Goal: Transaction & Acquisition: Register for event/course

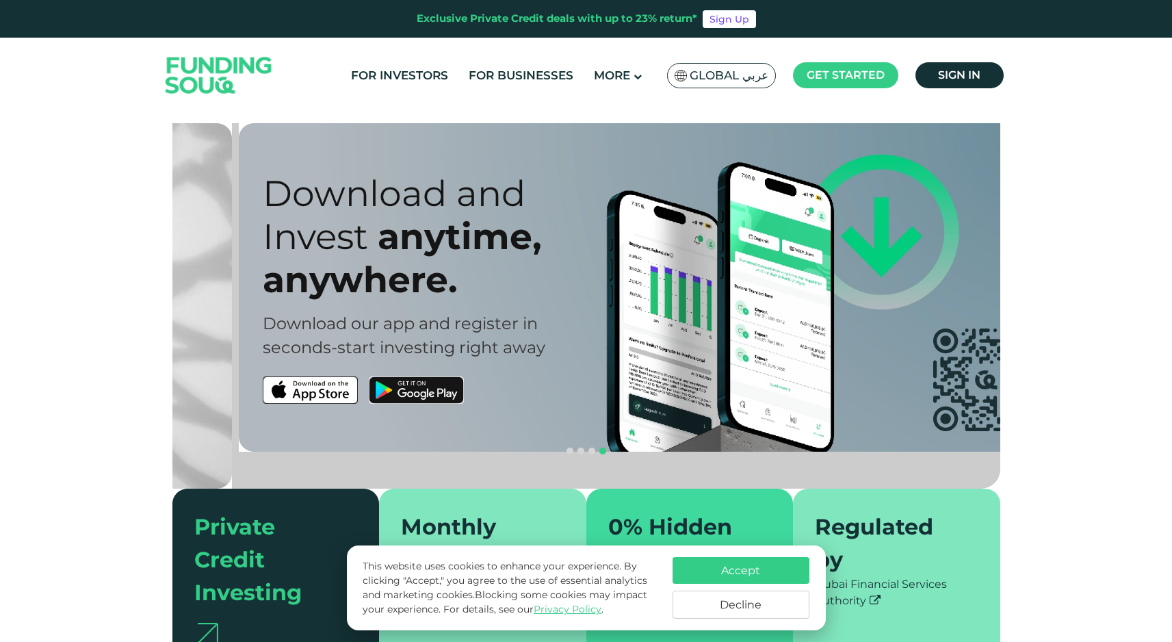
drag, startPoint x: 286, startPoint y: 333, endPoint x: 661, endPoint y: 321, distance: 375.7
click at [595, 325] on div "Download our app and register in" at bounding box center [470, 323] width 414 height 24
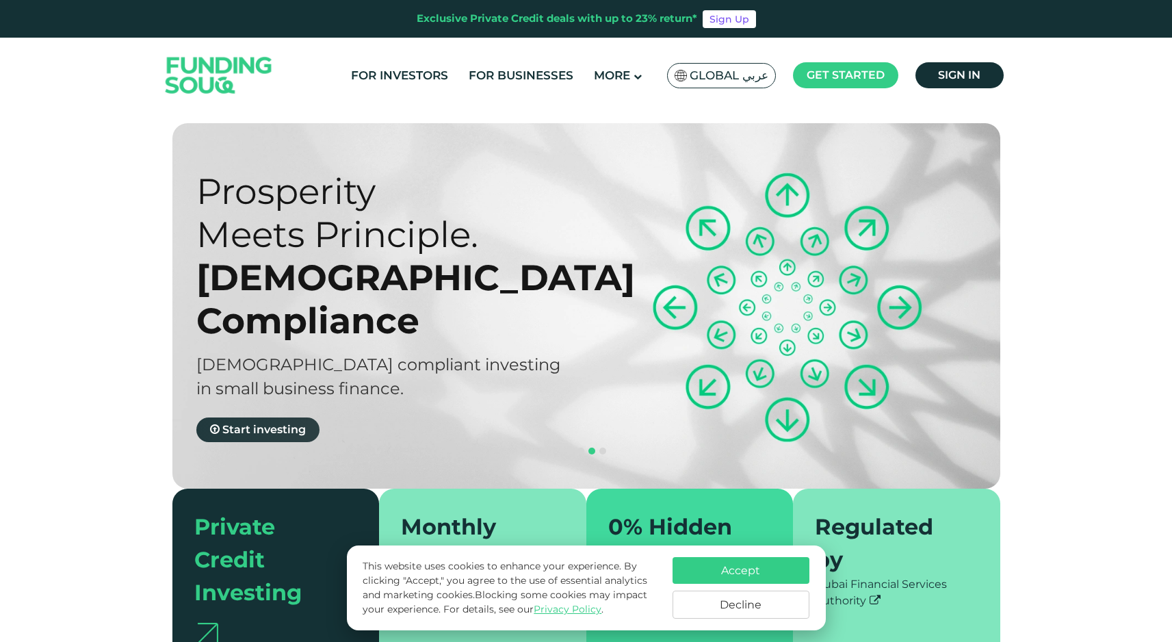
click at [285, 423] on span "Start investing" at bounding box center [263, 429] width 83 height 13
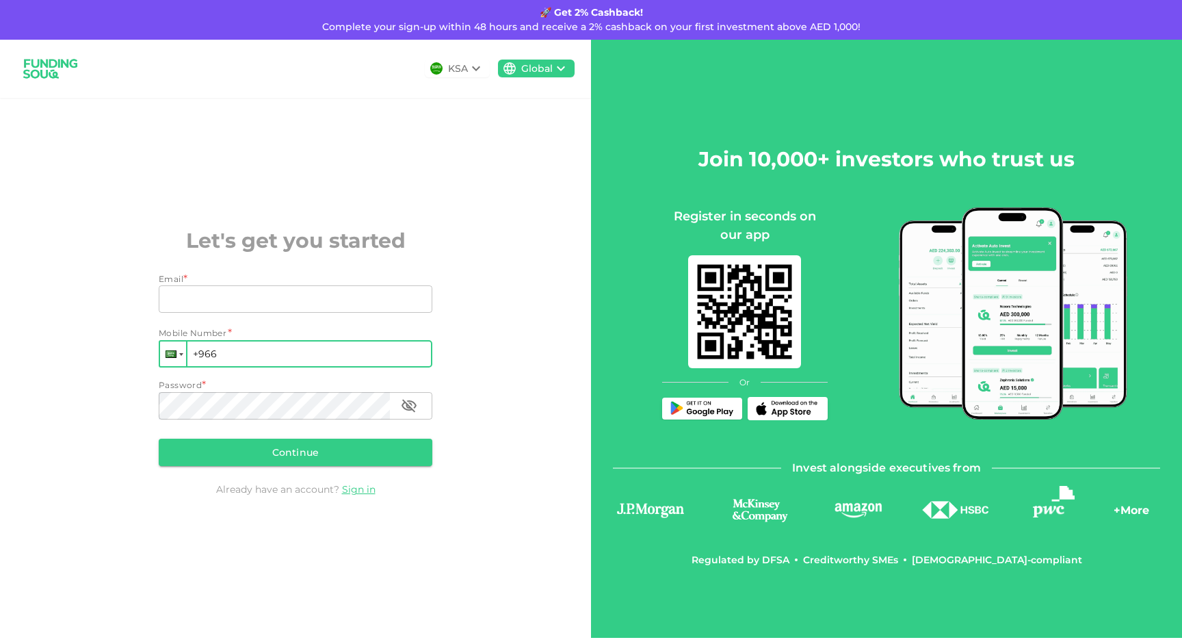
click at [175, 360] on div at bounding box center [173, 353] width 26 height 25
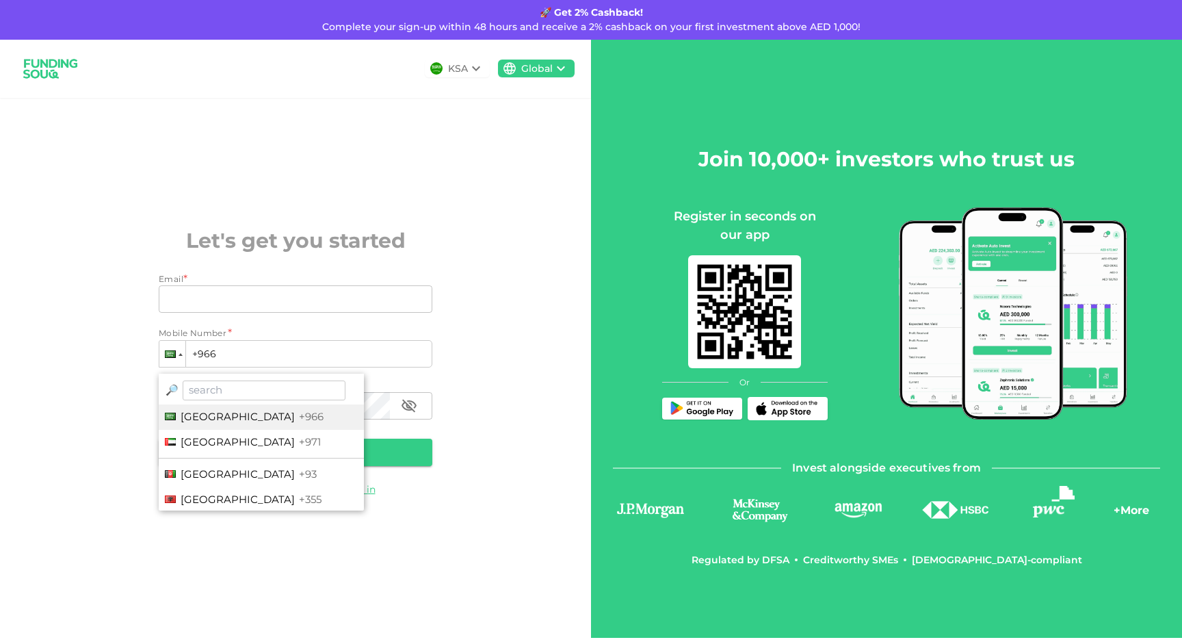
click at [475, 59] on div "KSA Global" at bounding box center [295, 69] width 591 height 58
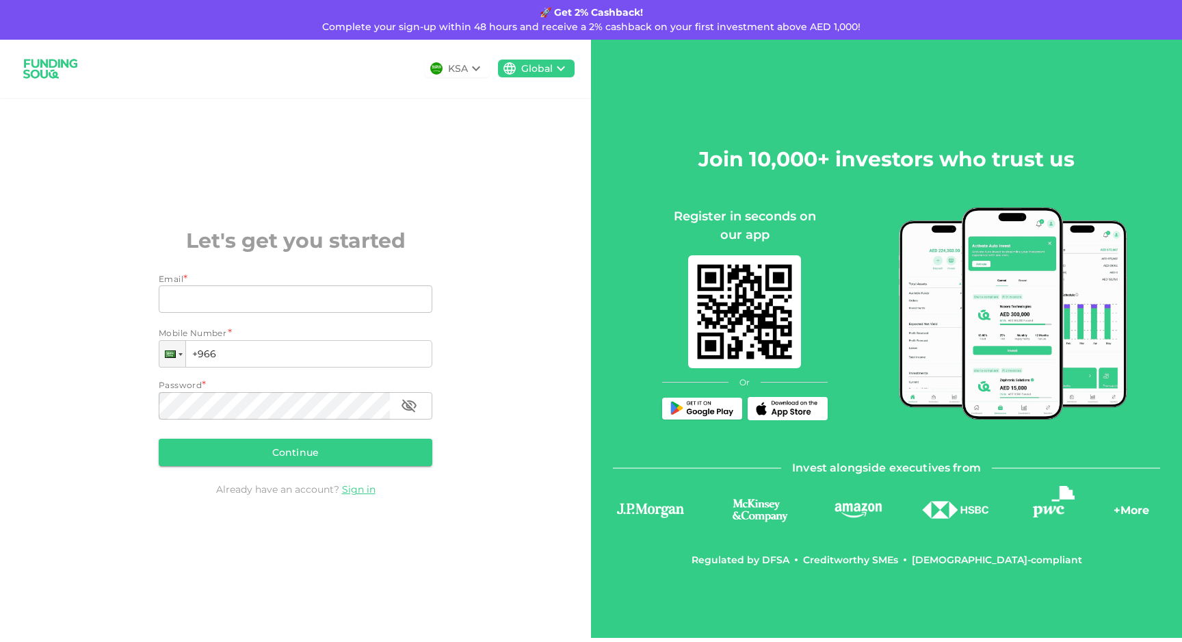
click at [475, 66] on icon at bounding box center [476, 68] width 16 height 16
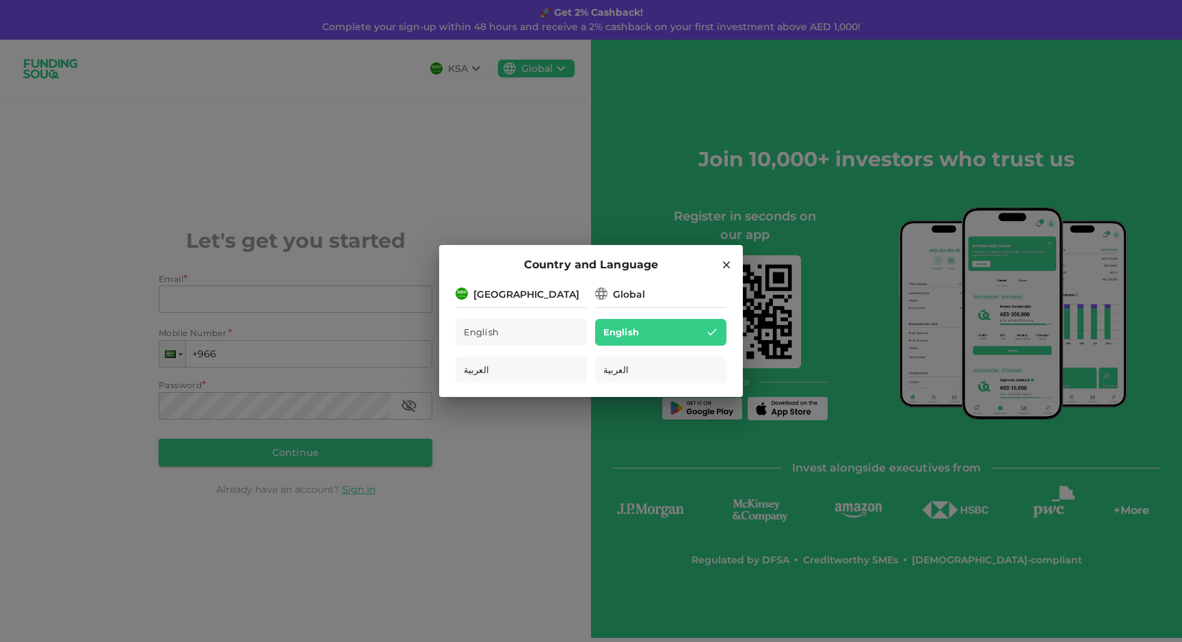
click at [725, 263] on icon at bounding box center [727, 265] width 8 height 8
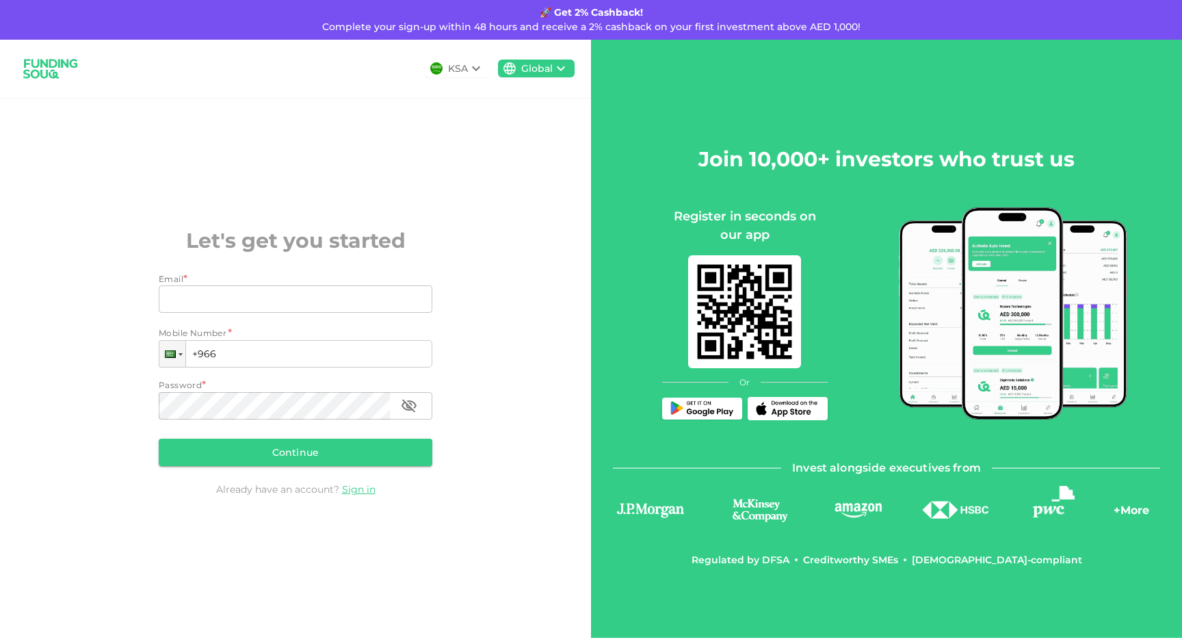
click at [555, 72] on icon at bounding box center [561, 68] width 16 height 16
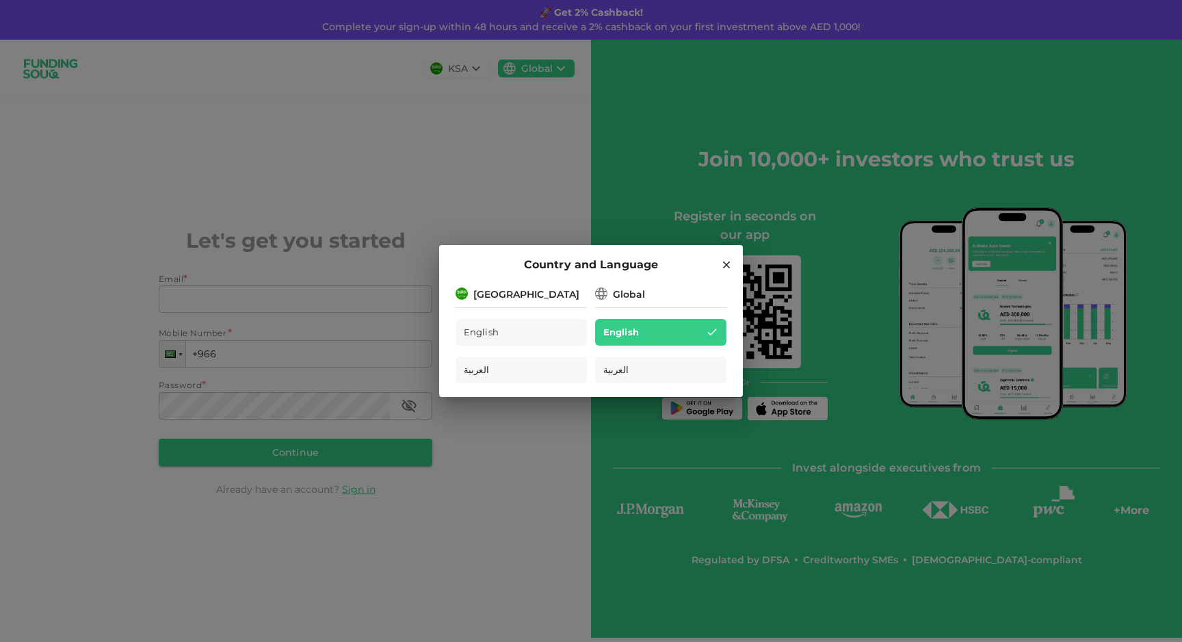
click at [725, 263] on icon at bounding box center [726, 265] width 12 height 12
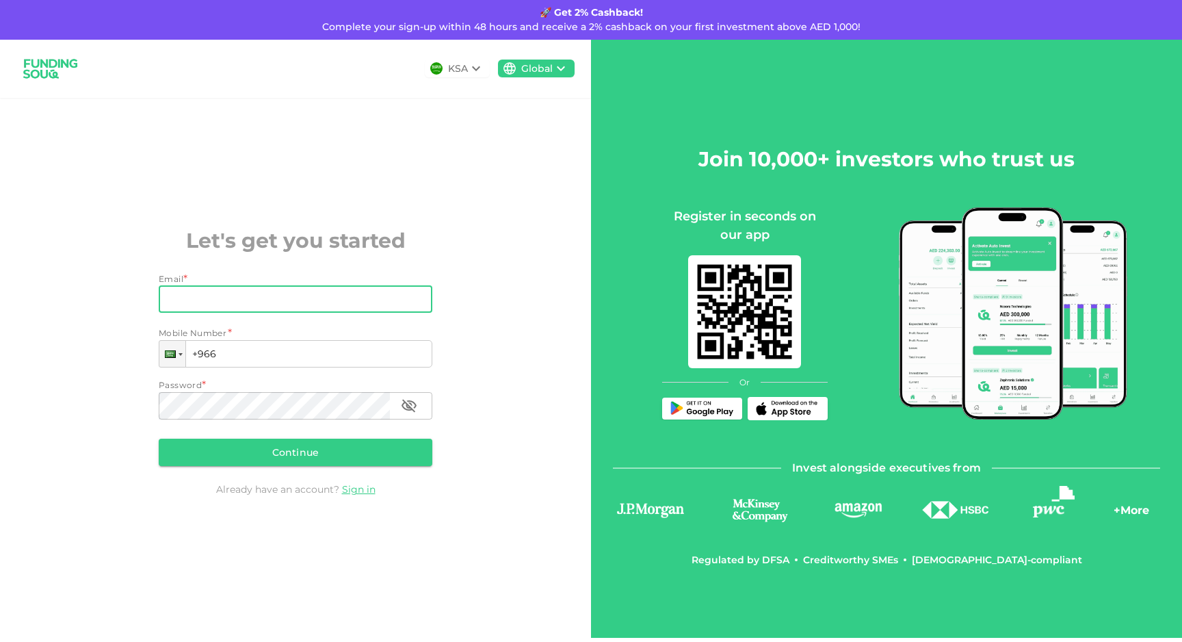
click at [225, 307] on input "Email" at bounding box center [288, 298] width 259 height 27
click at [226, 304] on input "Email" at bounding box center [288, 298] width 259 height 27
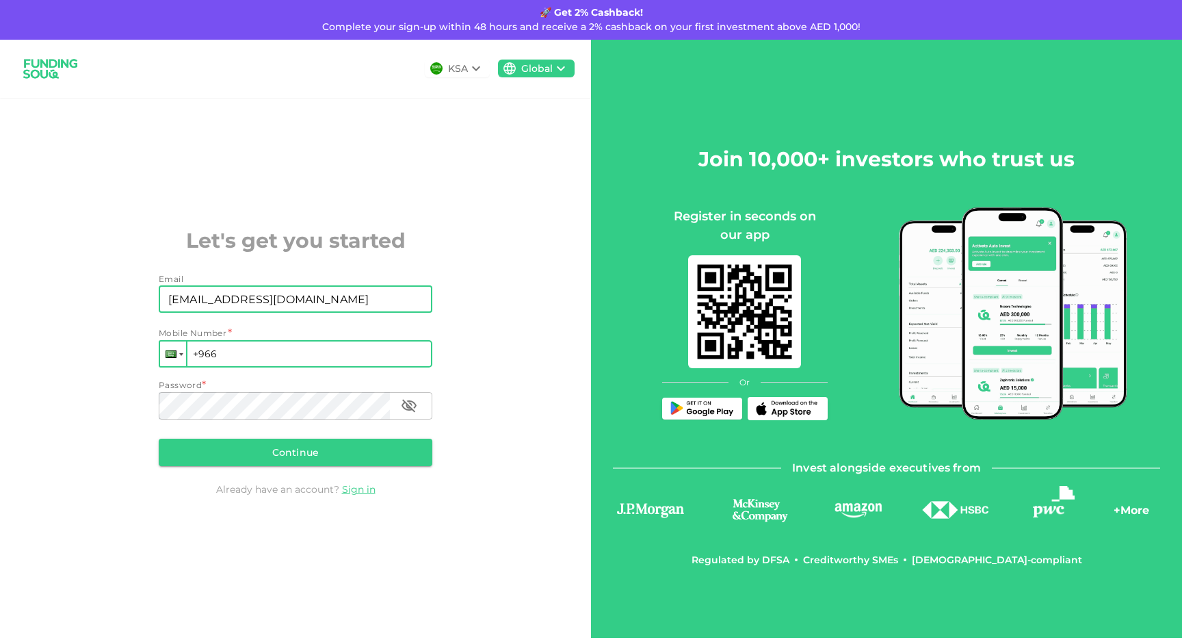
type input "[EMAIL_ADDRESS][DOMAIN_NAME]"
click at [167, 356] on div at bounding box center [171, 354] width 11 height 8
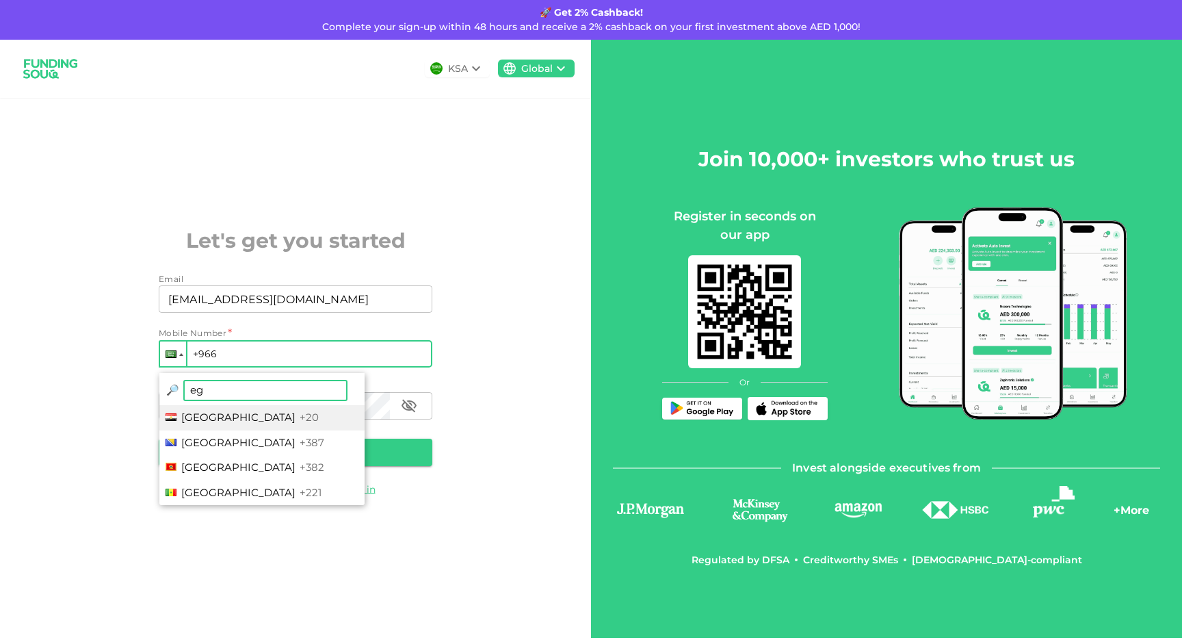
type input "eg"
click at [214, 421] on li "[GEOGRAPHIC_DATA] +20" at bounding box center [261, 417] width 205 height 25
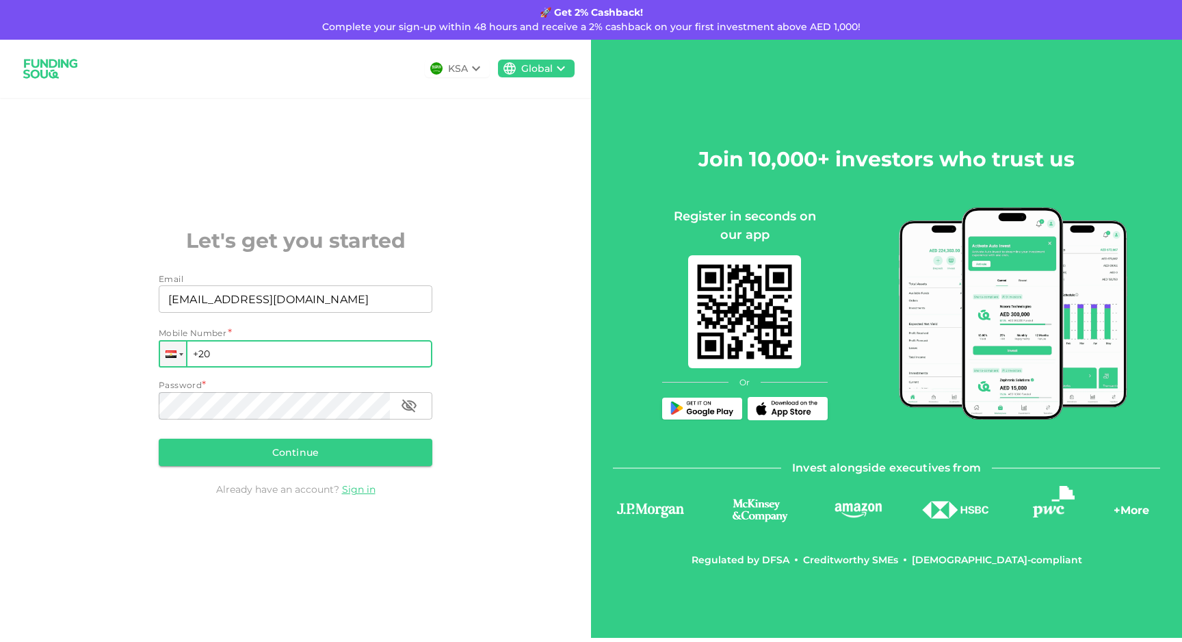
click at [235, 355] on input "+20" at bounding box center [296, 353] width 274 height 27
type input "[PHONE_NUMBER]"
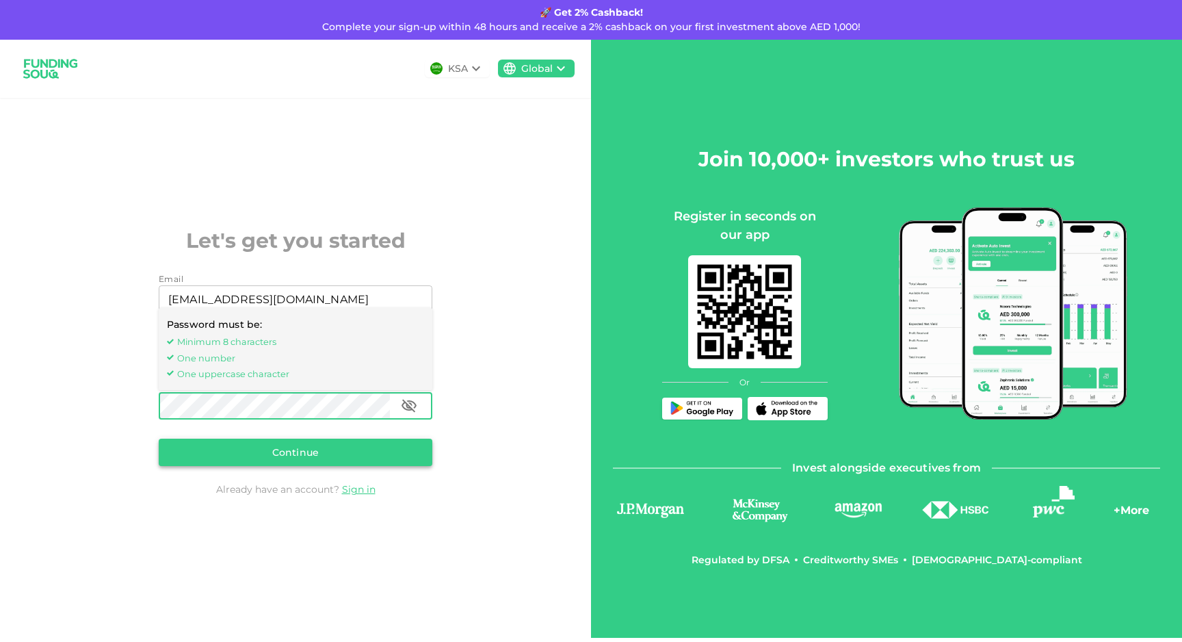
click at [397, 457] on button "Continue" at bounding box center [296, 451] width 274 height 27
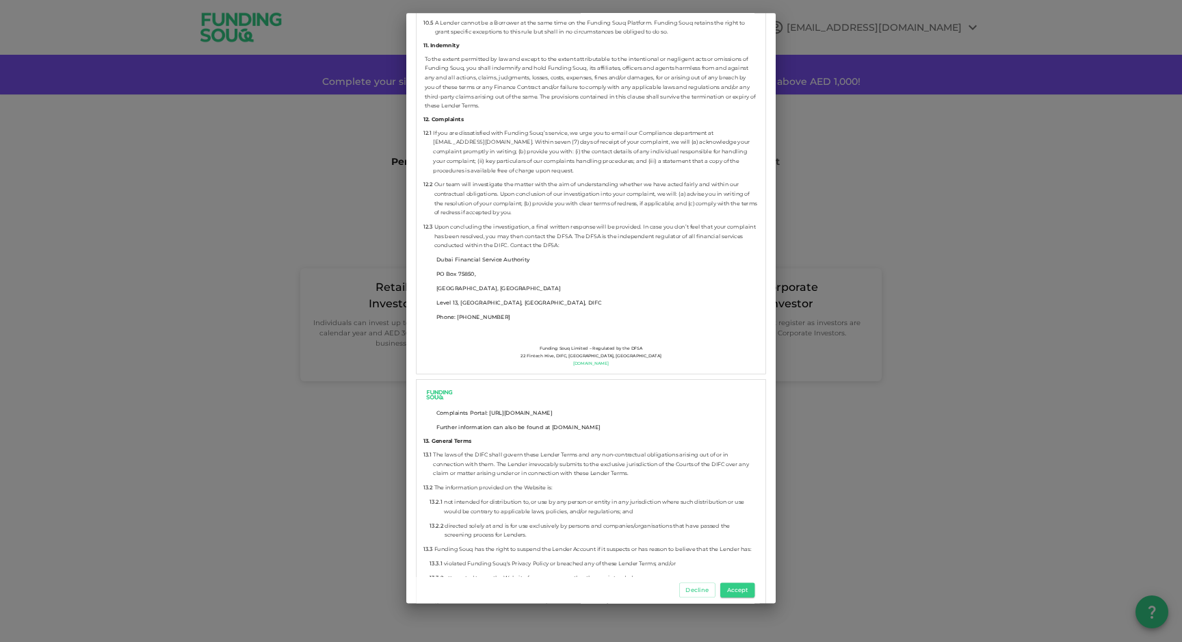
scroll to position [7569, 0]
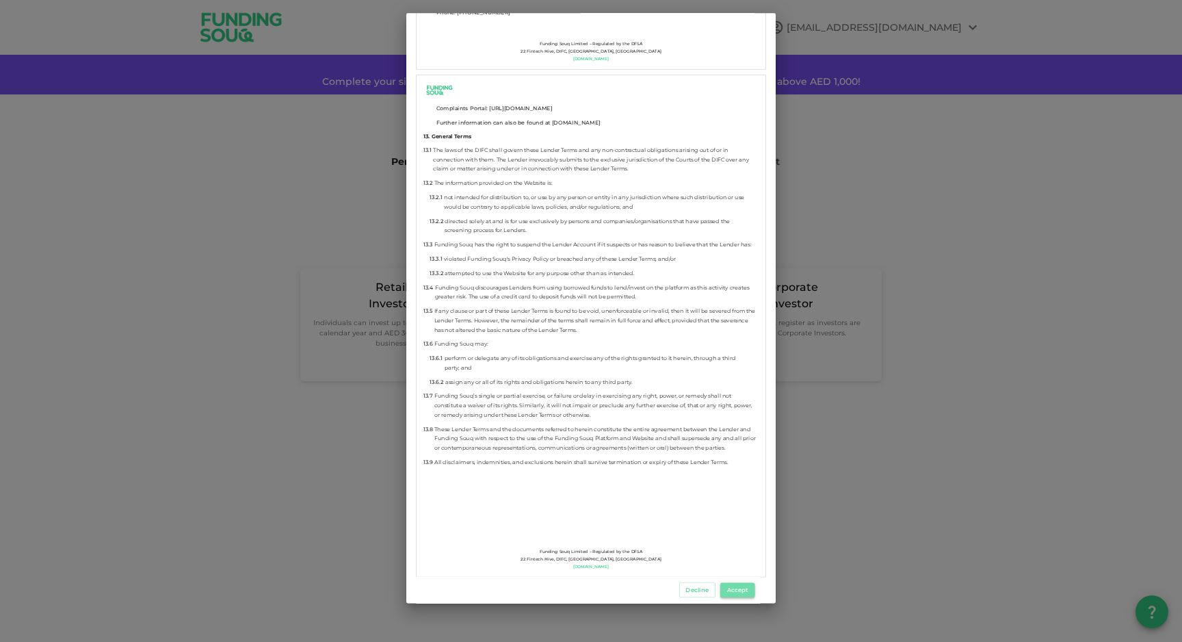
click at [745, 592] on button "Accept" at bounding box center [737, 589] width 34 height 15
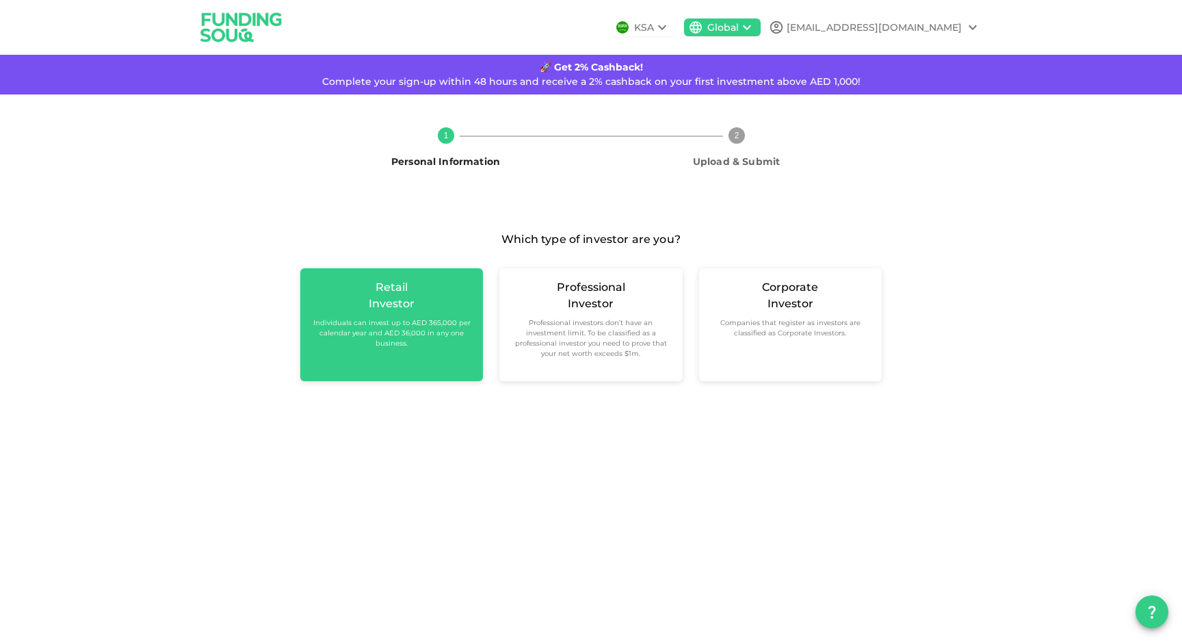
click at [465, 337] on small "Individuals can invest up to AED 365,000 per calendar year and AED 36,000 in an…" at bounding box center [391, 332] width 161 height 31
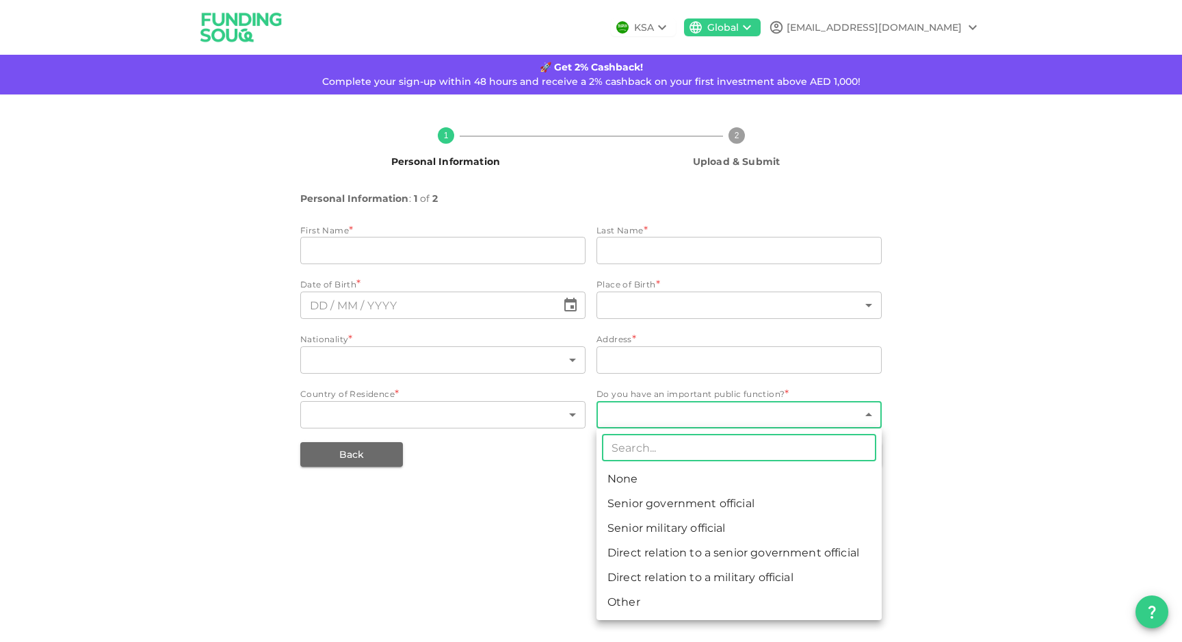
click at [654, 417] on body "KSA Global [EMAIL_ADDRESS][DOMAIN_NAME] 🚀 Get 2% Cashback! Complete your sign-u…" at bounding box center [591, 321] width 1182 height 642
click at [488, 413] on div at bounding box center [591, 321] width 1182 height 642
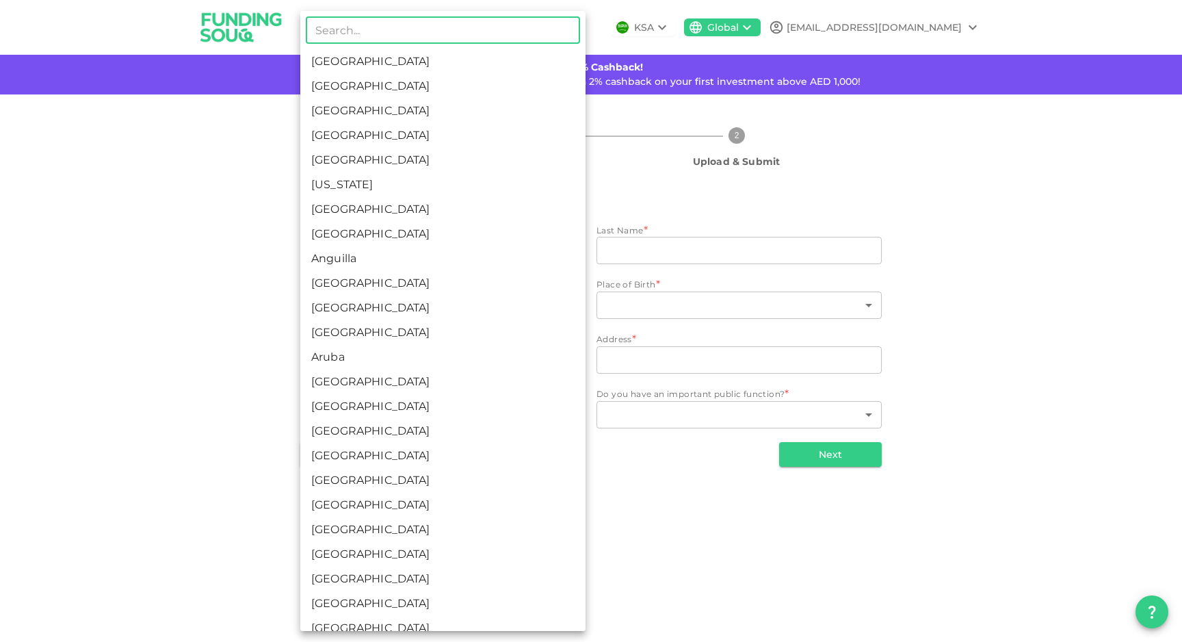
click at [466, 365] on body "KSA Global [EMAIL_ADDRESS][DOMAIN_NAME] 🚀 Get 2% Cashback! Complete your sign-u…" at bounding box center [591, 321] width 1182 height 642
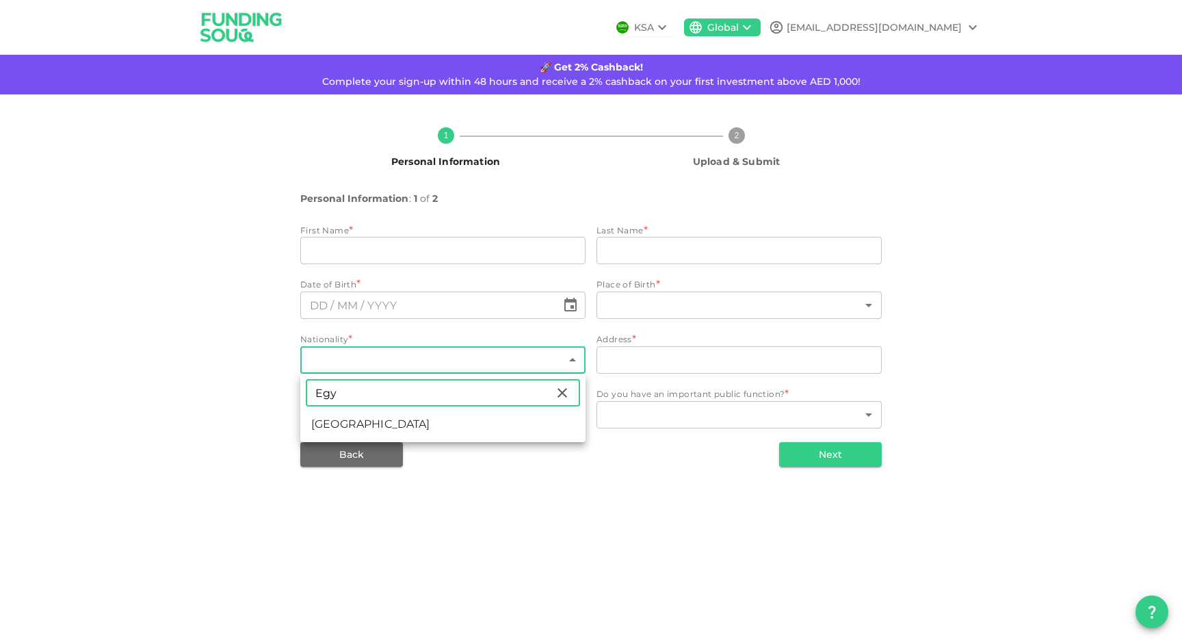
type input "Egy"
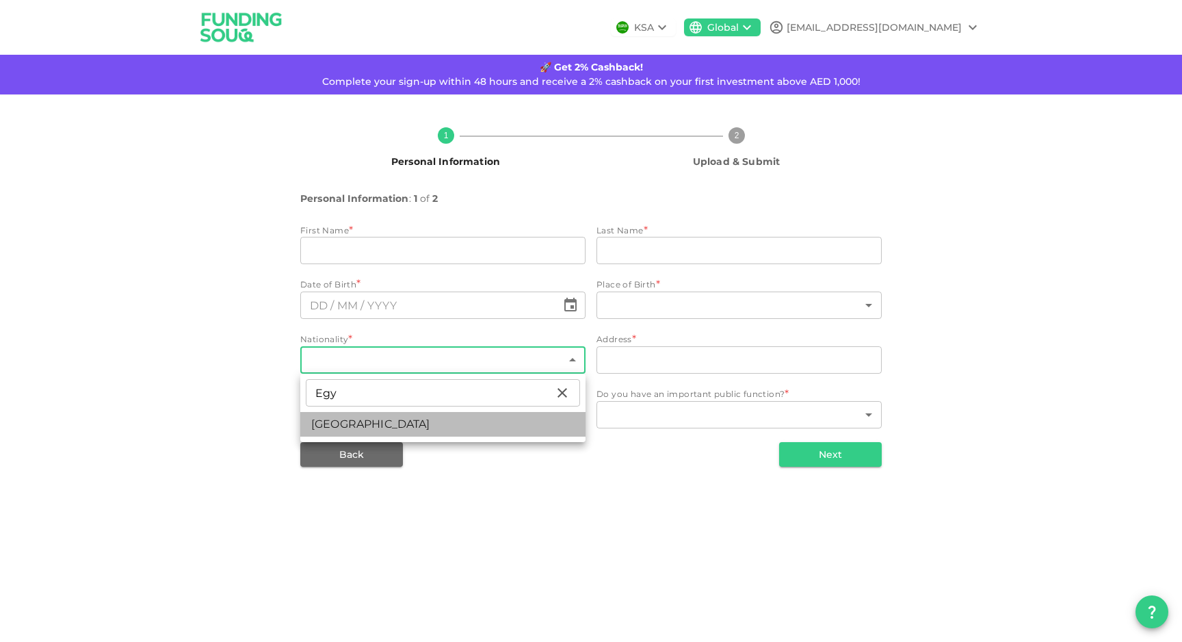
click at [437, 429] on li "[GEOGRAPHIC_DATA]" at bounding box center [442, 424] width 285 height 25
type input "57"
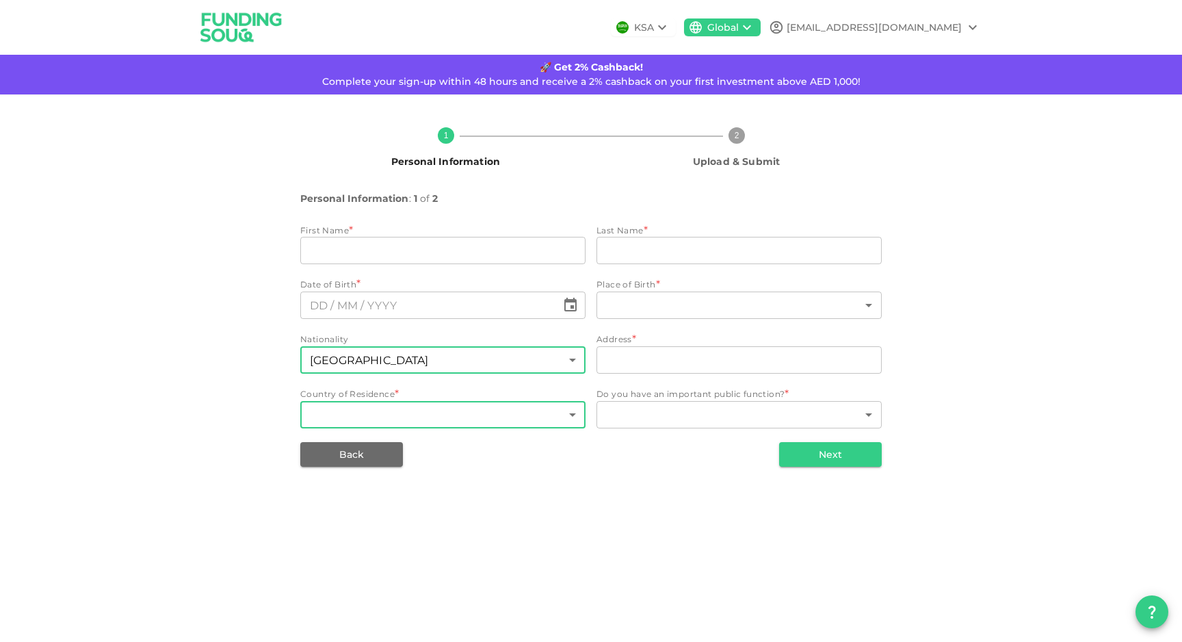
click at [451, 416] on body "KSA Global [EMAIL_ADDRESS][DOMAIN_NAME] 🚀 Get 2% Cashback! Complete your sign-u…" at bounding box center [591, 321] width 1182 height 642
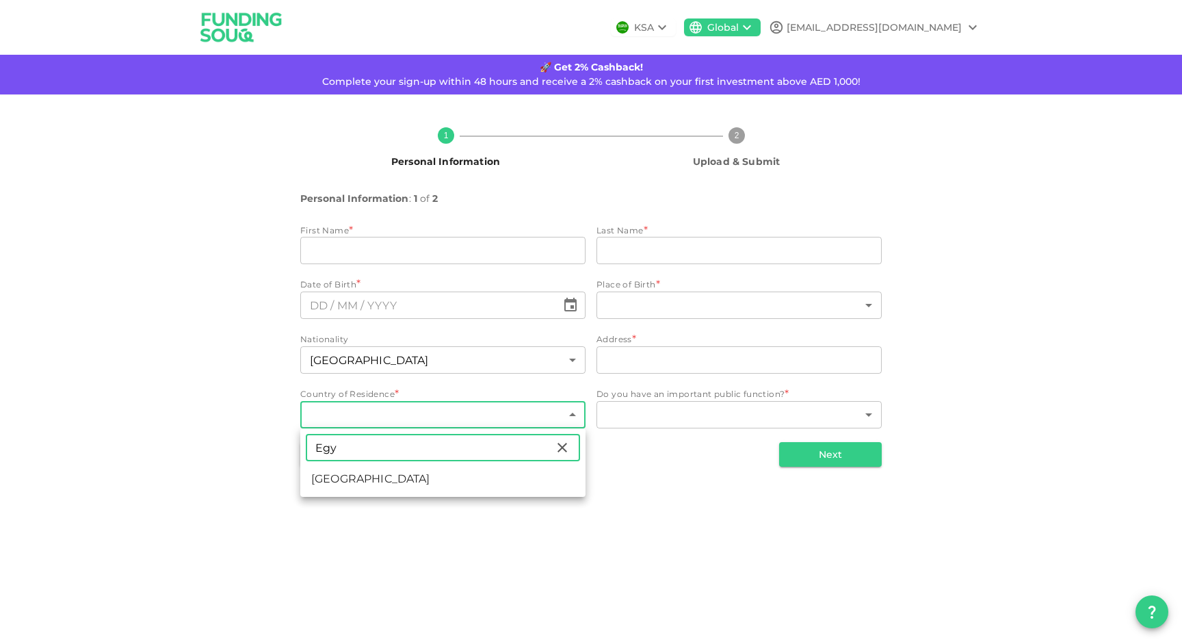
type input "Egy"
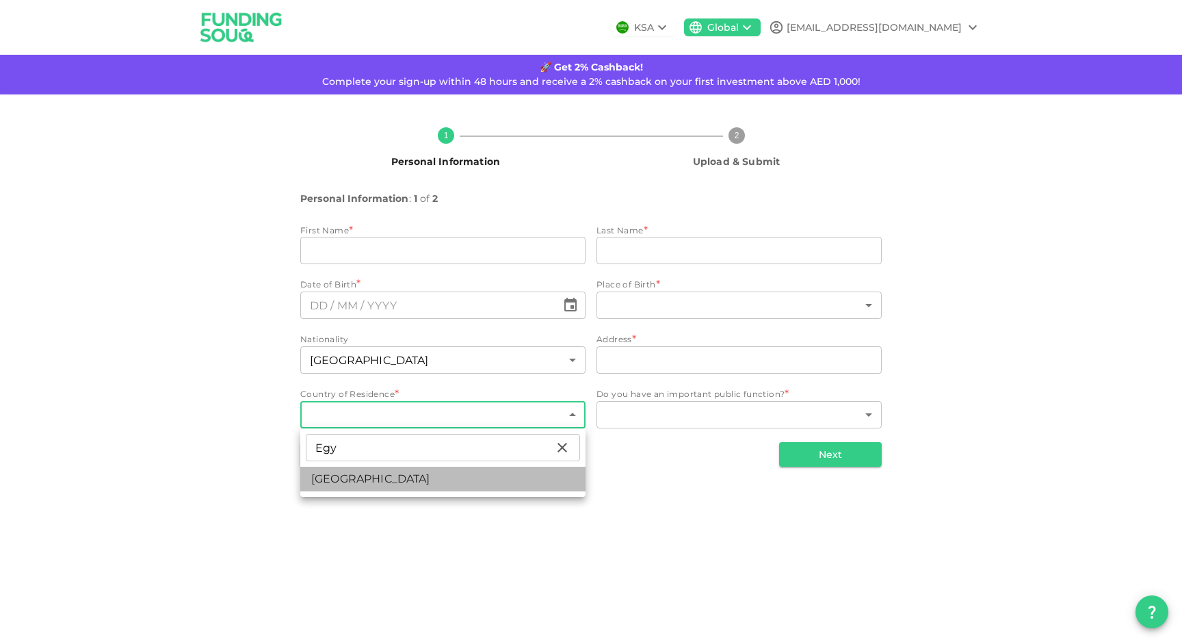
click at [401, 485] on li "[GEOGRAPHIC_DATA]" at bounding box center [442, 478] width 285 height 25
type input "57"
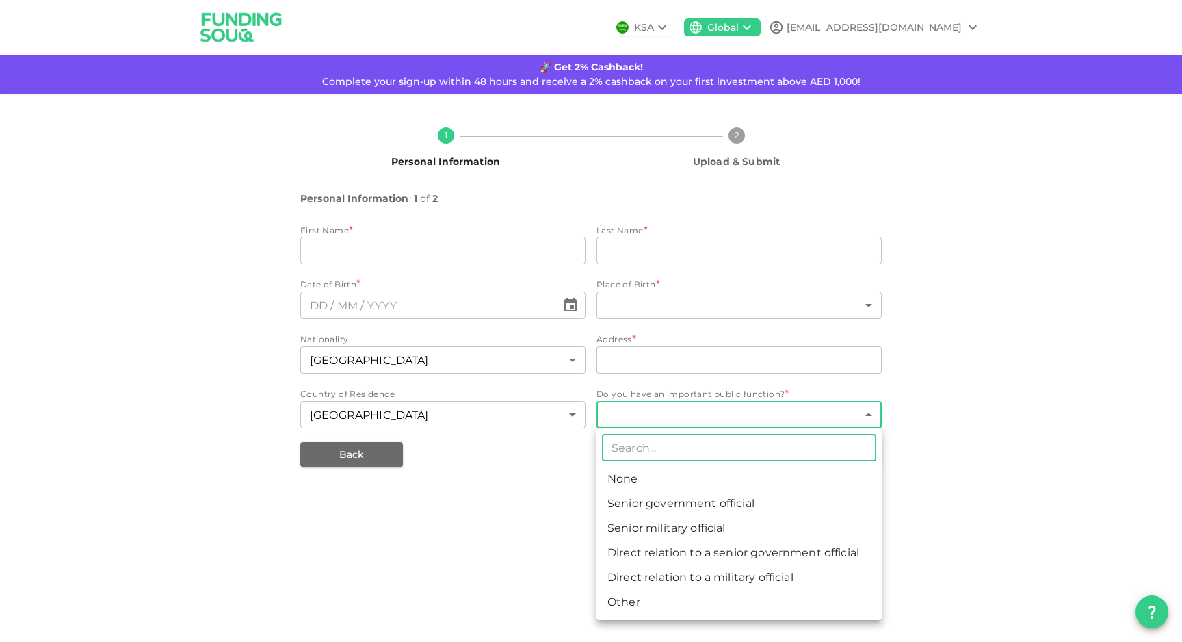
click at [618, 407] on body "KSA Global [EMAIL_ADDRESS][DOMAIN_NAME] 🚀 Get 2% Cashback! Complete your sign-u…" at bounding box center [591, 321] width 1182 height 642
click at [629, 476] on li "None" at bounding box center [738, 478] width 285 height 25
type input "1"
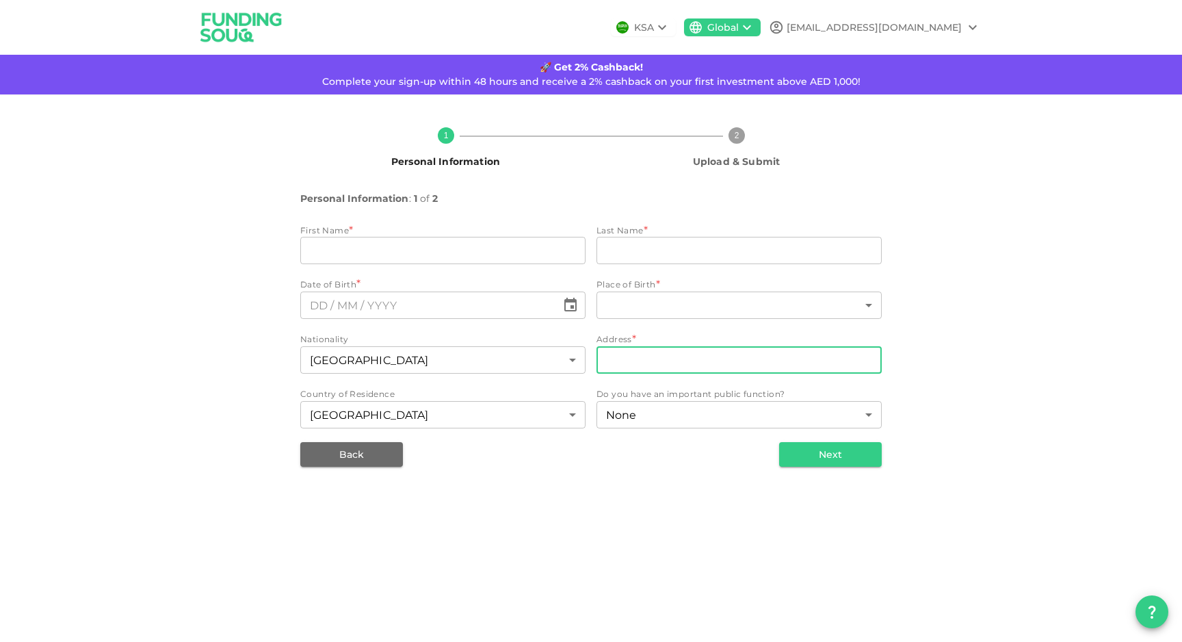
click at [638, 373] on input "address" at bounding box center [738, 359] width 285 height 27
click at [568, 308] on icon "Choose date" at bounding box center [570, 305] width 16 height 16
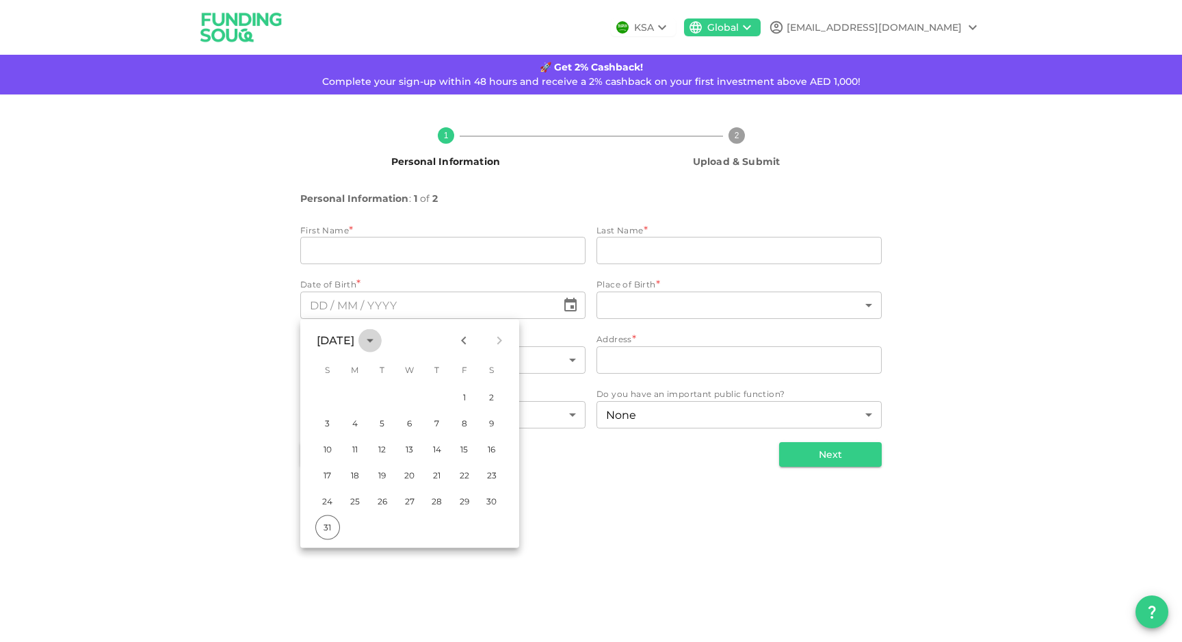
click at [378, 336] on icon "calendar view is open, switch to year view" at bounding box center [370, 340] width 16 height 16
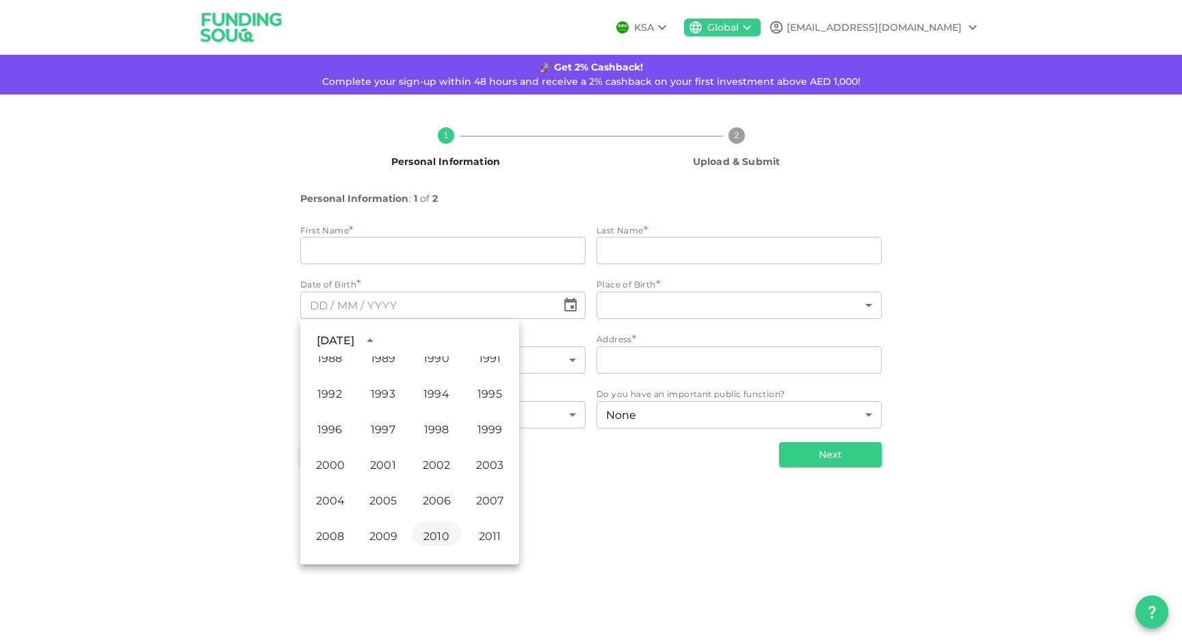
scroll to position [711, 0]
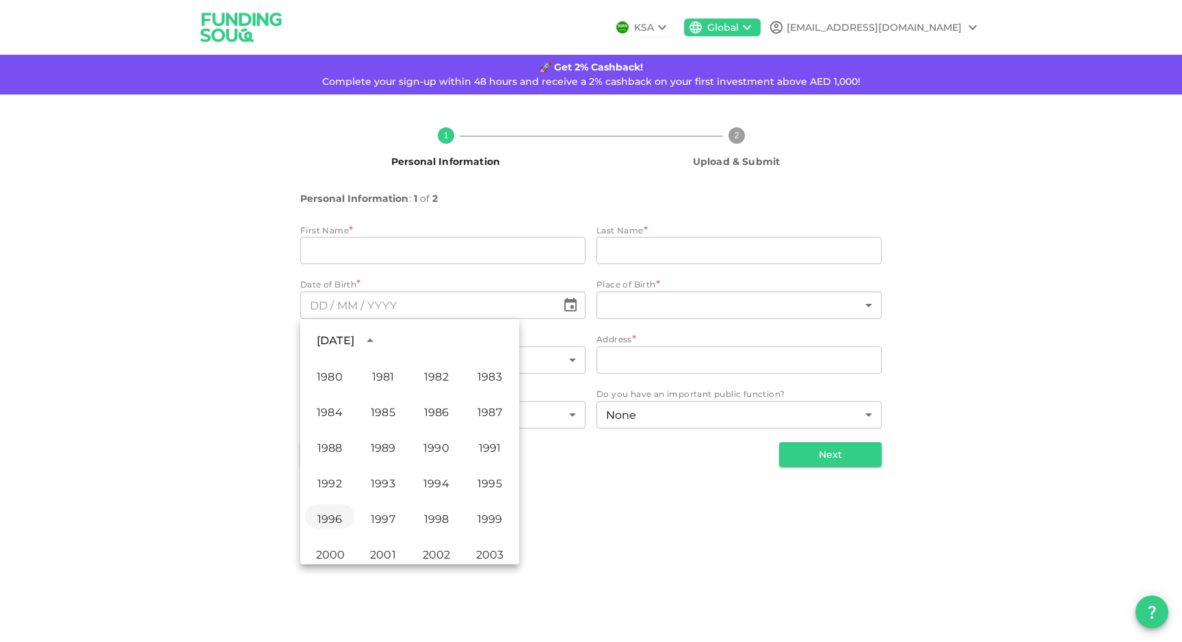
click at [340, 518] on button "1996" at bounding box center [329, 516] width 49 height 25
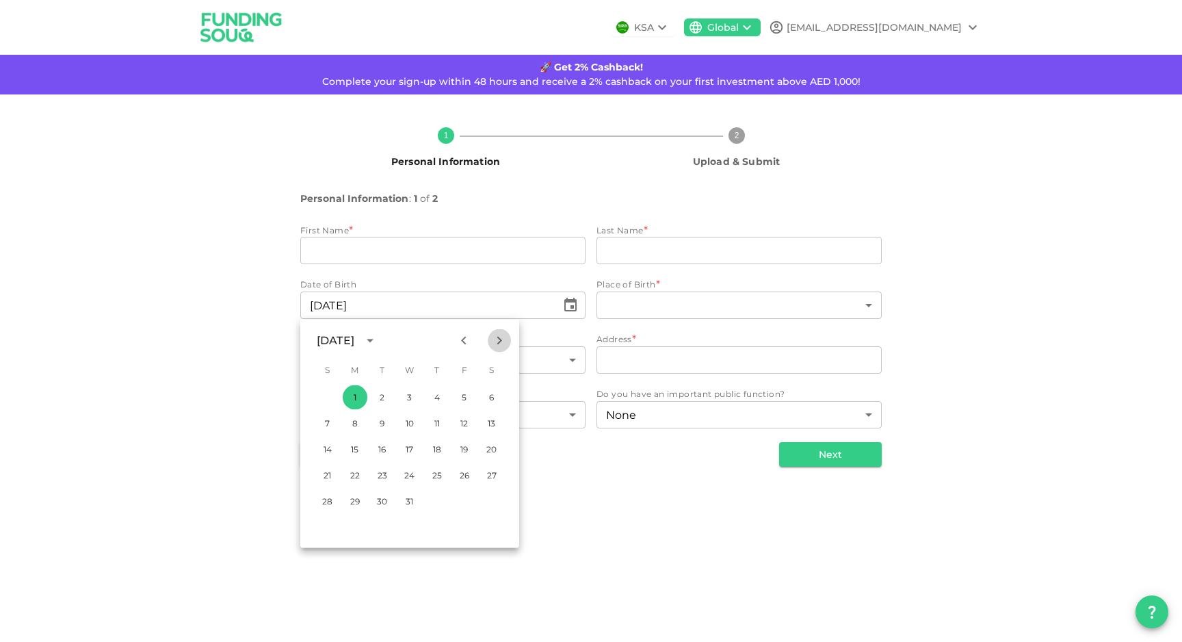
click at [495, 341] on icon "Next month" at bounding box center [499, 340] width 16 height 16
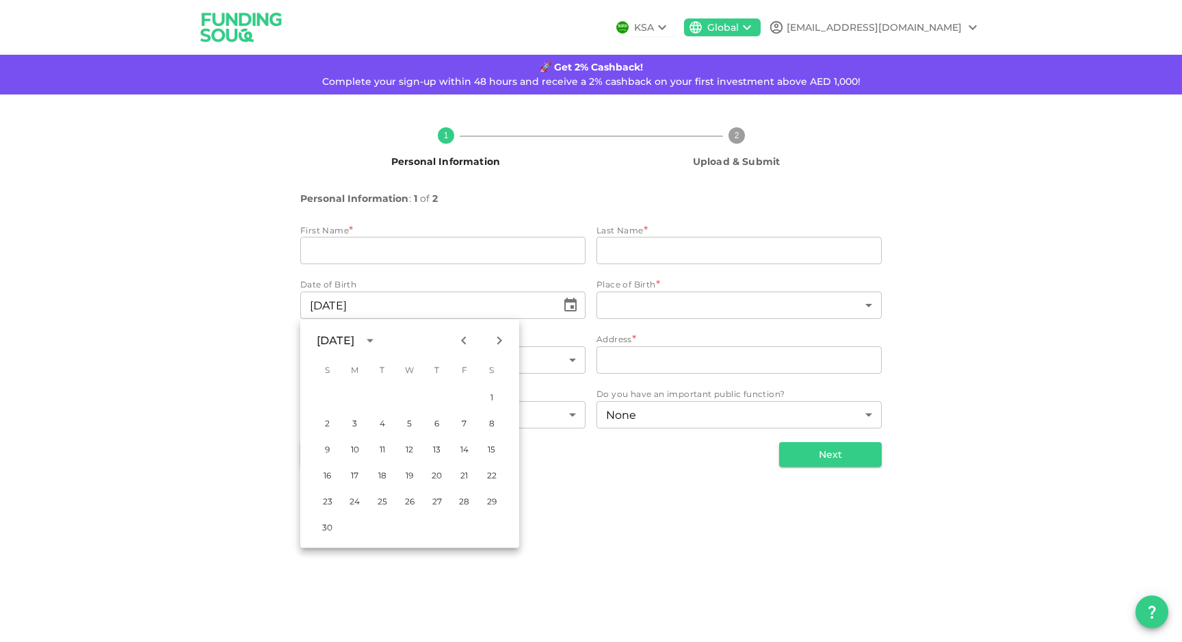
click at [495, 341] on icon "Next month" at bounding box center [499, 340] width 16 height 16
click at [380, 494] on button "27" at bounding box center [382, 501] width 25 height 25
type input "⁦⁨[DATE]⁩⁩"
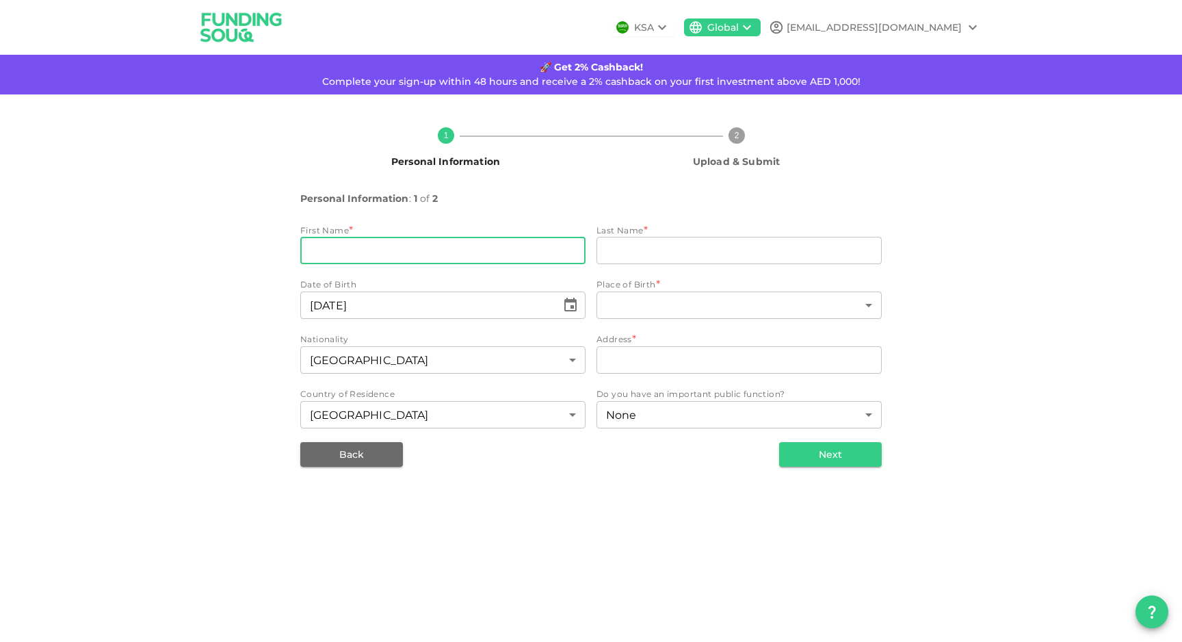
click at [395, 263] on input "firstName" at bounding box center [442, 250] width 285 height 27
click at [394, 261] on input "firstName" at bounding box center [442, 250] width 285 height 27
type input "[PERSON_NAME]"
click at [652, 256] on input "lastName" at bounding box center [738, 250] width 285 height 27
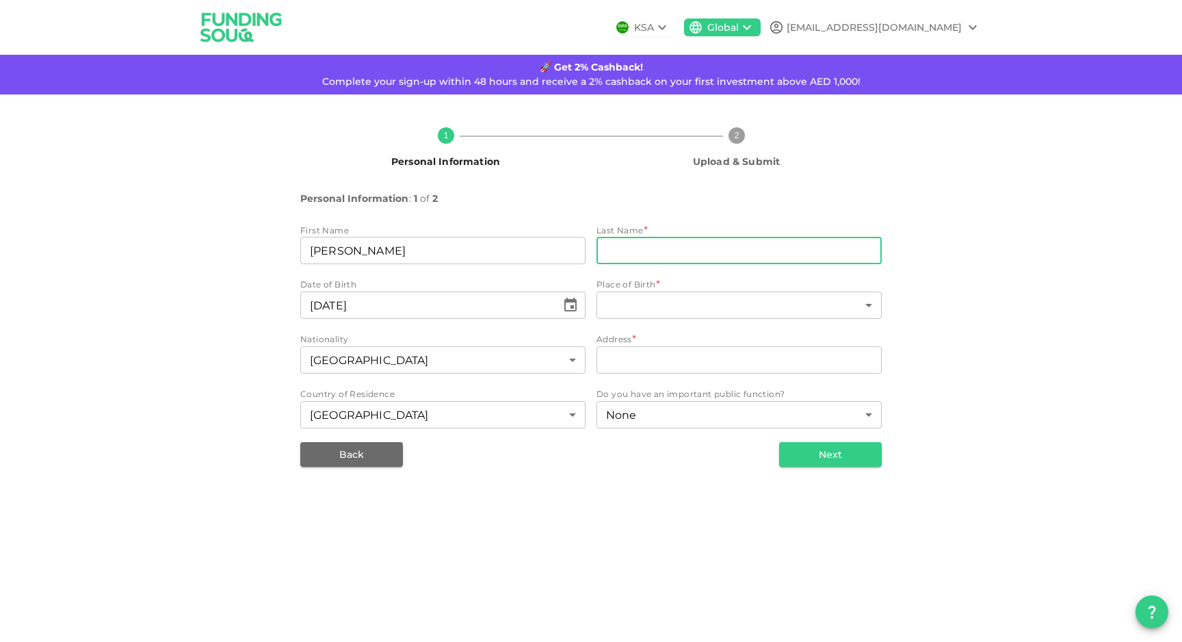
click at [652, 256] on input "lastName" at bounding box center [738, 250] width 285 height 27
type input "[PERSON_NAME]"
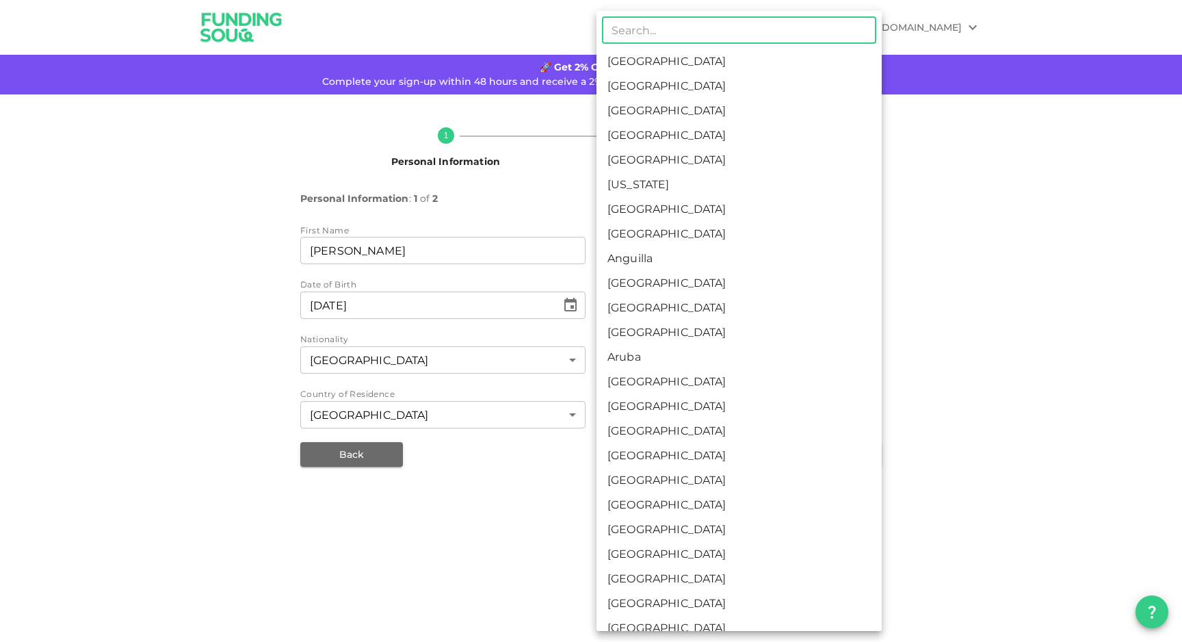
click at [661, 300] on body "KSA Global [EMAIL_ADDRESS][DOMAIN_NAME] 🚀 Get 2% Cashback! Complete your sign-u…" at bounding box center [591, 321] width 1182 height 642
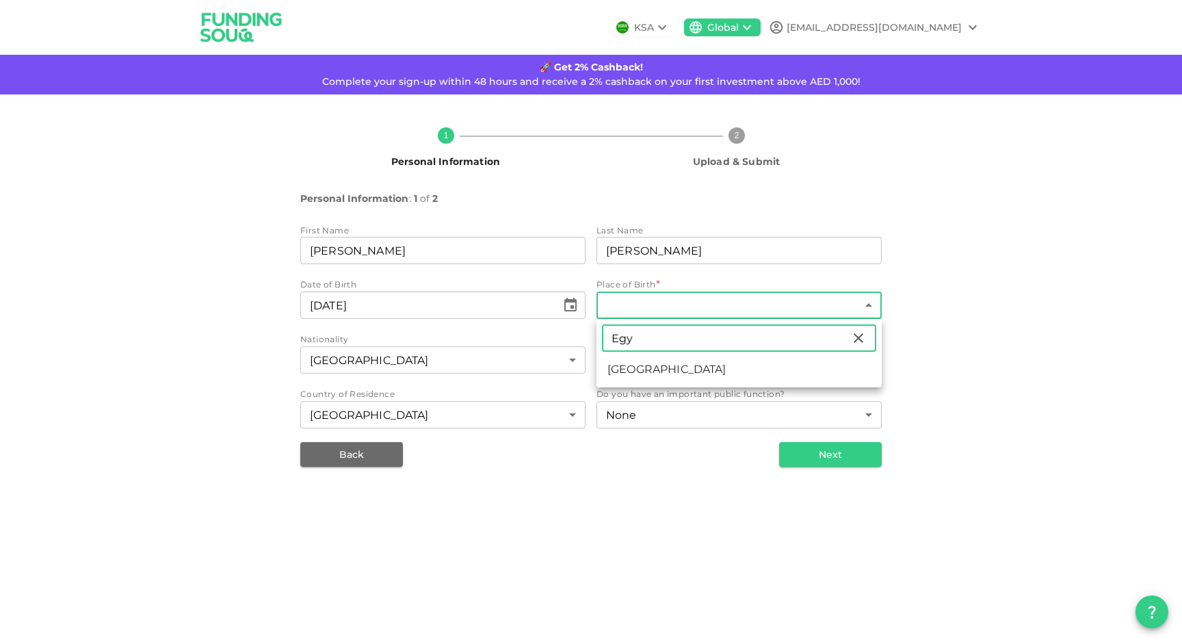
type input "Egy"
click at [653, 361] on li "[GEOGRAPHIC_DATA]" at bounding box center [738, 369] width 285 height 25
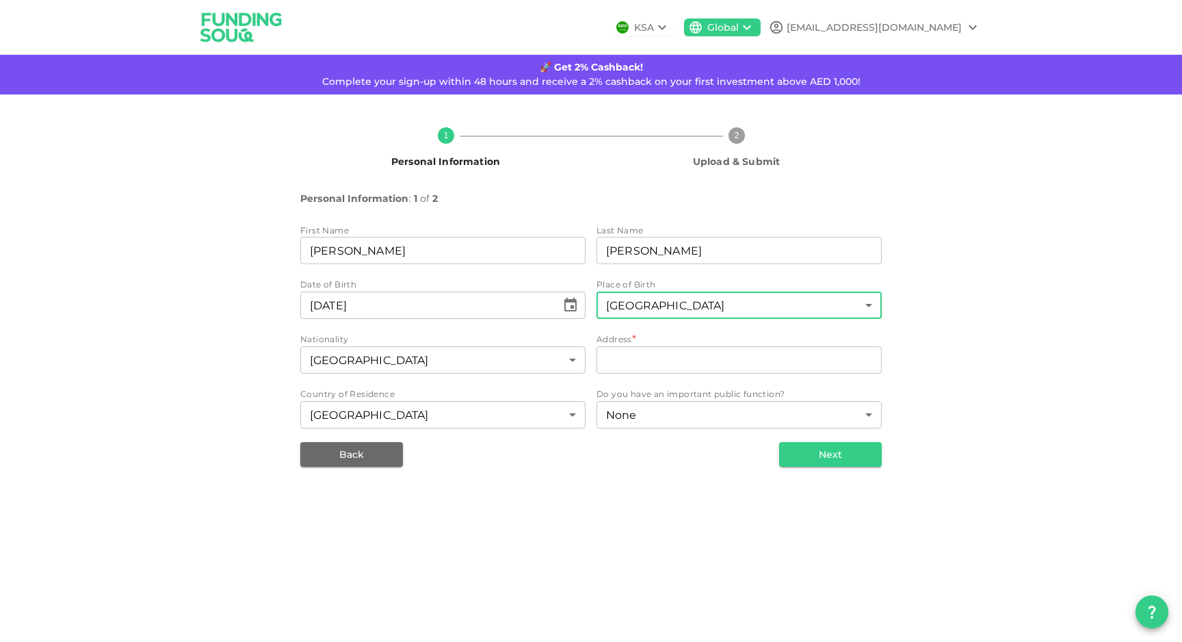
type input "57"
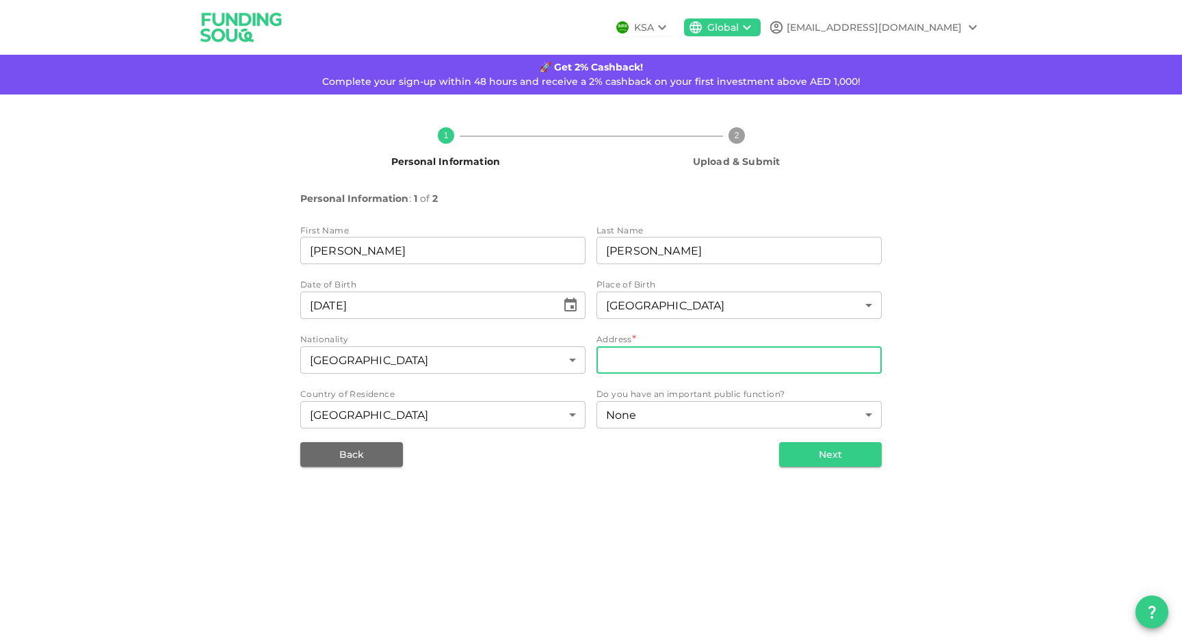
click at [732, 354] on input "address" at bounding box center [738, 359] width 285 height 27
type input "Ismaliaa, [GEOGRAPHIC_DATA]"
click at [844, 459] on button "Next" at bounding box center [830, 454] width 103 height 25
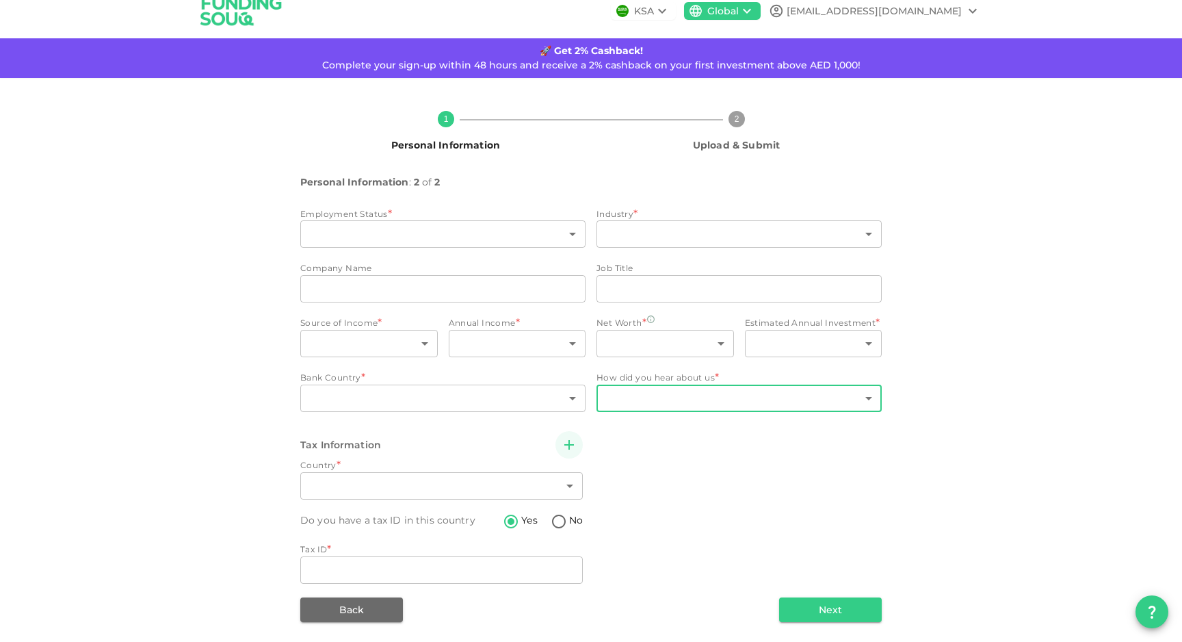
scroll to position [18, 0]
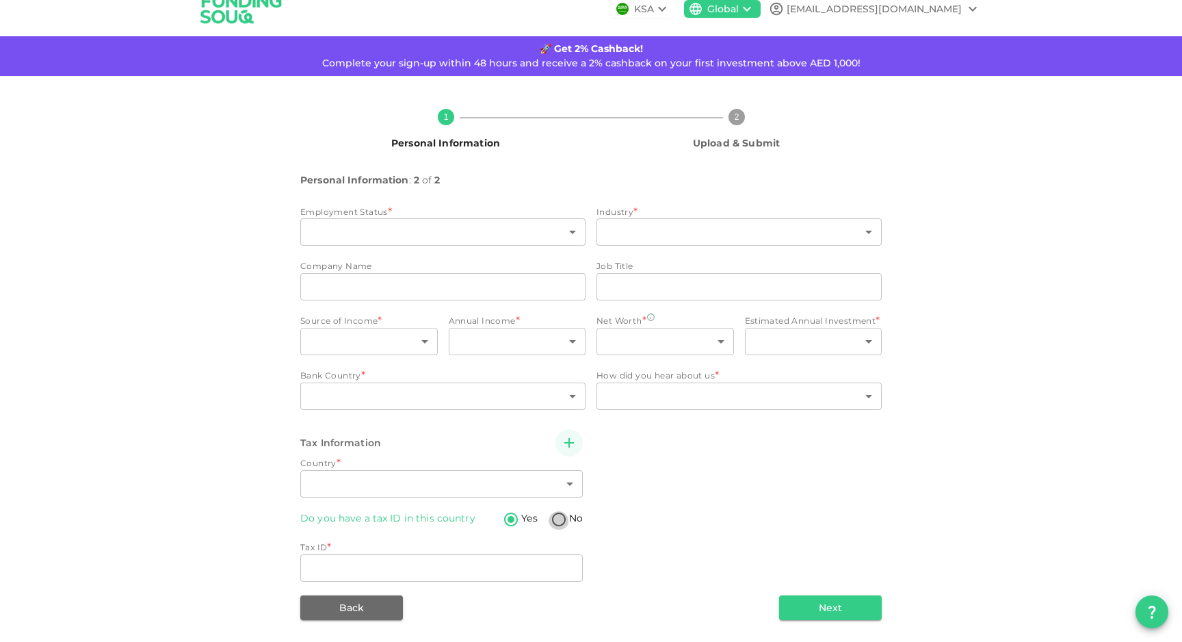
click at [548, 515] on input "No" at bounding box center [558, 520] width 21 height 18
radio input "true"
click at [553, 559] on body "KSA Global [EMAIL_ADDRESS][DOMAIN_NAME] 🚀 Get 2% Cashback! Complete your sign-u…" at bounding box center [591, 321] width 1182 height 642
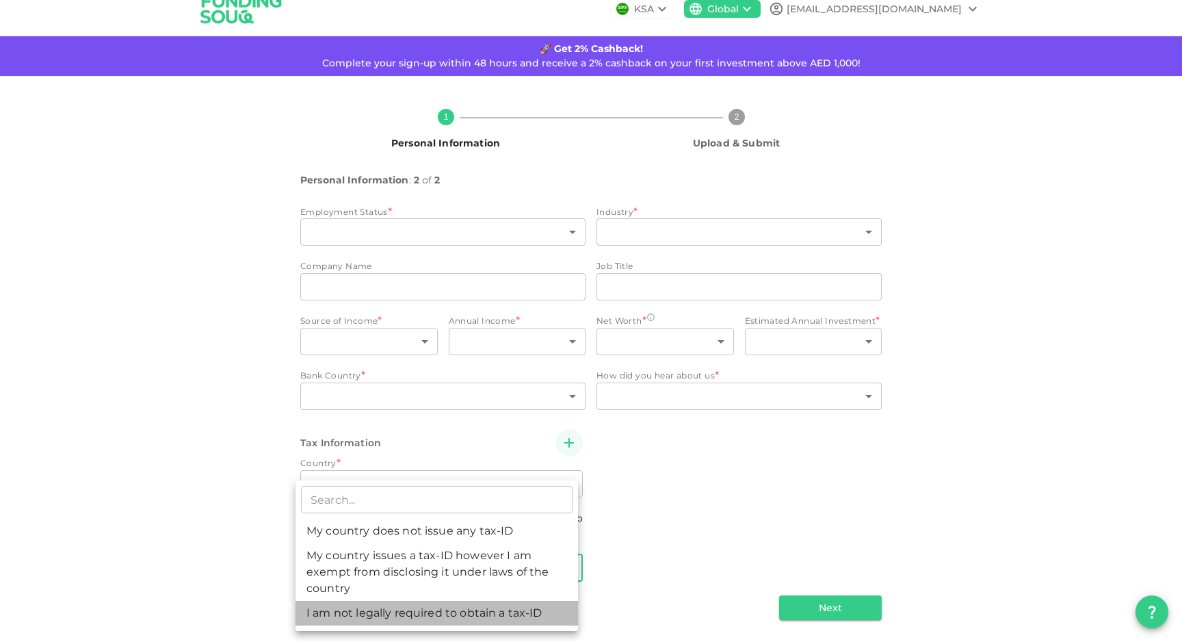
click at [530, 611] on li "I am not legally required to obtain a tax-ID" at bounding box center [436, 612] width 282 height 25
type input "3"
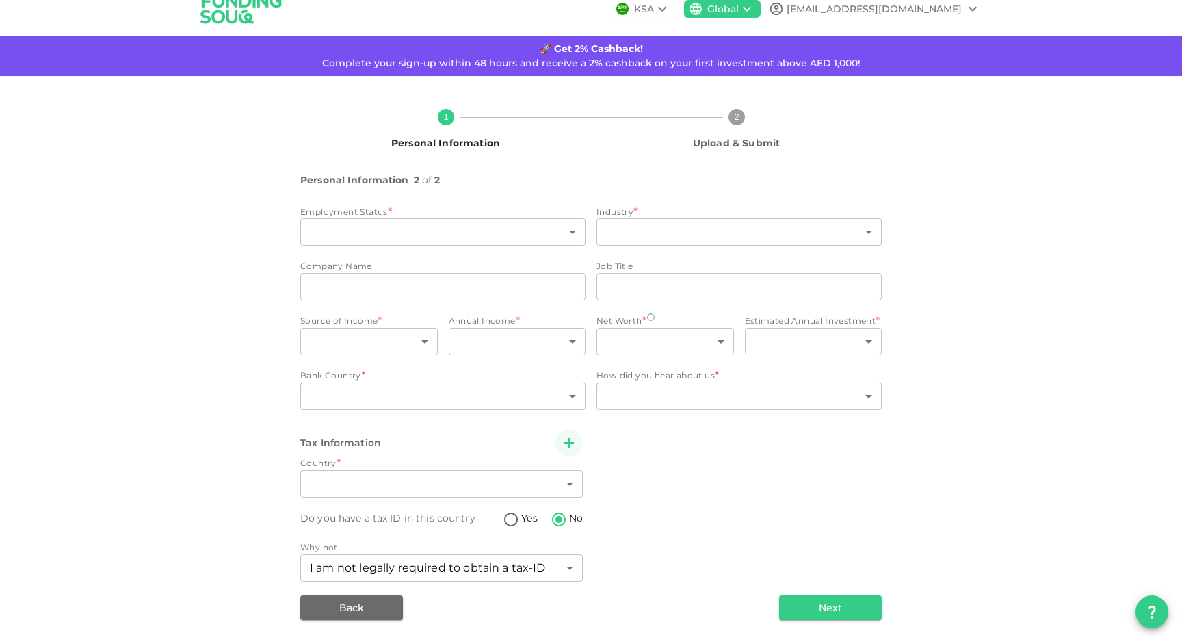
click at [628, 541] on div "Tax Information Country * ​ ​ Do you have a tax ID in this country Yes No Why n…" at bounding box center [590, 506] width 581 height 155
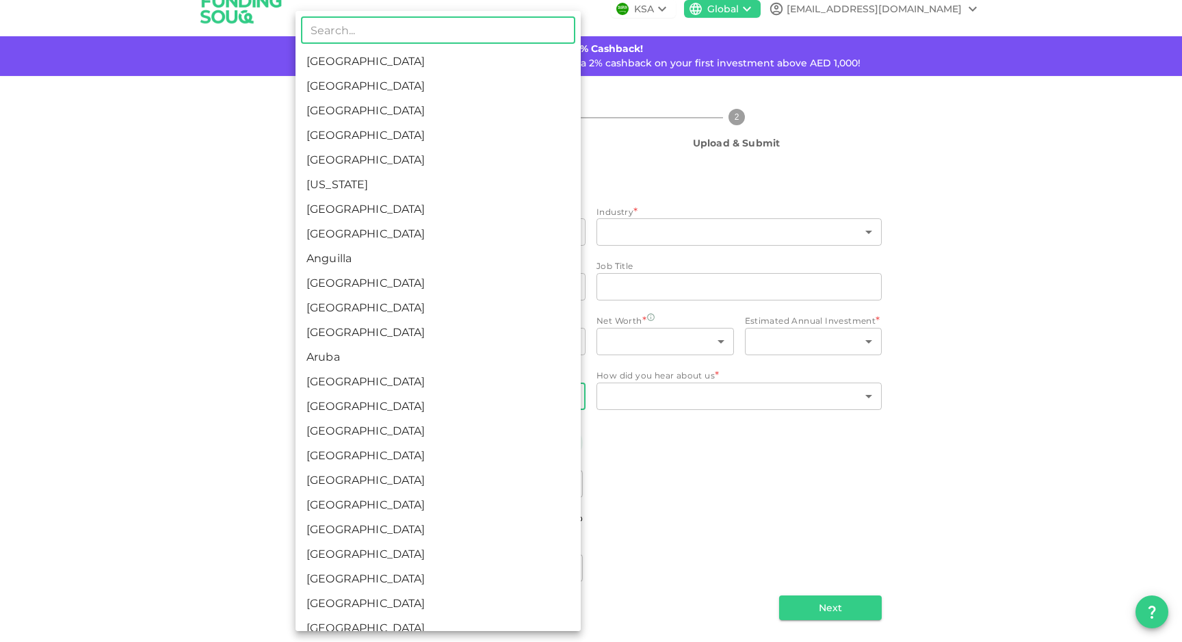
click at [535, 392] on body "KSA Global [EMAIL_ADDRESS][DOMAIN_NAME] 🚀 Get 2% Cashback! Complete your sign-u…" at bounding box center [591, 321] width 1182 height 642
click at [653, 444] on div at bounding box center [591, 321] width 1182 height 642
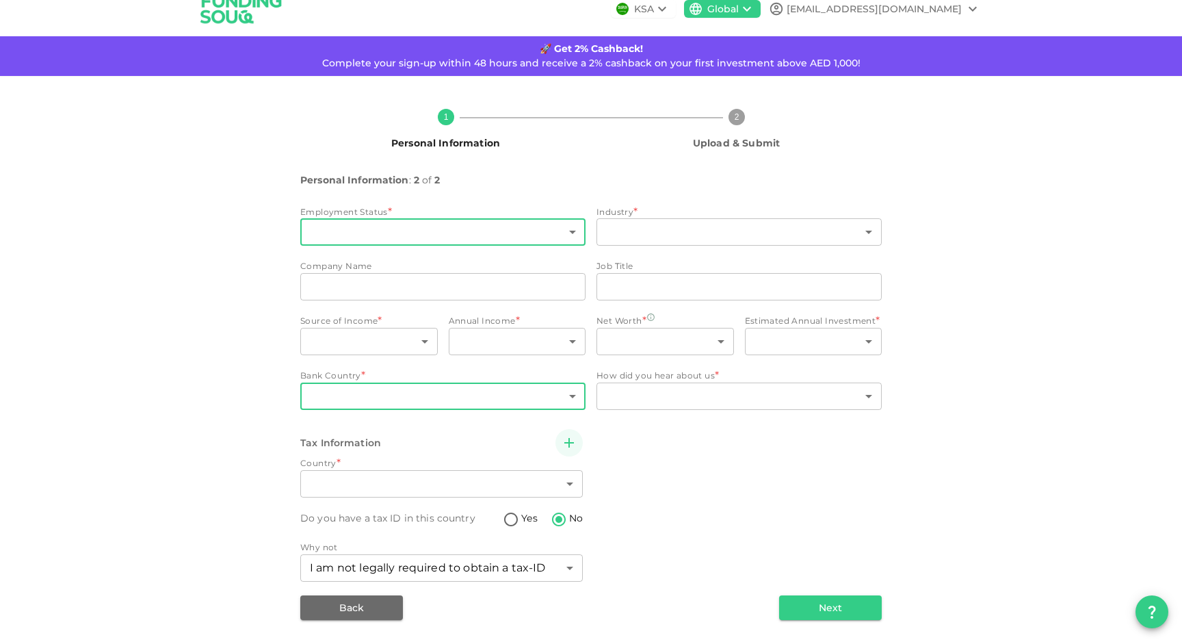
click at [436, 230] on body "KSA Global [EMAIL_ADDRESS][DOMAIN_NAME] 🚀 Get 2% Cashback! Complete your sign-u…" at bounding box center [591, 321] width 1182 height 642
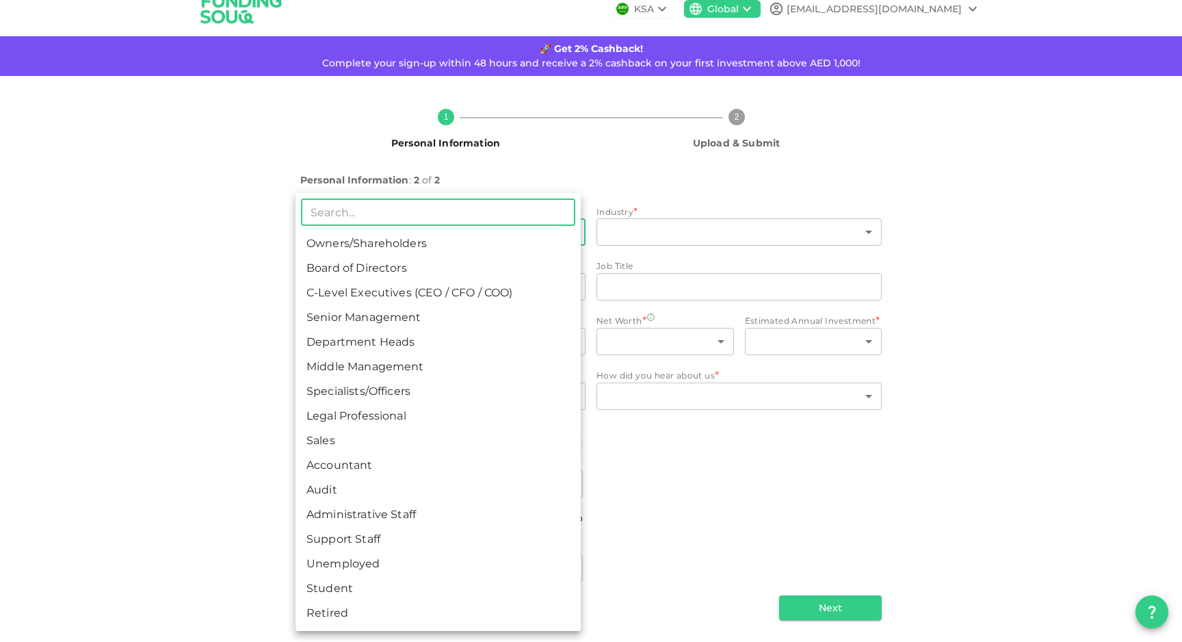
click at [380, 538] on li "Support Staff" at bounding box center [437, 539] width 285 height 25
type input "13"
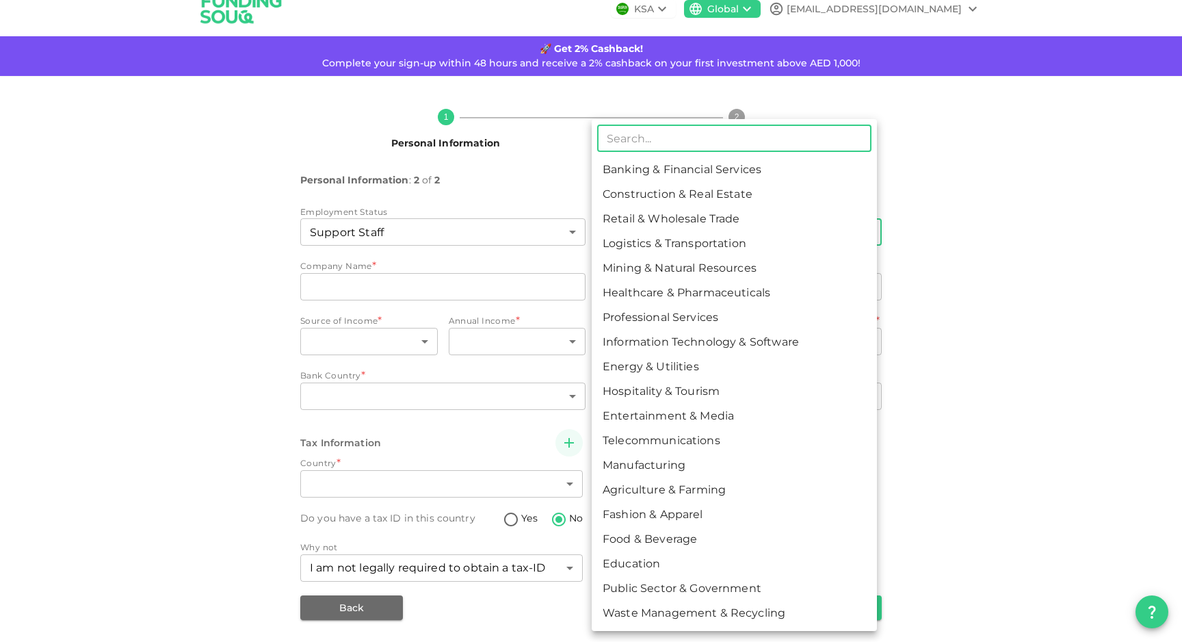
click at [644, 239] on body "KSA Global [EMAIL_ADDRESS][DOMAIN_NAME] 🚀 Get 2% Cashback! Complete your sign-u…" at bounding box center [591, 321] width 1182 height 642
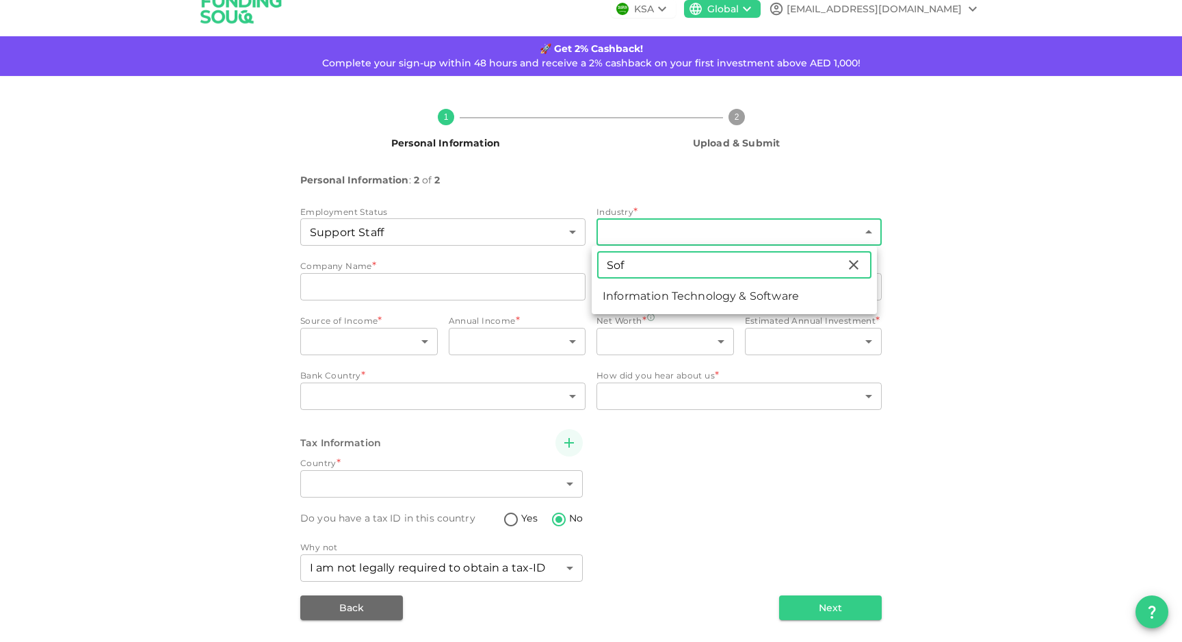
type input "Sof"
click at [689, 294] on li "Information Technology & Software" at bounding box center [734, 296] width 285 height 25
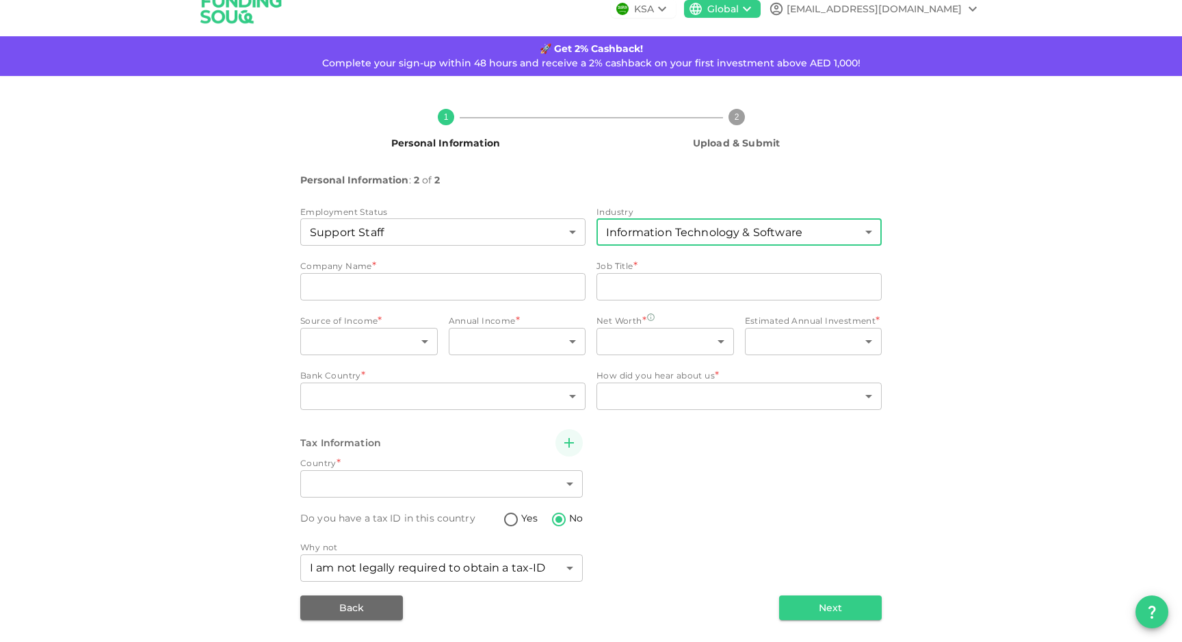
type input "8"
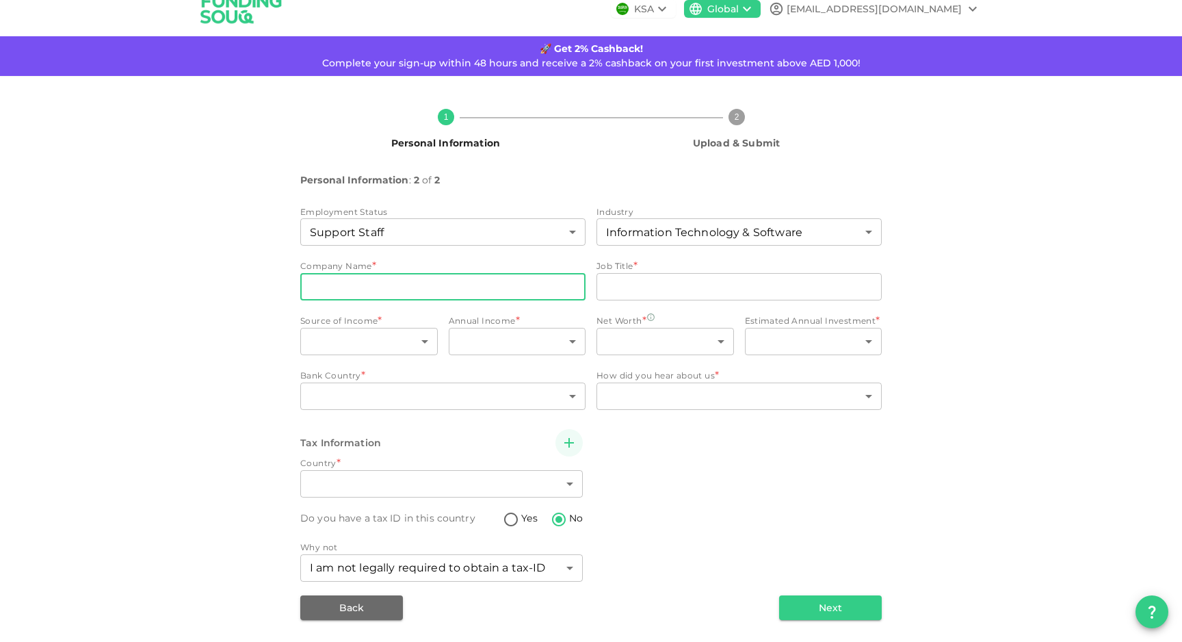
click at [478, 286] on input "companyName" at bounding box center [442, 286] width 285 height 27
click at [604, 291] on input "jobTitle" at bounding box center [738, 286] width 285 height 27
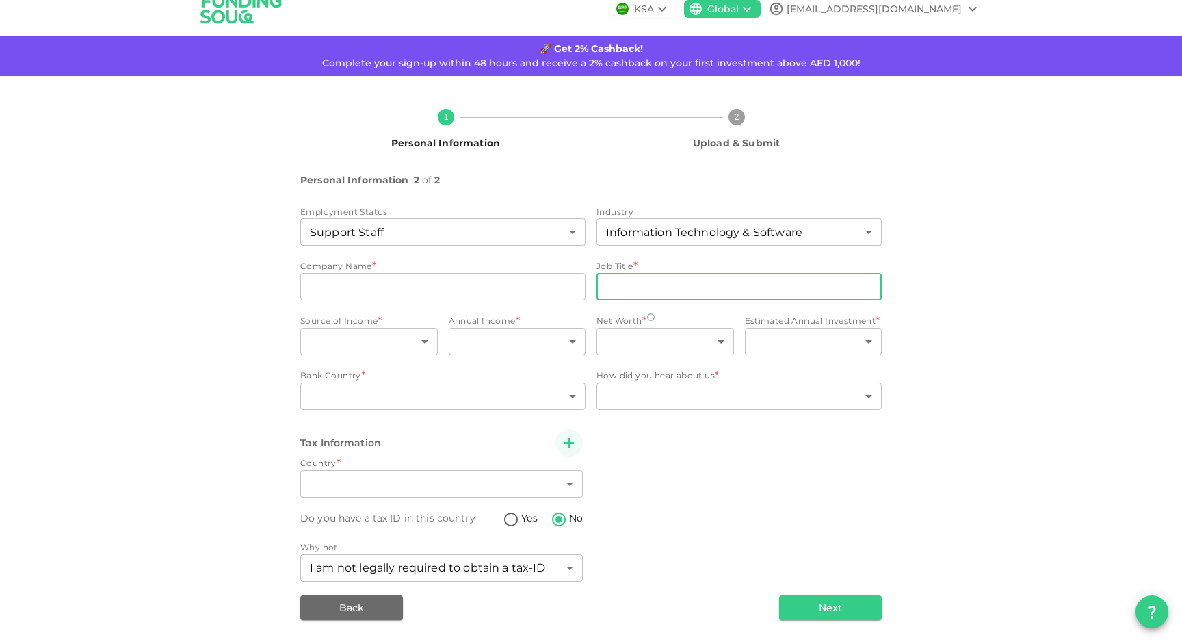
click at [604, 291] on input "jobTitle" at bounding box center [738, 286] width 285 height 27
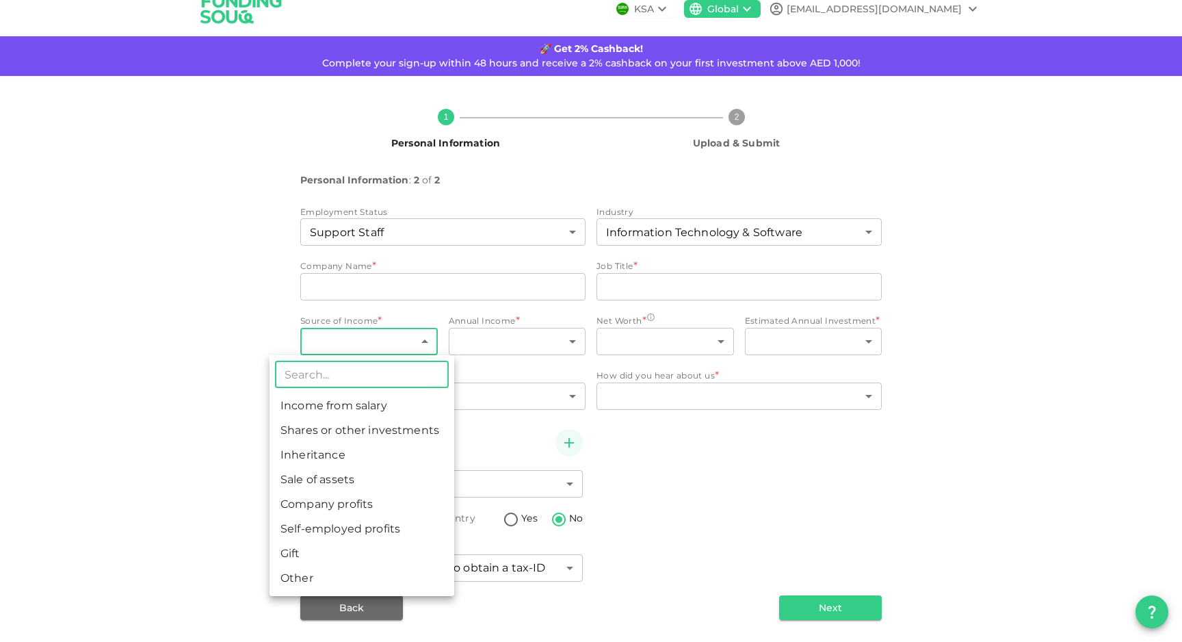
click at [415, 339] on body "KSA Global [EMAIL_ADDRESS][DOMAIN_NAME] 🚀 Get 2% Cashback! Complete your sign-u…" at bounding box center [591, 321] width 1182 height 642
click at [413, 404] on li "Income from salary" at bounding box center [361, 405] width 185 height 25
type input "1"
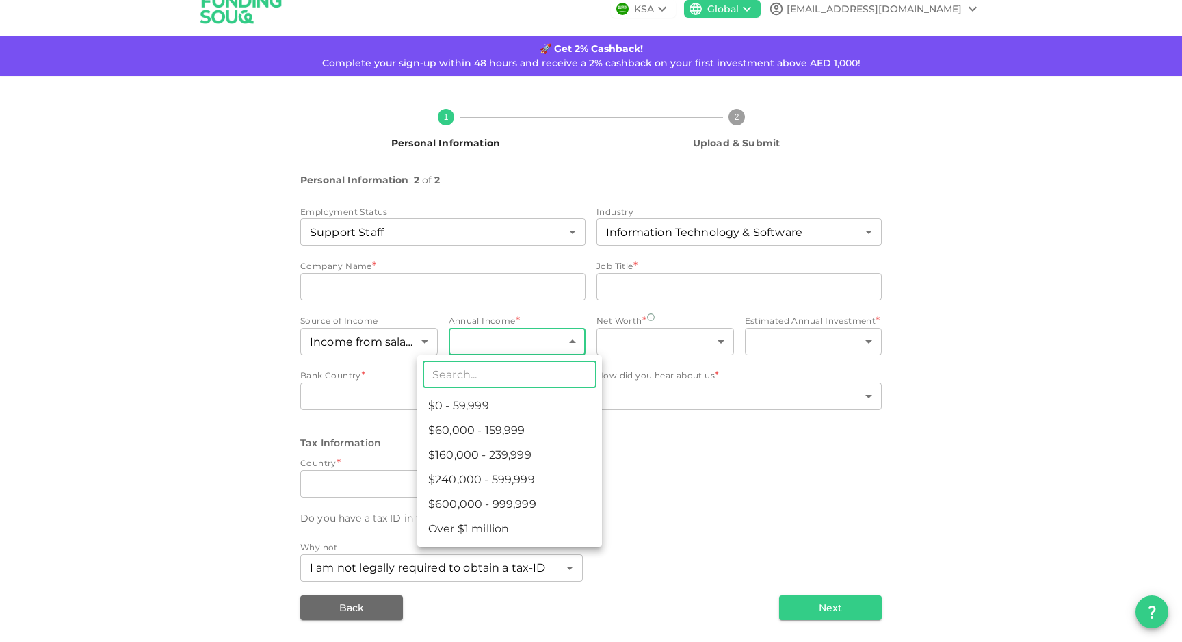
click at [505, 344] on body "KSA Global [EMAIL_ADDRESS][DOMAIN_NAME] 🚀 Get 2% Cashback! Complete your sign-u…" at bounding box center [591, 321] width 1182 height 642
click at [511, 397] on li "$0 - 59,999" at bounding box center [509, 405] width 185 height 25
type input "1"
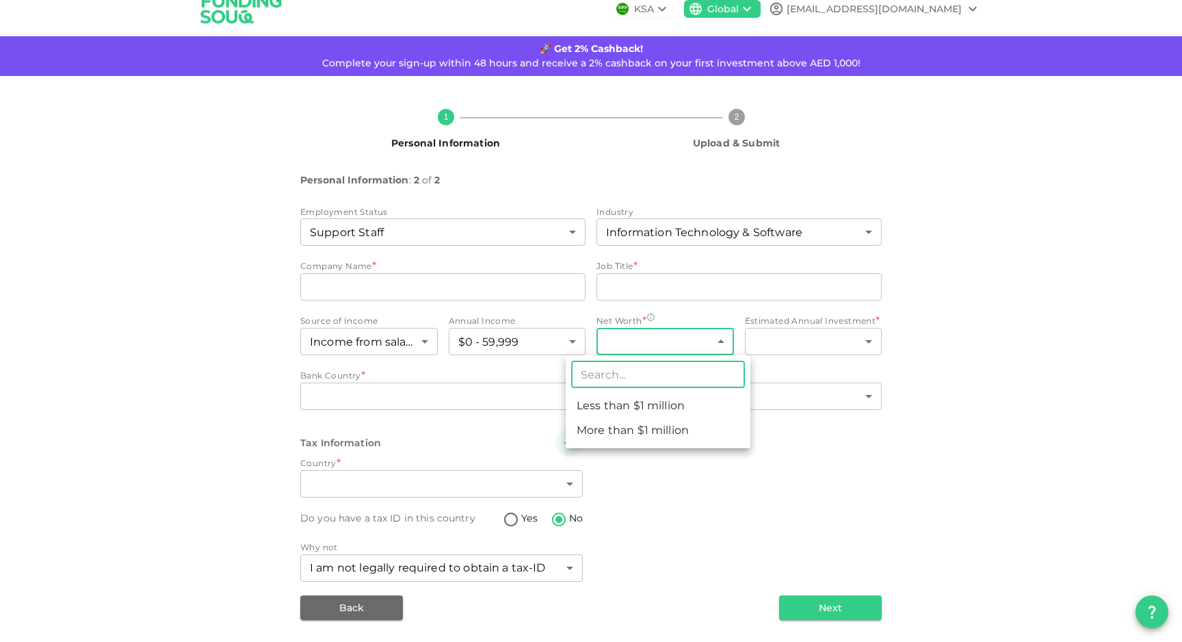
click at [618, 347] on body "KSA Global [EMAIL_ADDRESS][DOMAIN_NAME] 🚀 Get 2% Cashback! Complete your sign-u…" at bounding box center [591, 321] width 1182 height 642
click at [624, 401] on li "Less than $1 million" at bounding box center [658, 405] width 185 height 25
type input "1"
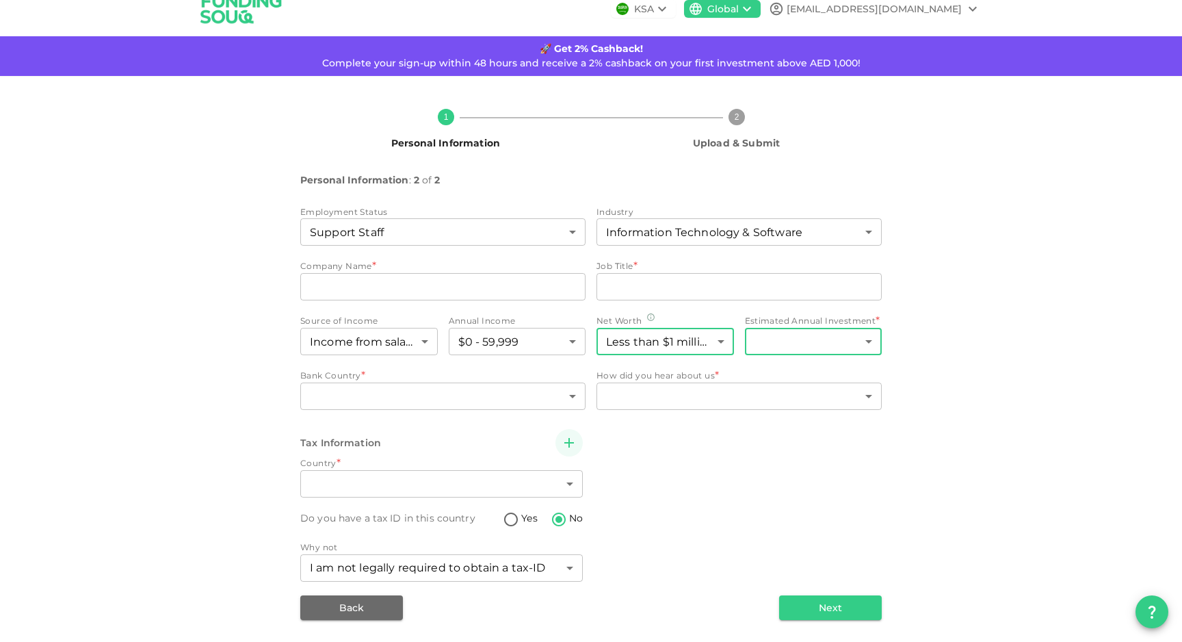
click at [776, 341] on body "KSA Global [EMAIL_ADDRESS][DOMAIN_NAME] 🚀 Get 2% Cashback! Complete your sign-u…" at bounding box center [591, 321] width 1182 height 642
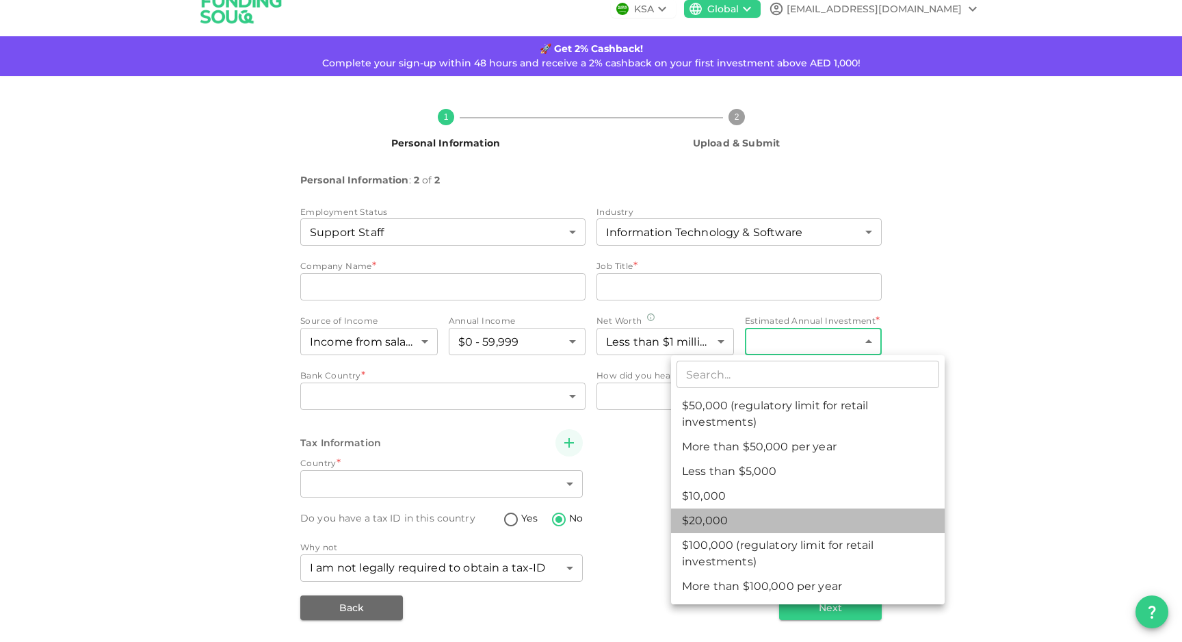
click at [731, 516] on li "$20,000" at bounding box center [808, 520] width 274 height 25
type input "3"
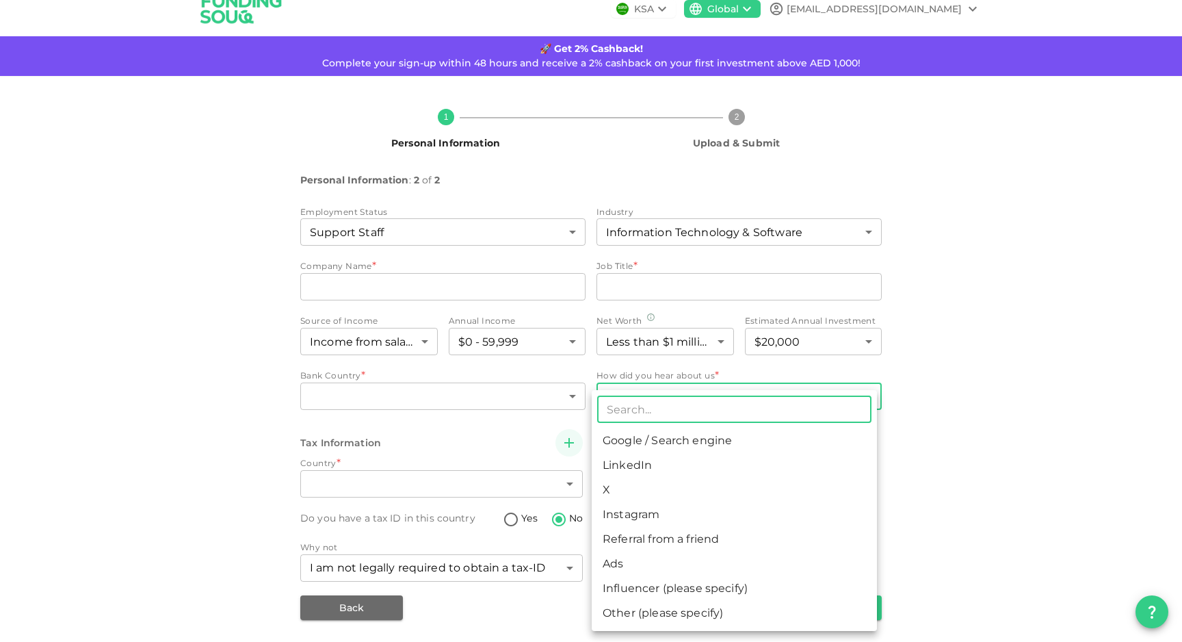
click at [714, 403] on body "KSA Global [EMAIL_ADDRESS][DOMAIN_NAME] 🚀 Get 2% Cashback! Complete your sign-u…" at bounding box center [591, 321] width 1182 height 642
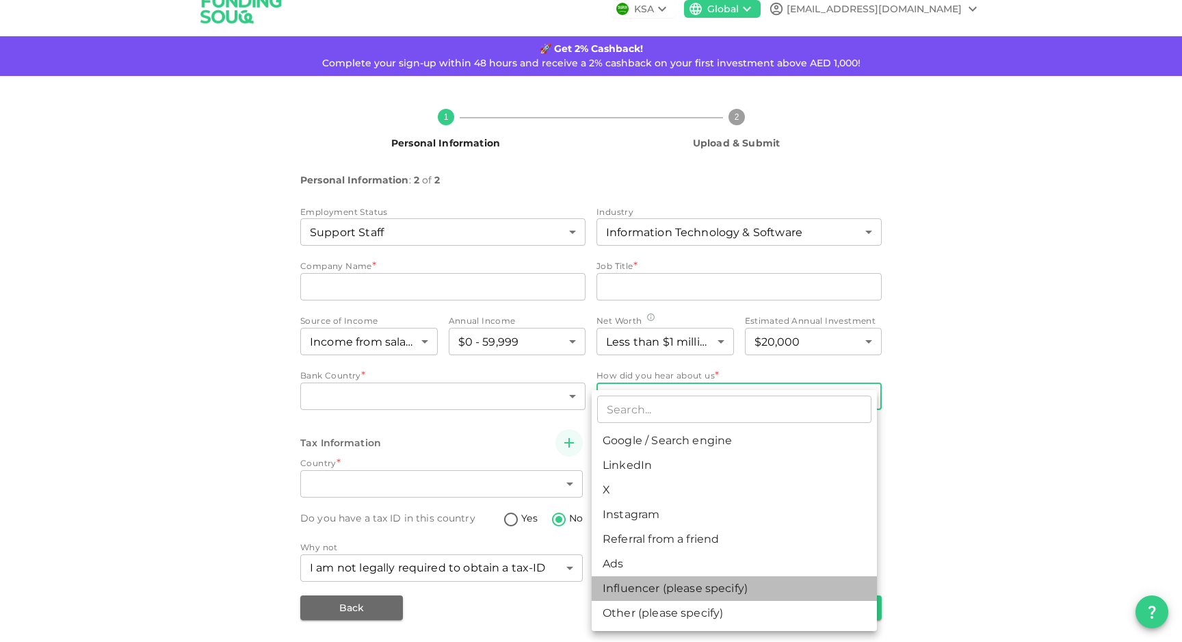
click at [748, 577] on li "Influencer (please specify)" at bounding box center [734, 588] width 285 height 25
type input "12"
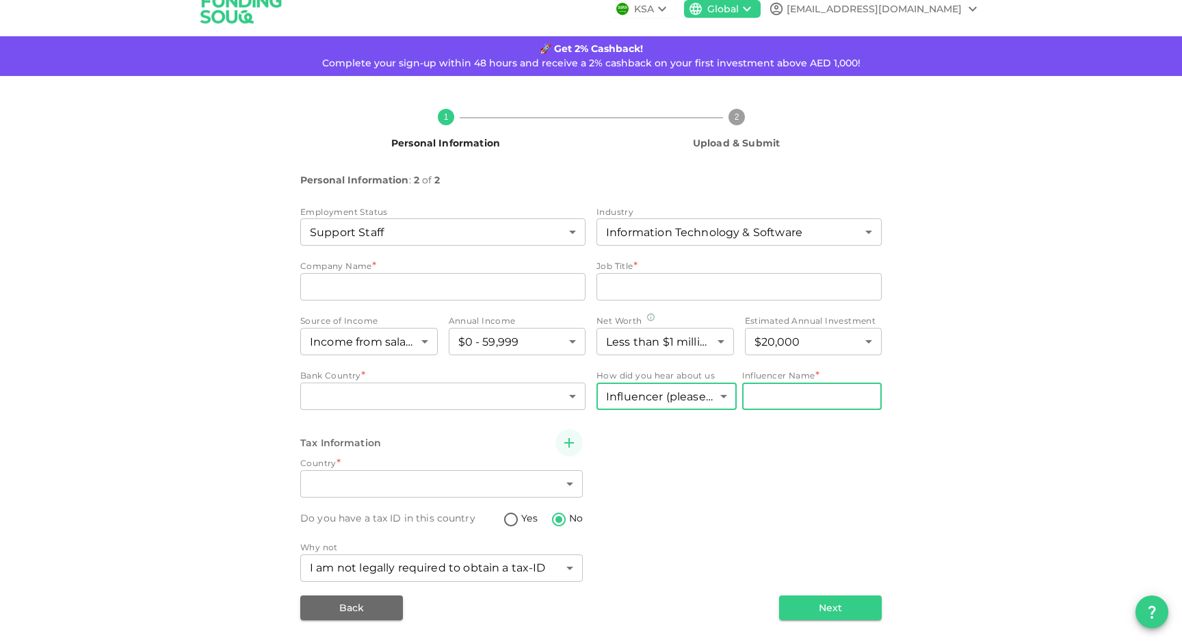
click at [790, 404] on input "Influencer Name" at bounding box center [812, 395] width 140 height 27
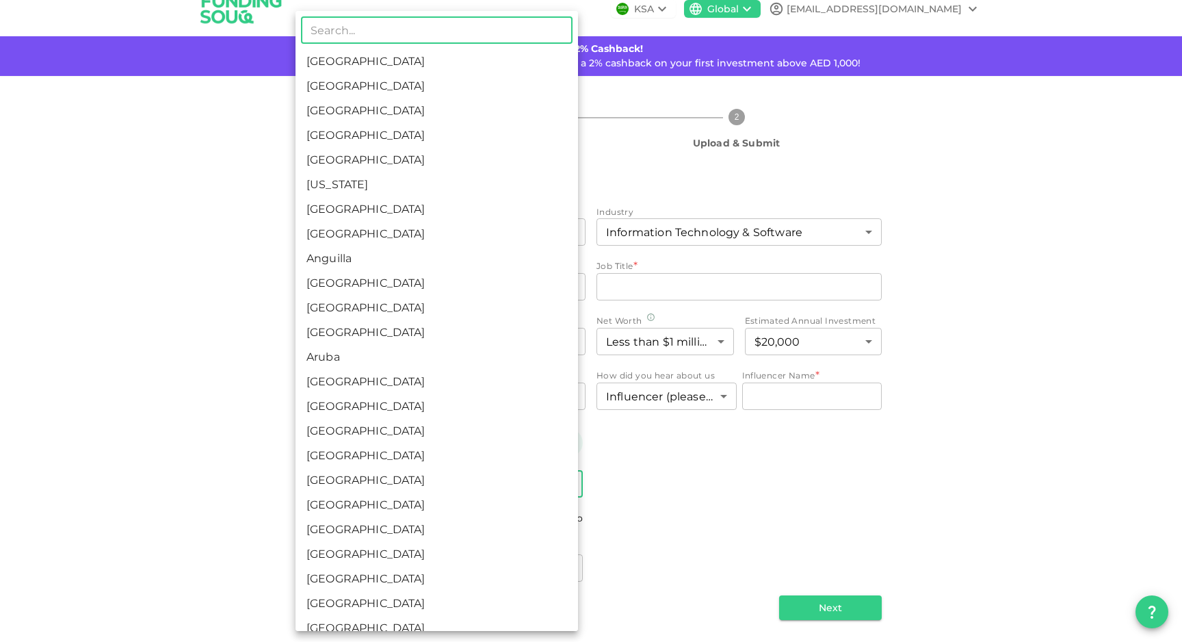
click at [564, 487] on body "KSA Global [EMAIL_ADDRESS][DOMAIN_NAME] 🚀 Get 2% Cashback! Complete your sign-u…" at bounding box center [591, 321] width 1182 height 642
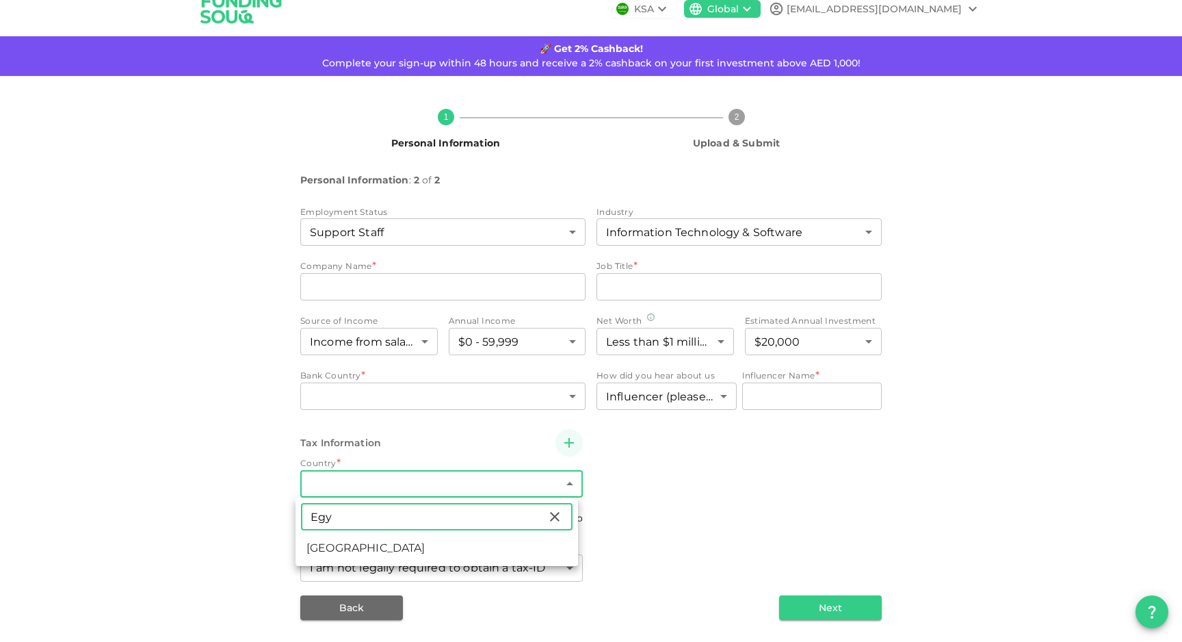
type input "Egy"
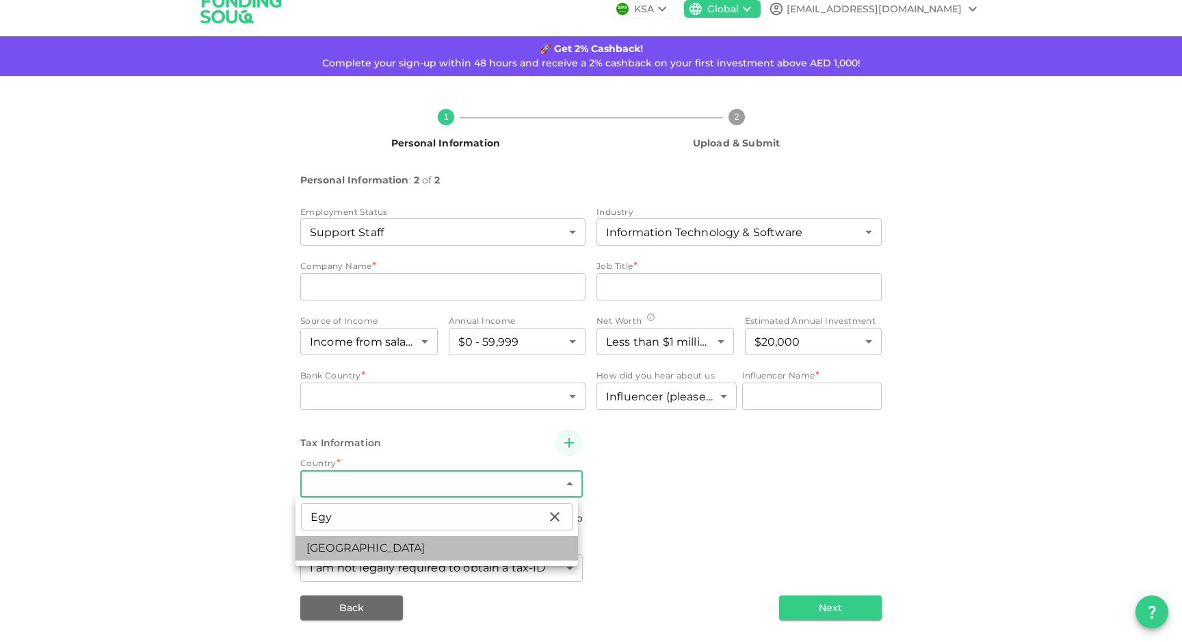
click at [503, 548] on li "[GEOGRAPHIC_DATA]" at bounding box center [436, 548] width 282 height 25
type input "57"
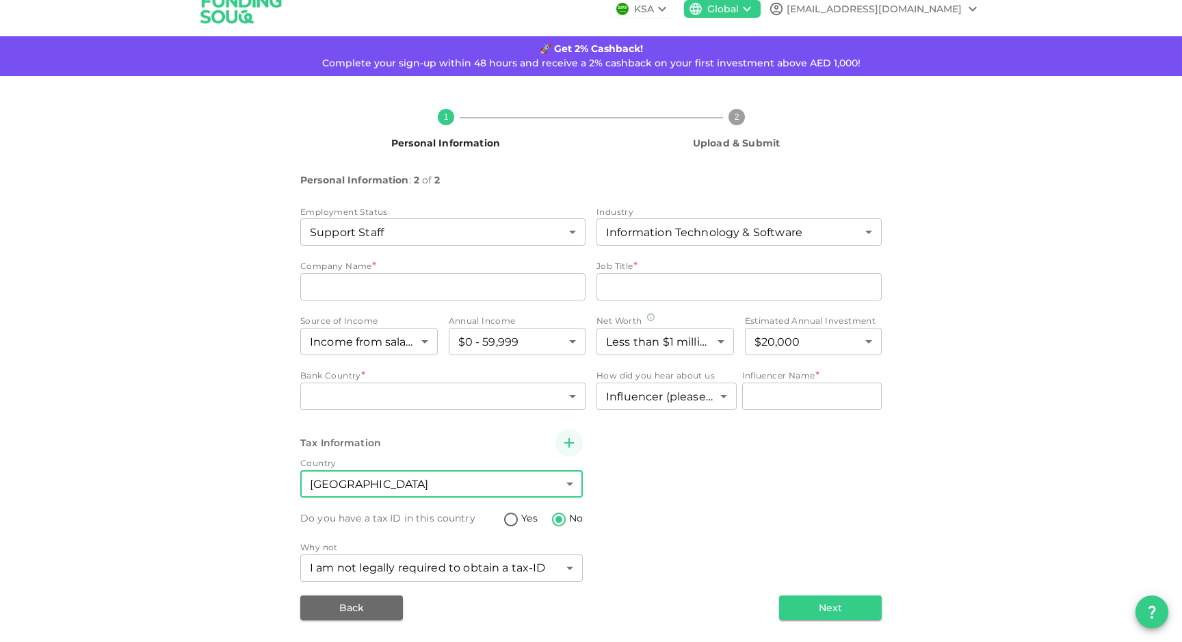
click at [637, 509] on div "Tax Information Country [GEOGRAPHIC_DATA] 57 ​ Do you have a tax ID in this cou…" at bounding box center [590, 506] width 581 height 155
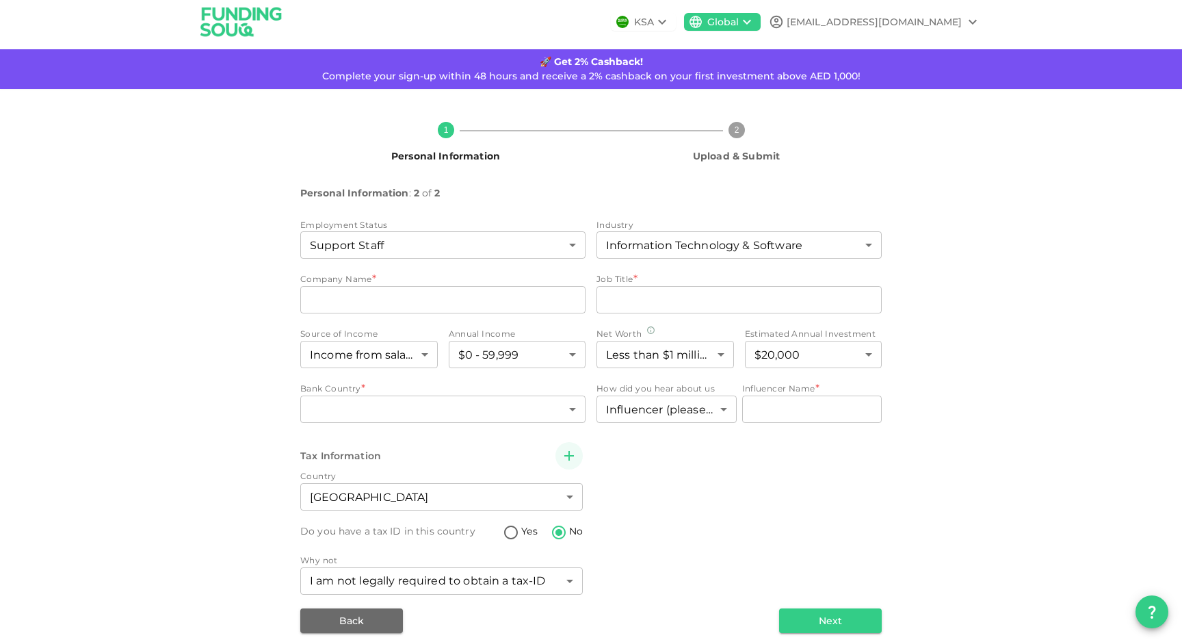
scroll to position [5, 0]
click at [549, 413] on body "KSA Global [EMAIL_ADDRESS][DOMAIN_NAME] 🚀 Get 2% Cashback! Complete your sign-u…" at bounding box center [591, 321] width 1182 height 642
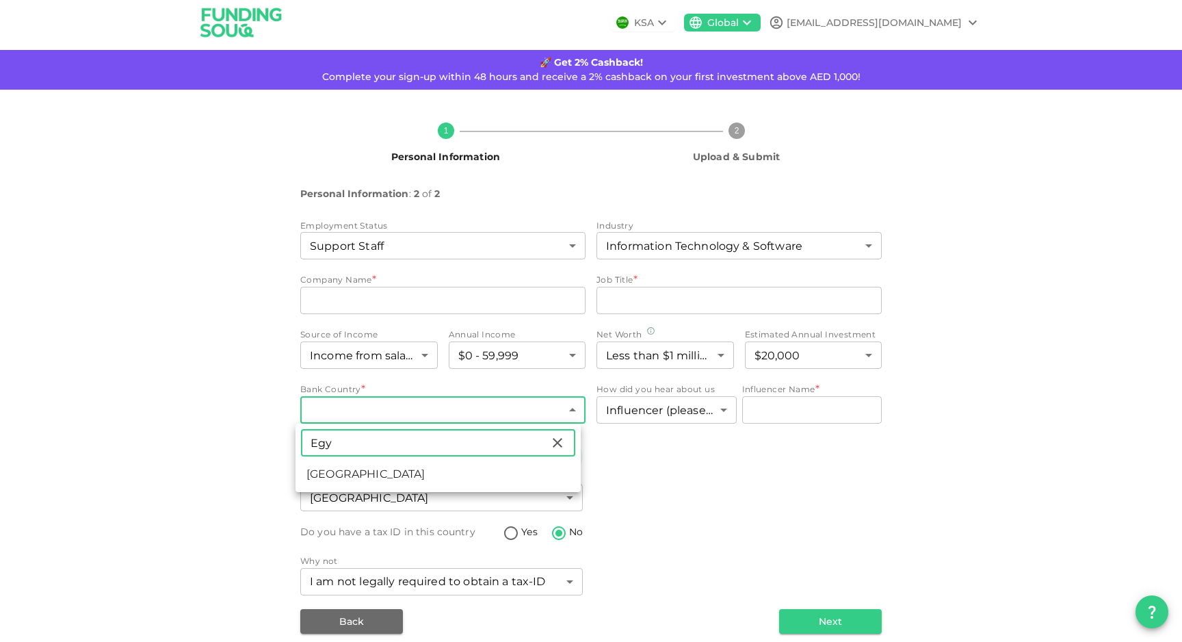
type input "Egy"
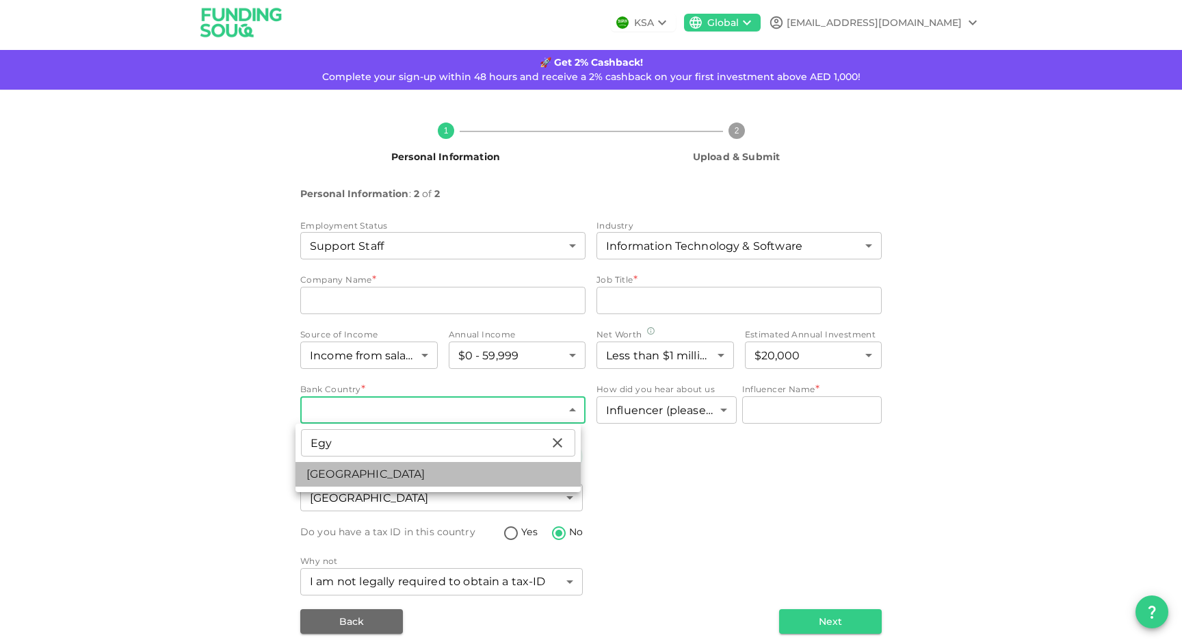
click at [449, 470] on li "[GEOGRAPHIC_DATA]" at bounding box center [437, 474] width 285 height 25
type input "57"
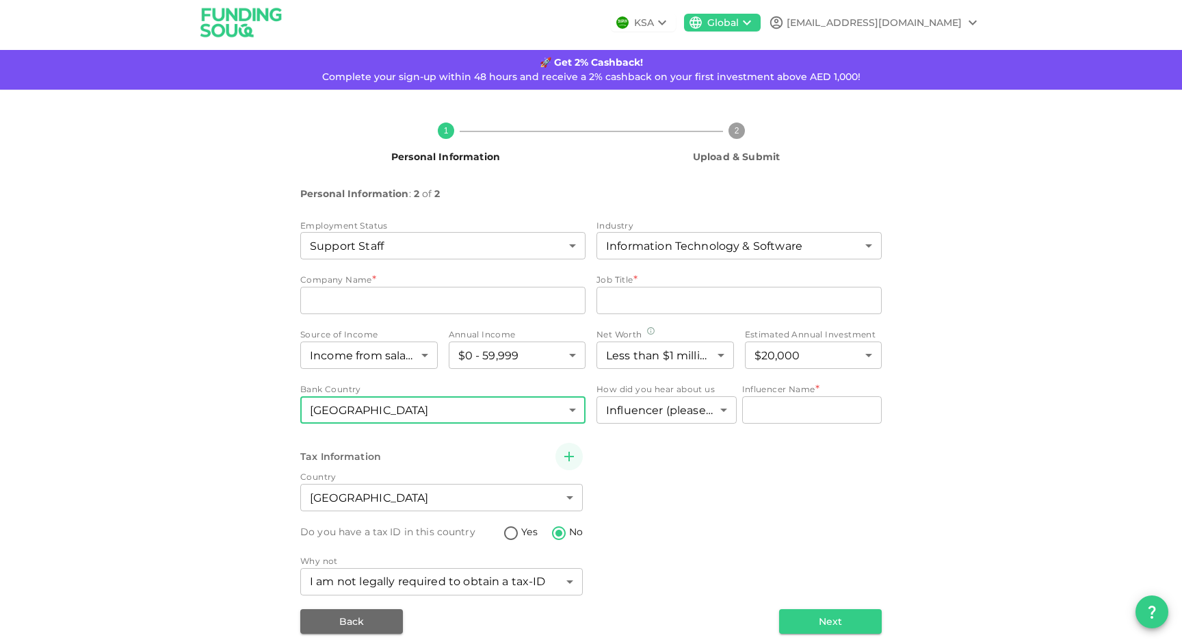
click at [630, 467] on div "Tax Information Country [GEOGRAPHIC_DATA] 57 ​ Do you have a tax ID in this cou…" at bounding box center [590, 519] width 581 height 155
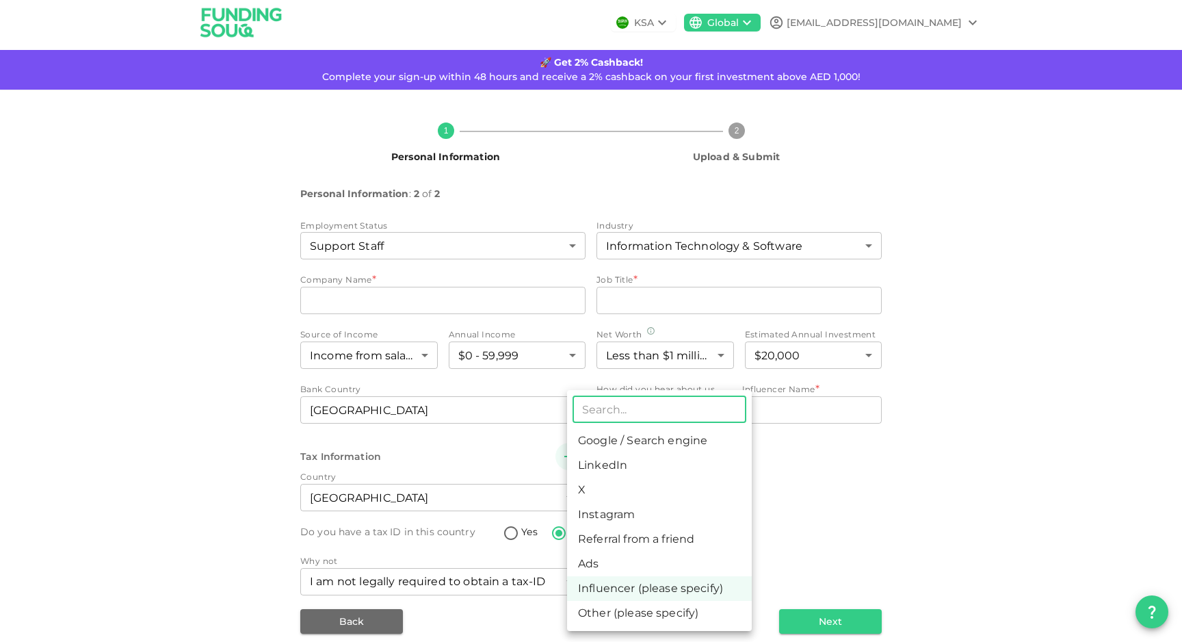
click at [685, 412] on body "KSA Global [EMAIL_ADDRESS][DOMAIN_NAME] 🚀 Get 2% Cashback! Complete your sign-u…" at bounding box center [591, 321] width 1182 height 642
click at [670, 443] on li "Google / Search engine" at bounding box center [659, 440] width 185 height 25
type input "1"
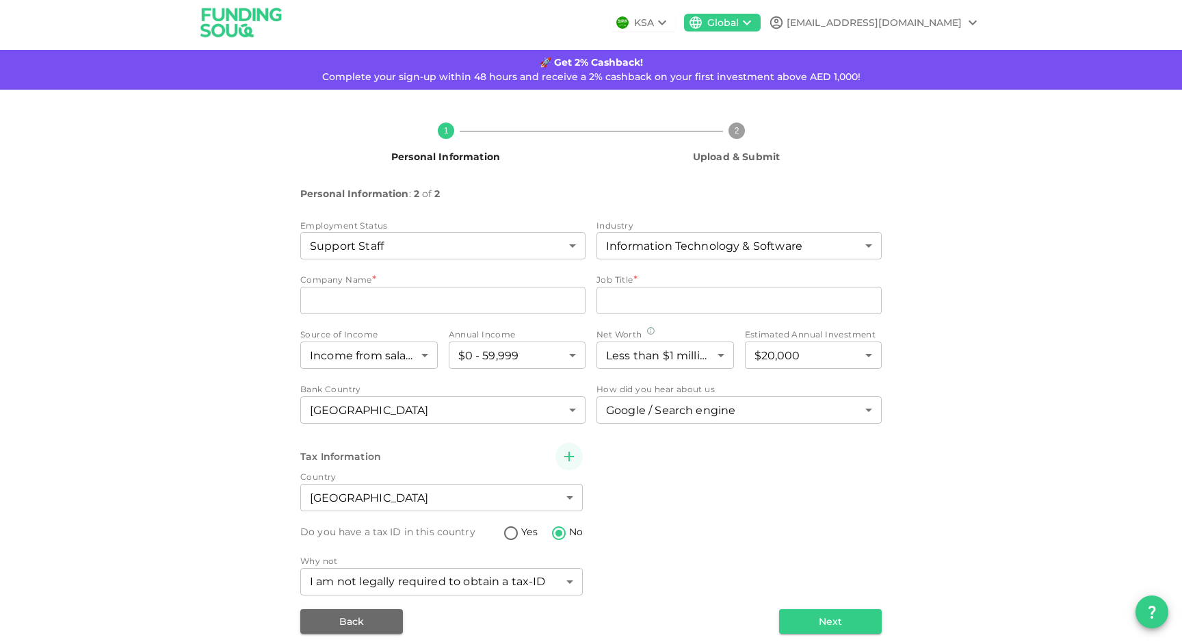
click at [429, 318] on div "Employment Status Support Staff 13 ​ Industry Information Technology & Software…" at bounding box center [590, 323] width 581 height 208
click at [429, 308] on input "companyName" at bounding box center [442, 300] width 285 height 27
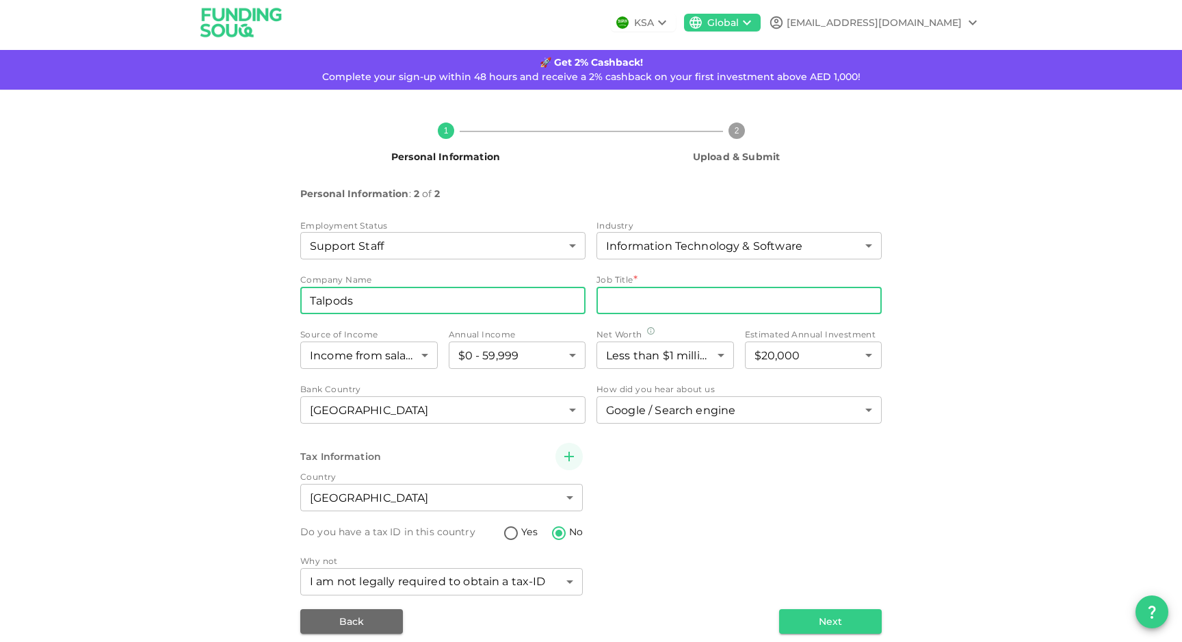
type input "Talpods"
click at [624, 304] on input "jobTitle" at bounding box center [738, 300] width 285 height 27
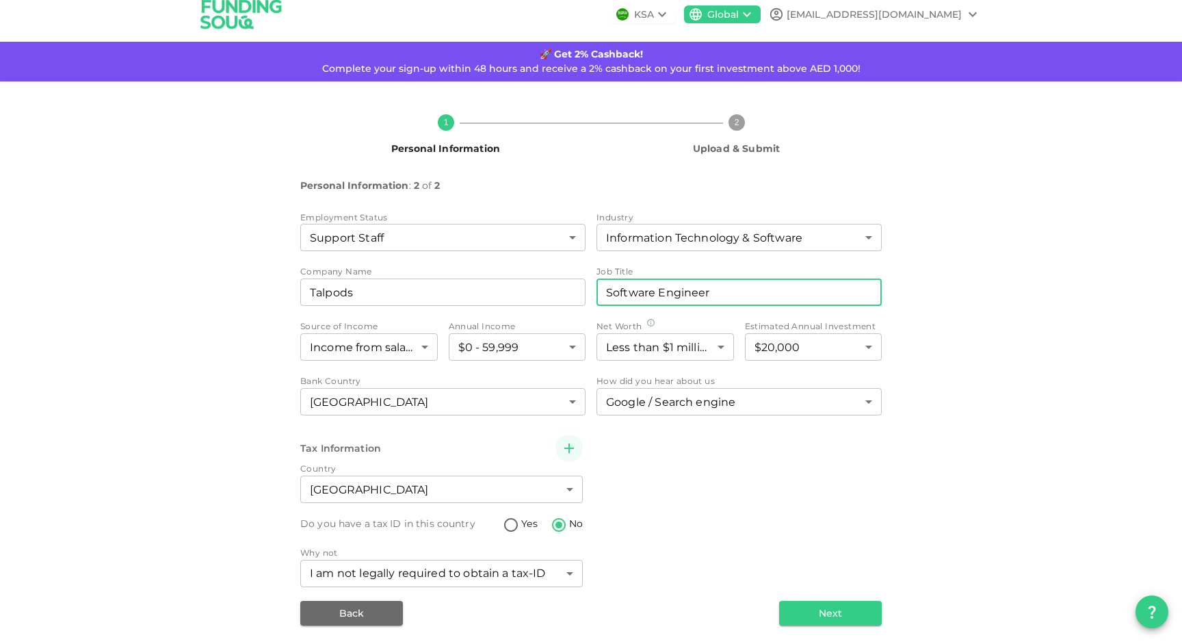
scroll to position [18, 0]
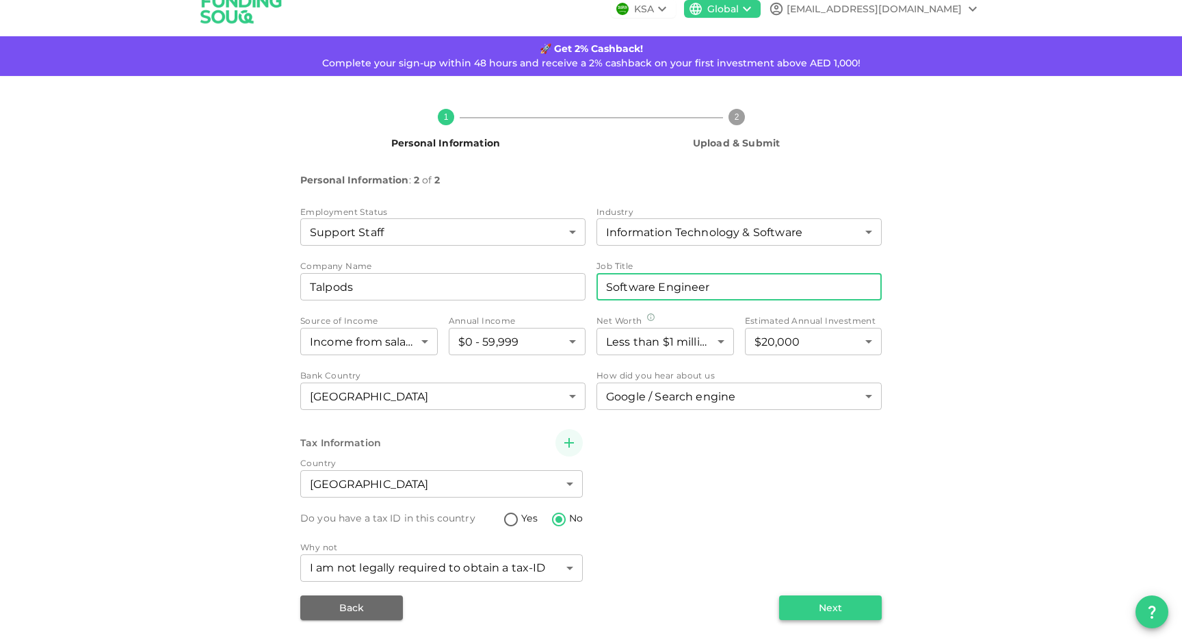
type input "Software Engineer"
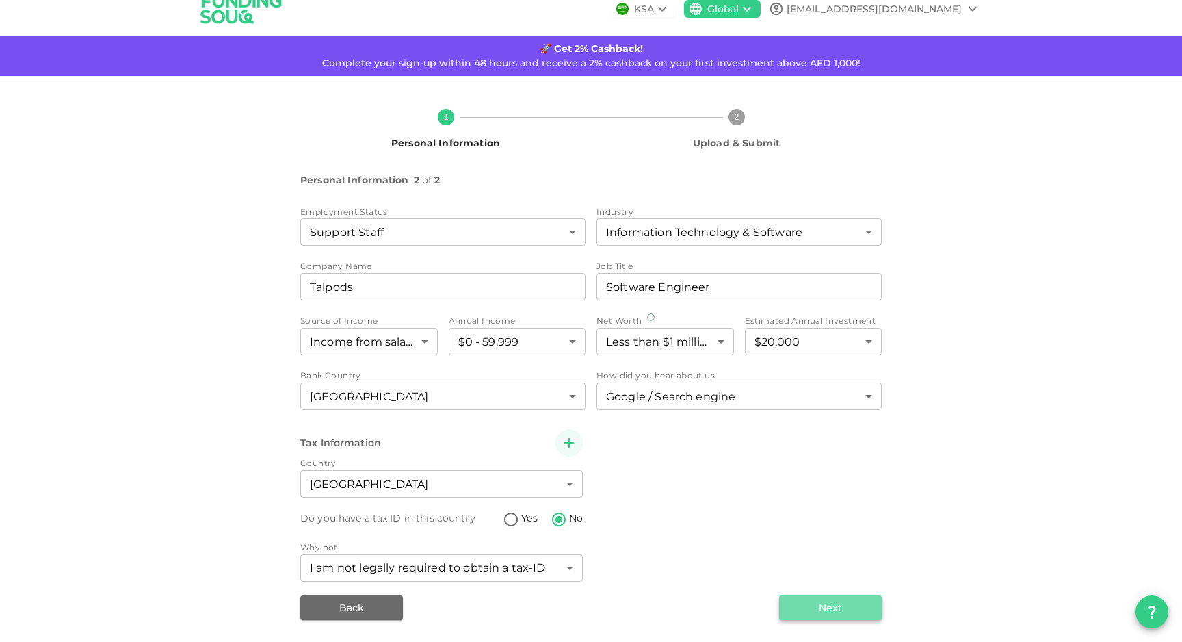
click at [795, 597] on button "Next" at bounding box center [830, 607] width 103 height 25
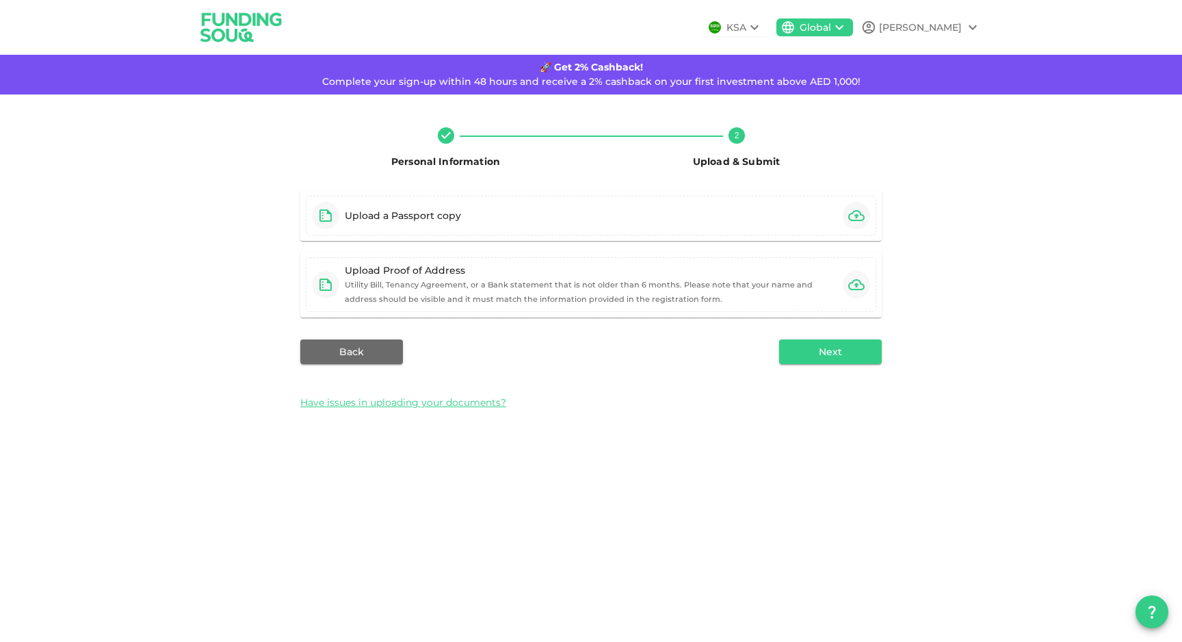
click at [763, 25] on icon at bounding box center [754, 27] width 16 height 16
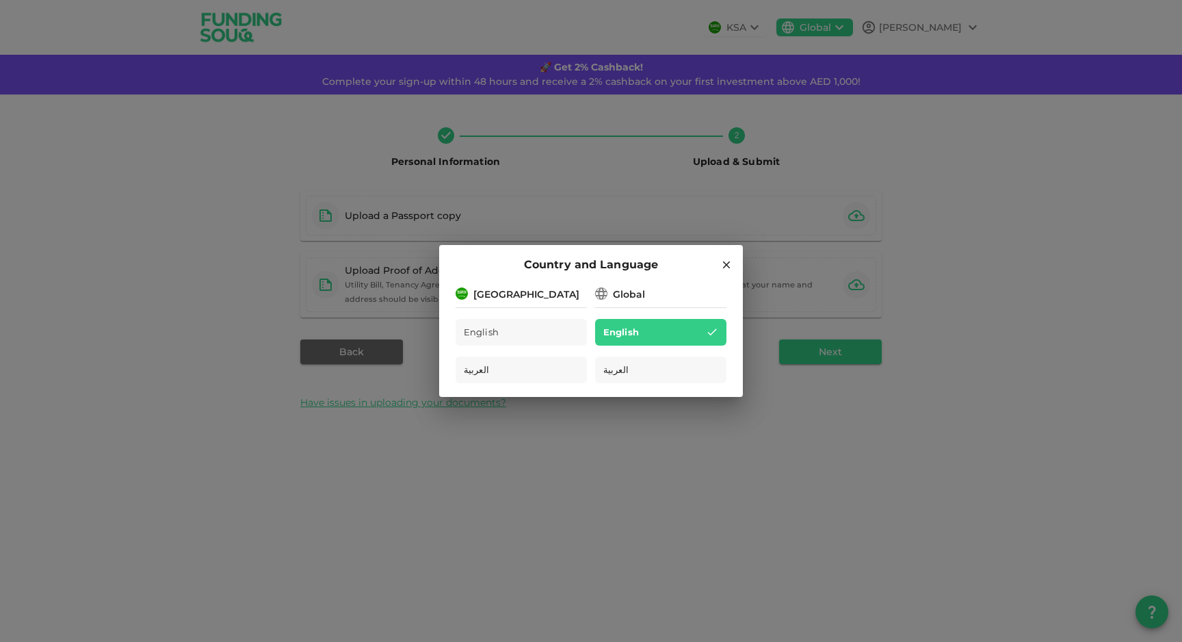
click at [720, 261] on div "Country and Language" at bounding box center [590, 265] width 271 height 18
click at [728, 264] on icon at bounding box center [726, 265] width 12 height 12
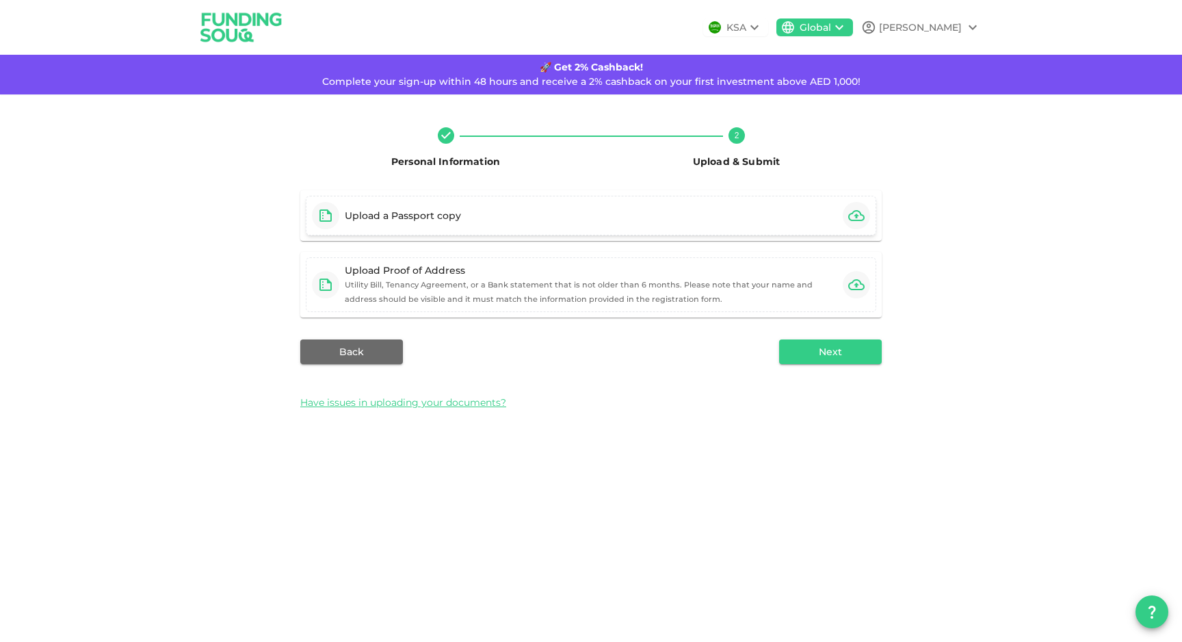
click at [695, 217] on div "Upload a Passport copy" at bounding box center [591, 216] width 570 height 40
click at [860, 213] on icon "button" at bounding box center [856, 215] width 16 height 11
click at [860, 285] on icon "button" at bounding box center [856, 284] width 16 height 16
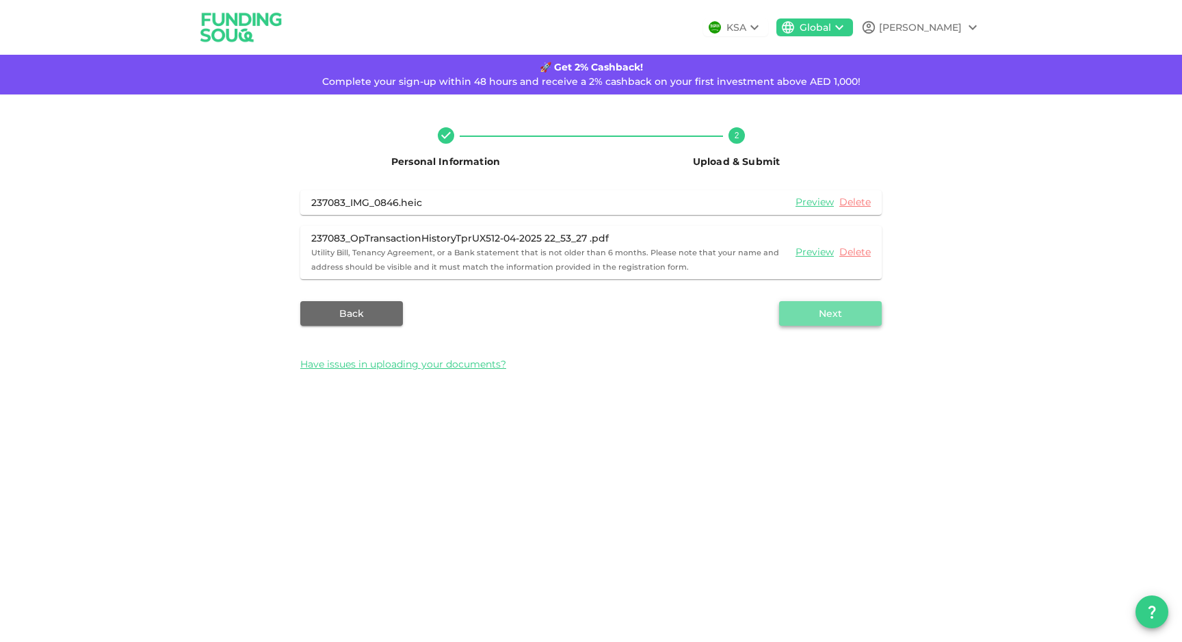
click at [804, 319] on button "Next" at bounding box center [830, 313] width 103 height 25
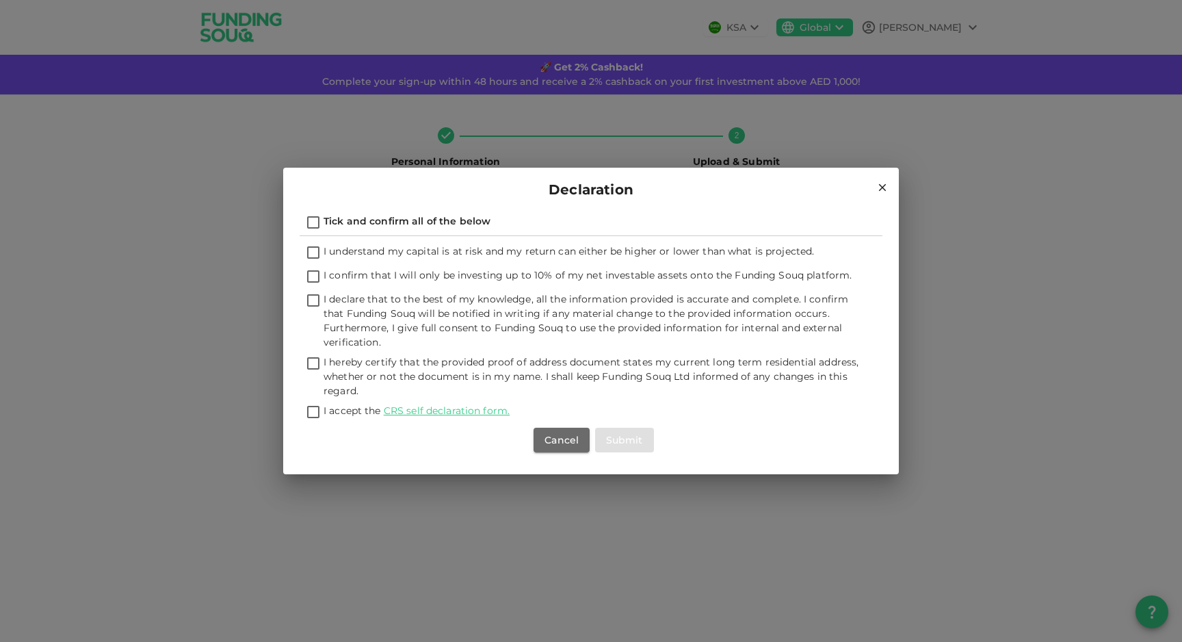
click at [311, 250] on input "I understand my capital is at risk and my return can either be higher or lower …" at bounding box center [313, 253] width 21 height 18
checkbox input "true"
click at [311, 269] on input "I confirm that I will only be investing up to 10% of my net investable assets o…" at bounding box center [313, 277] width 21 height 18
checkbox input "true"
click at [313, 295] on input "I declare that to the best of my knowledge, all the information provided is acc…" at bounding box center [313, 301] width 21 height 18
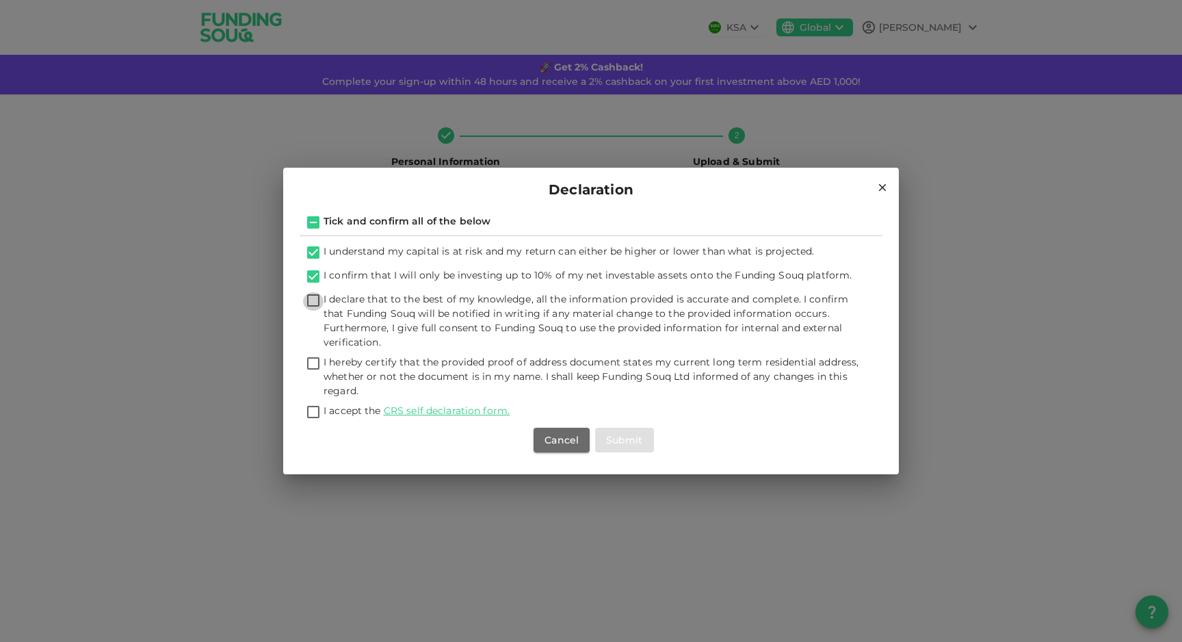
checkbox input "true"
click at [316, 365] on input "I hereby certify that the provided proof of address document states my current …" at bounding box center [313, 364] width 21 height 18
checkbox input "true"
click at [310, 412] on input "I accept the CRS self declaration form." at bounding box center [313, 413] width 21 height 18
checkbox input "true"
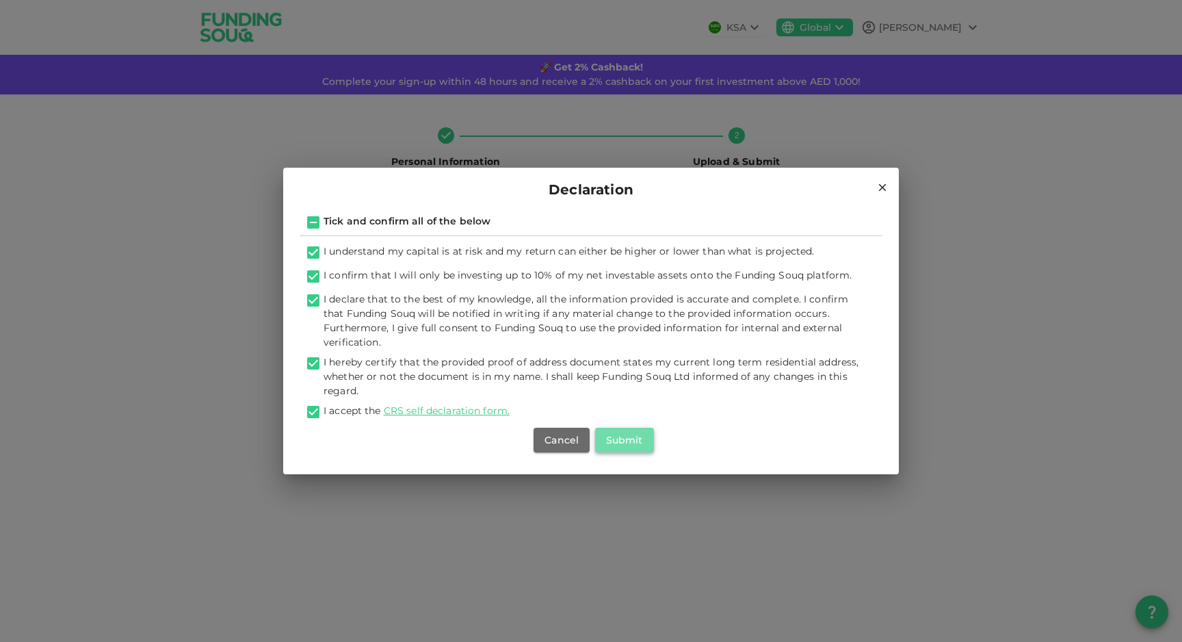
click at [624, 445] on button "Submit" at bounding box center [624, 439] width 59 height 25
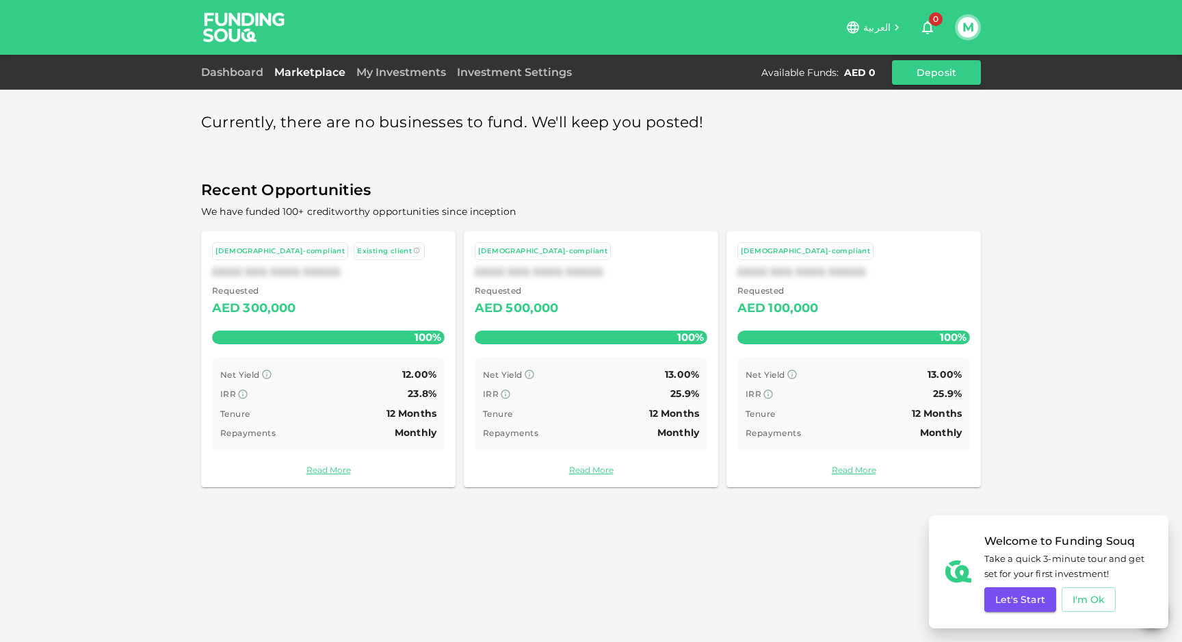
click at [263, 300] on div "300,000" at bounding box center [269, 309] width 53 height 22
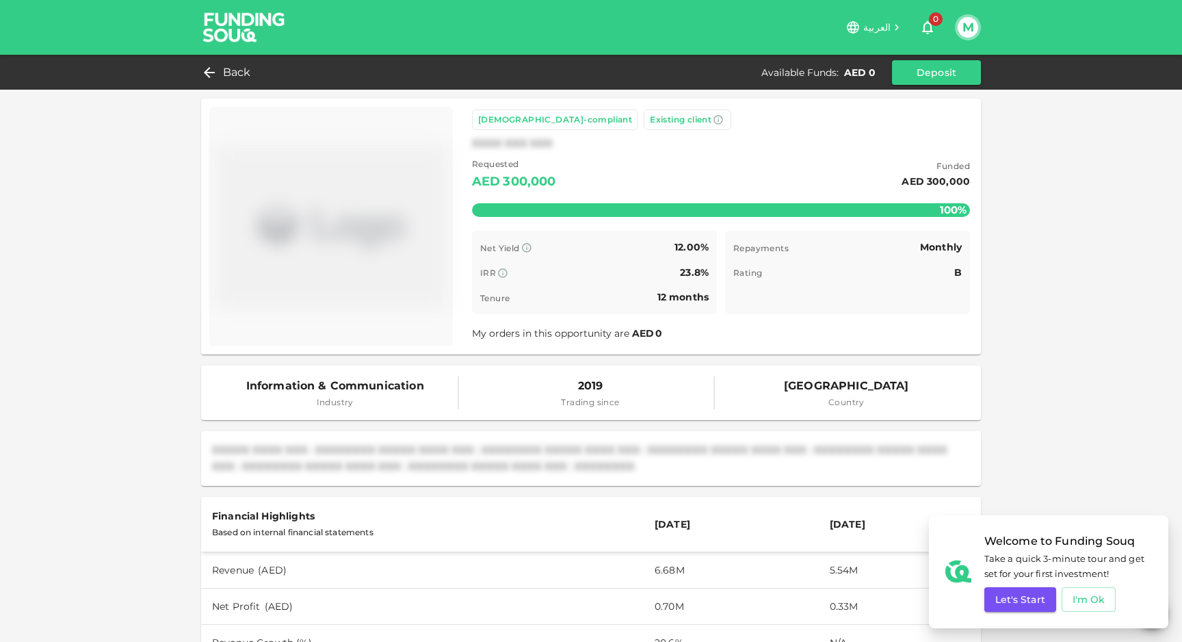
click at [220, 62] on div "Back Available Funds : AED 0 Deposit" at bounding box center [591, 72] width 780 height 25
click at [217, 70] on div "Back" at bounding box center [228, 72] width 55 height 19
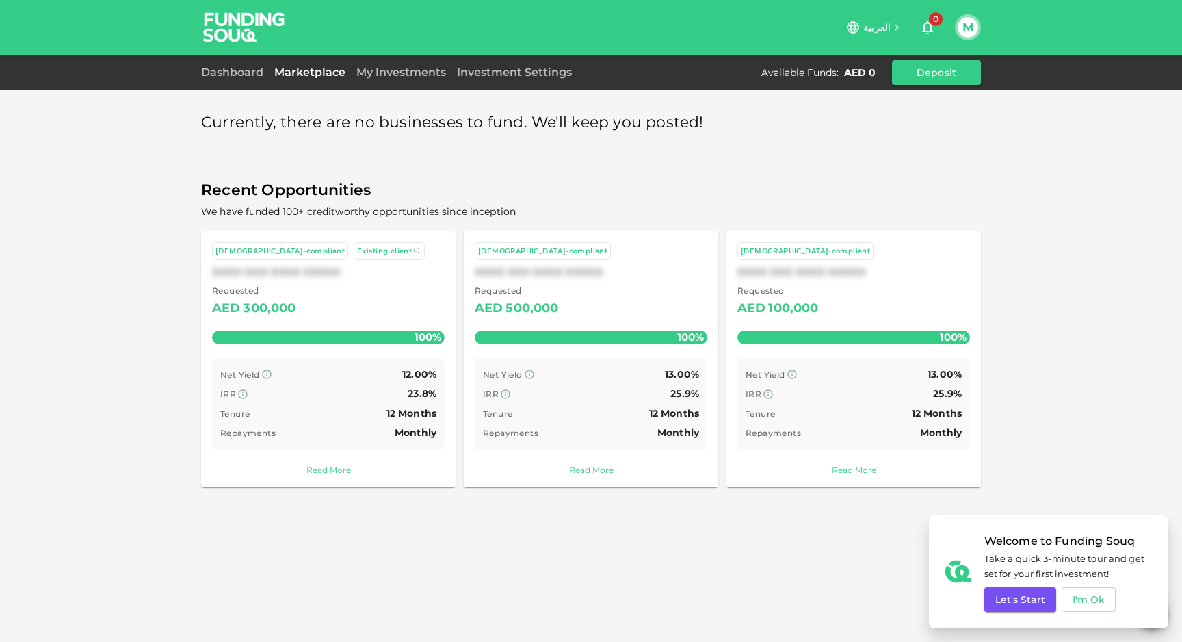
click at [325, 76] on link "Marketplace" at bounding box center [310, 72] width 82 height 13
click at [243, 68] on link "Dashboard" at bounding box center [235, 72] width 68 height 13
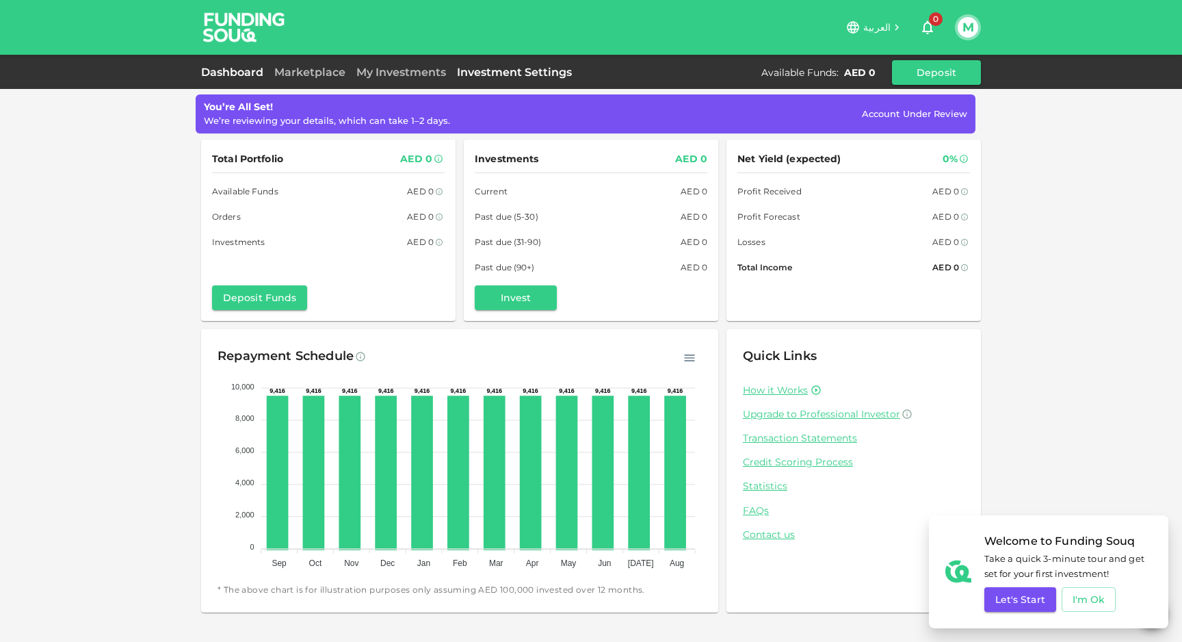
click at [494, 76] on link "Investment Settings" at bounding box center [514, 72] width 126 height 13
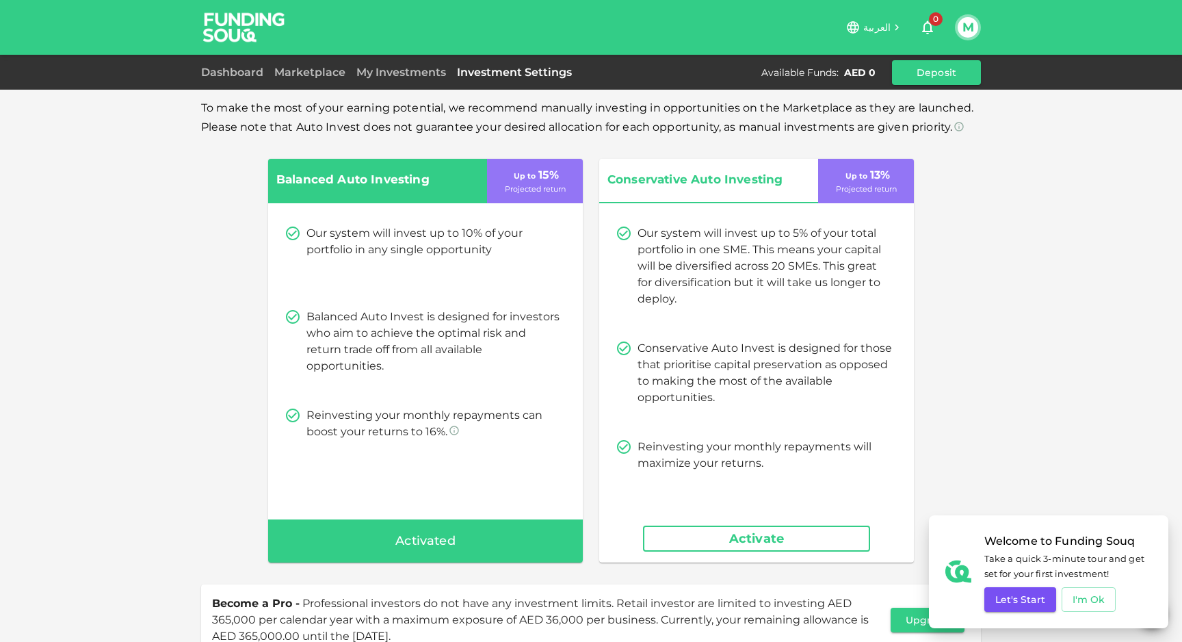
click at [970, 27] on button "M" at bounding box center [967, 27] width 21 height 21
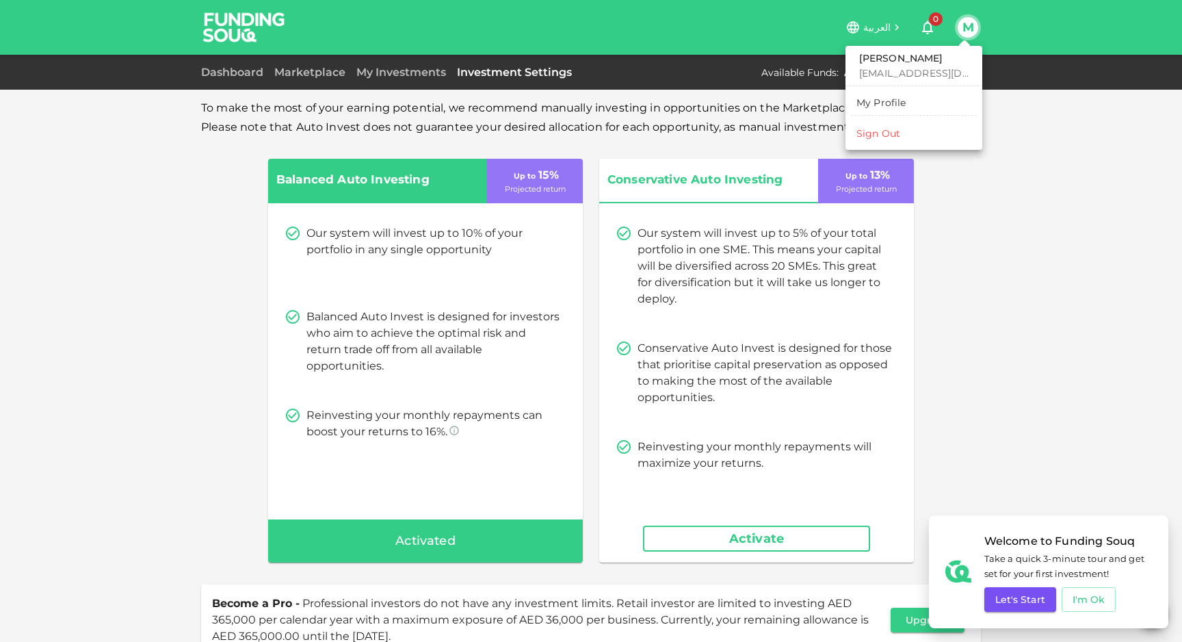
click at [885, 107] on div "My Profile" at bounding box center [881, 103] width 50 height 14
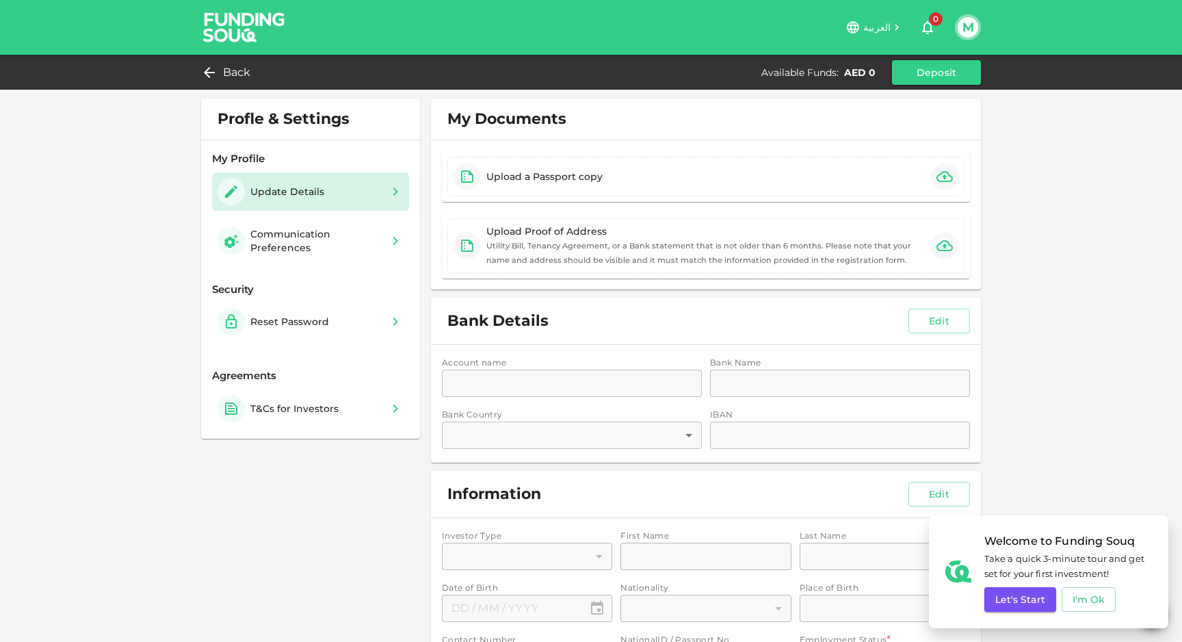
type input "1"
type input "[PERSON_NAME]"
type input "⁦⁨[DATE]⁩⁩"
type input "57"
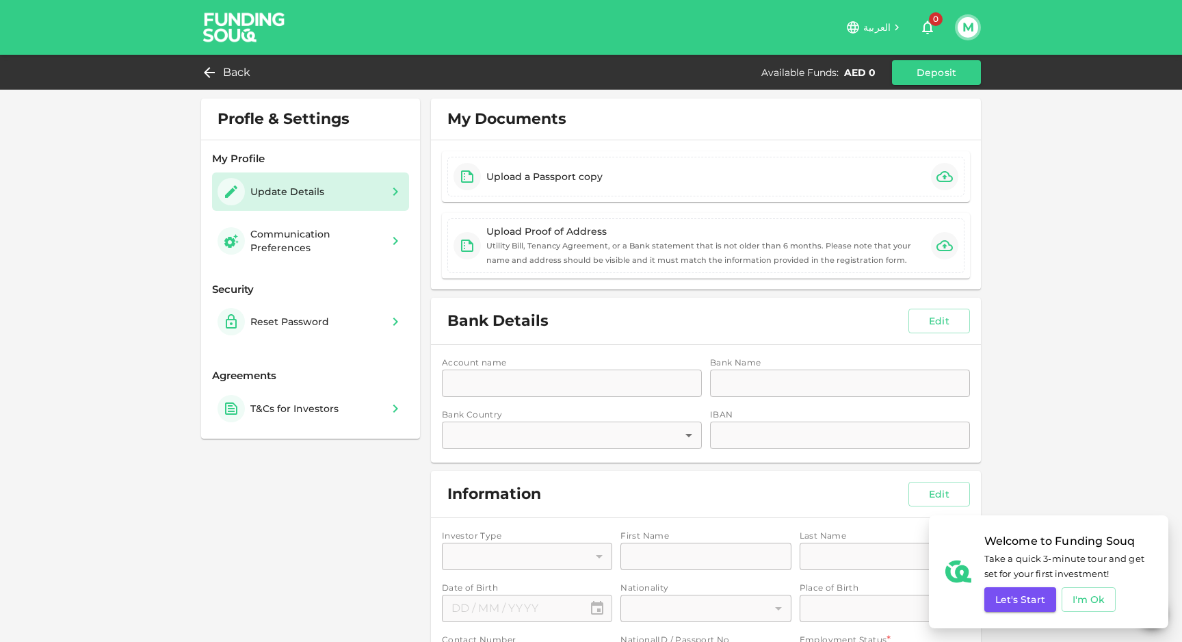
type input "57"
type input "13"
type input "Talpods"
type input "1"
type input "Software Engineer"
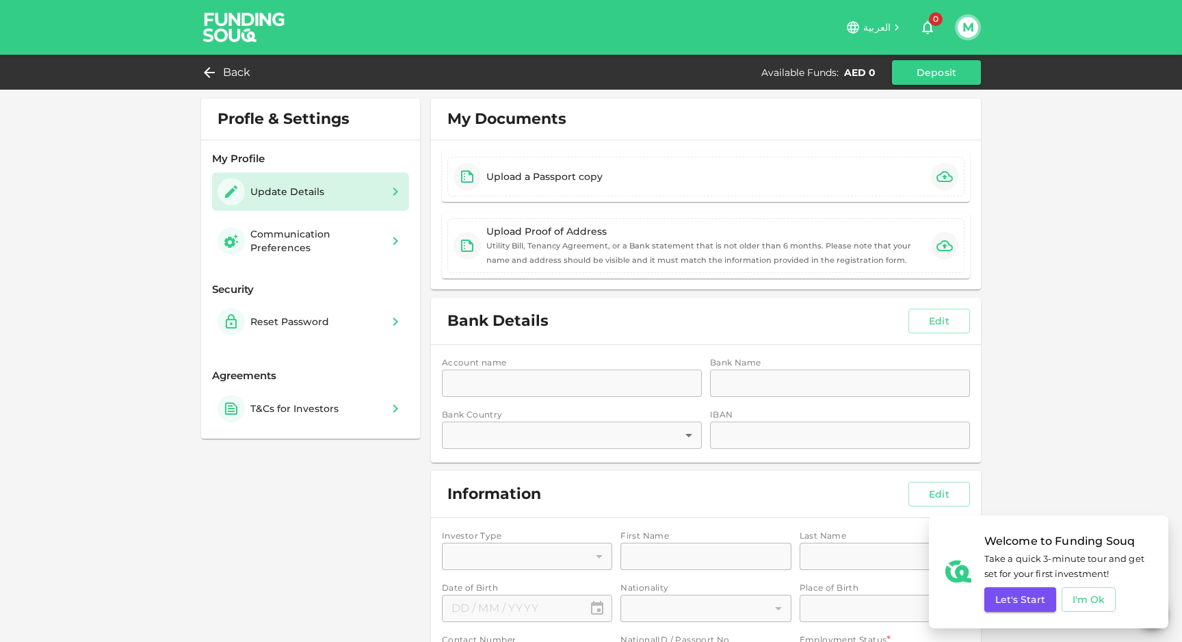
type input "1"
type input "3"
type input "57"
type input "8"
type input "1"
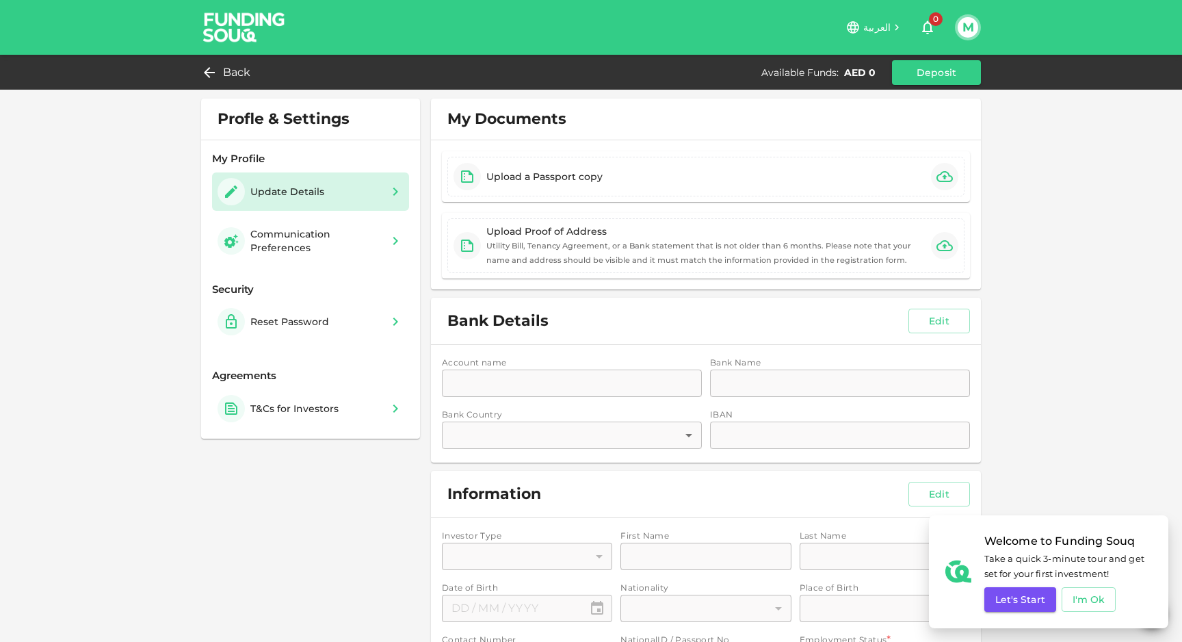
type input "1"
type input "Ismaliaa, [GEOGRAPHIC_DATA]"
type input "57"
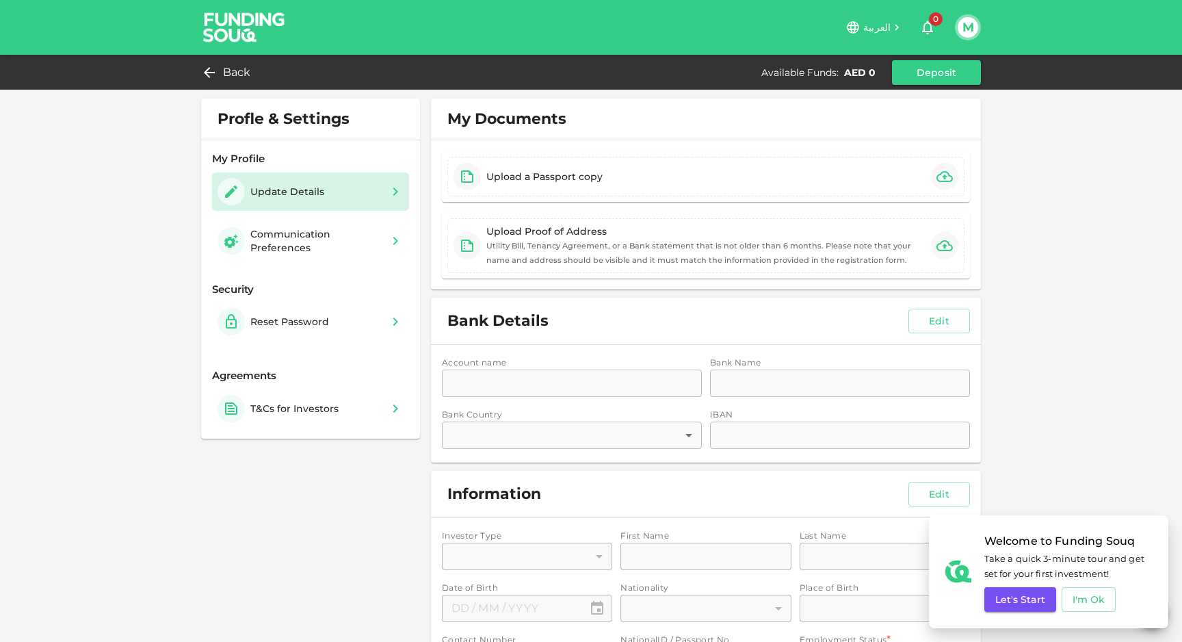
radio input "false"
radio input "true"
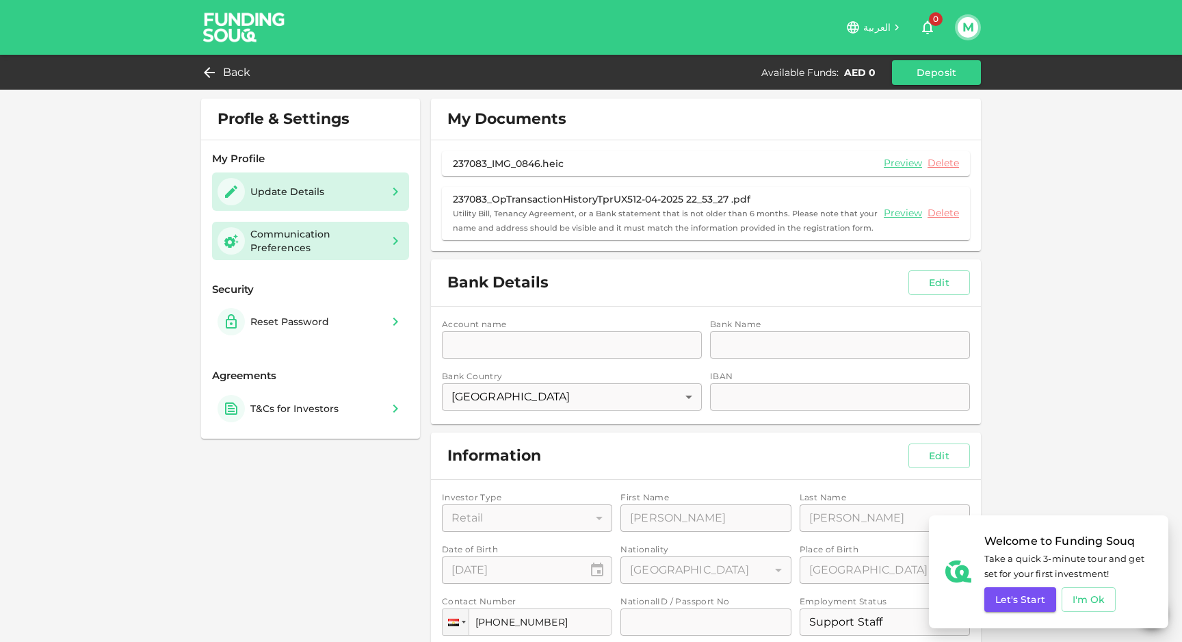
click at [301, 236] on div "Communication Preferences" at bounding box center [315, 240] width 131 height 27
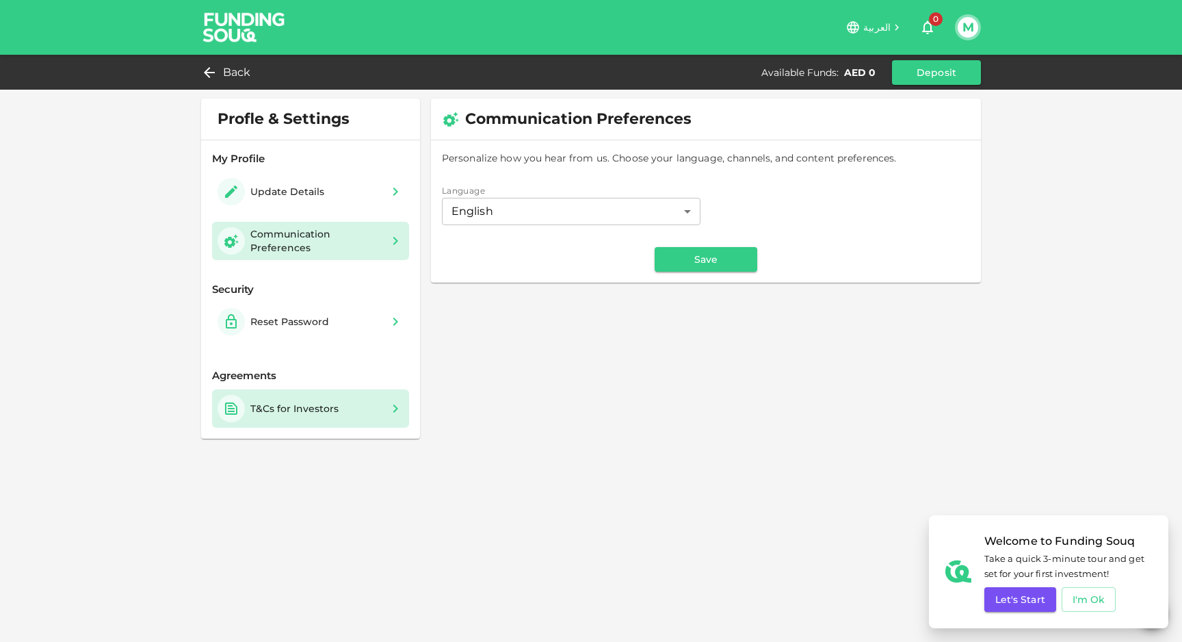
click at [341, 396] on div "T&Cs for Investors" at bounding box center [280, 408] width 127 height 27
click at [244, 75] on span "Back" at bounding box center [237, 72] width 28 height 19
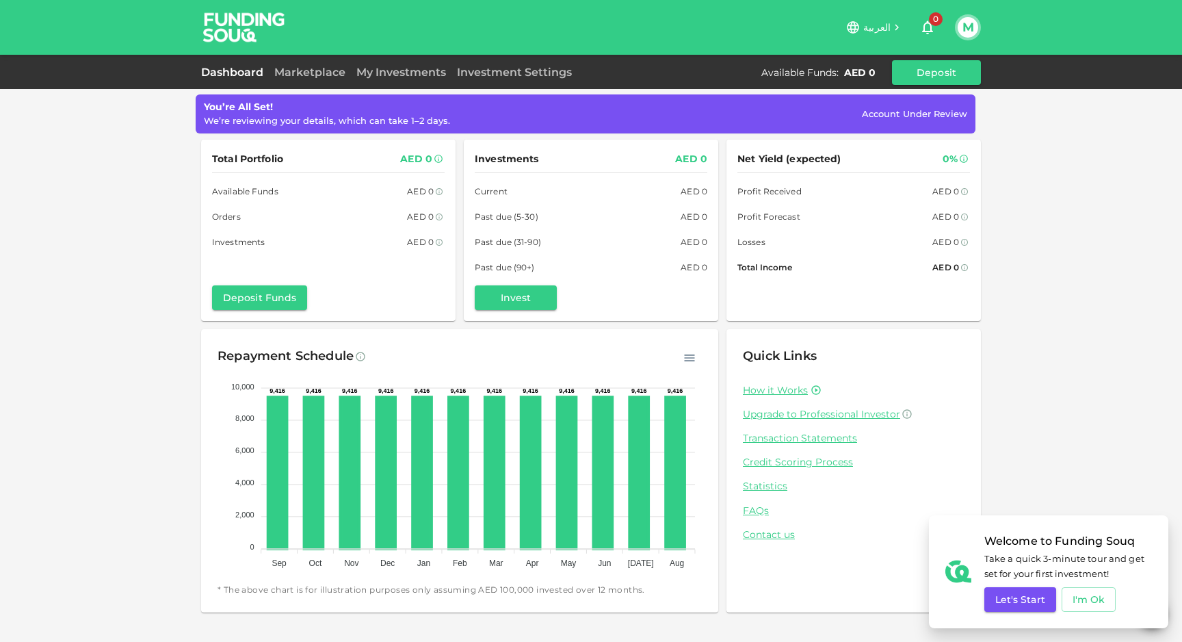
click at [912, 110] on span "Account Under Review" at bounding box center [914, 113] width 105 height 11
